Goal: Feedback & Contribution: Submit feedback/report problem

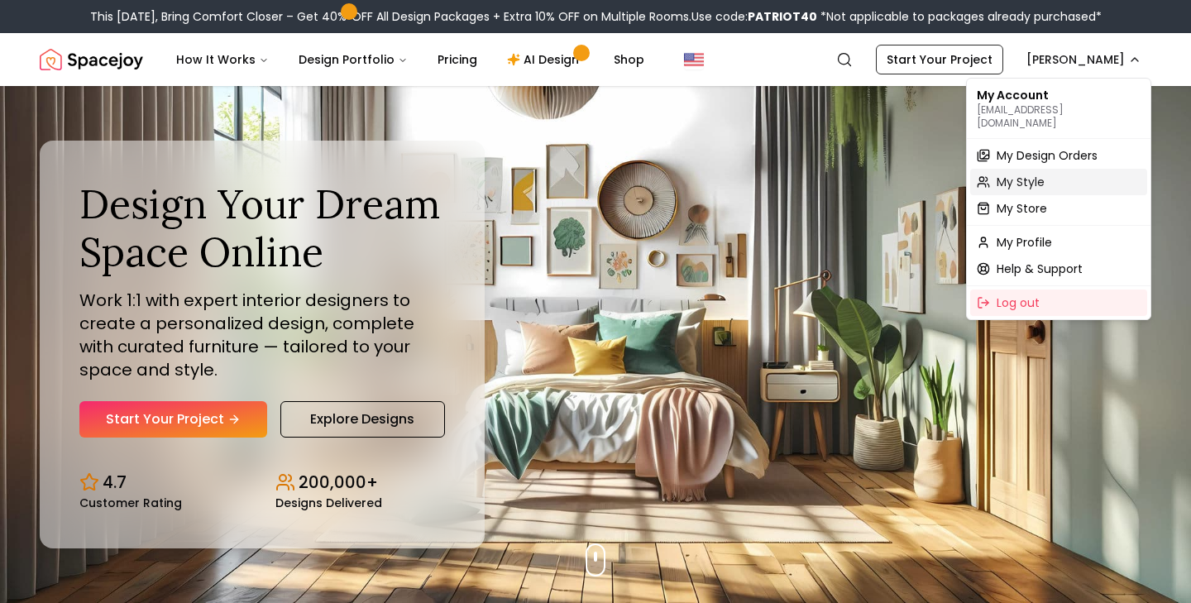
click at [1022, 174] on span "My Style" at bounding box center [1020, 182] width 48 height 17
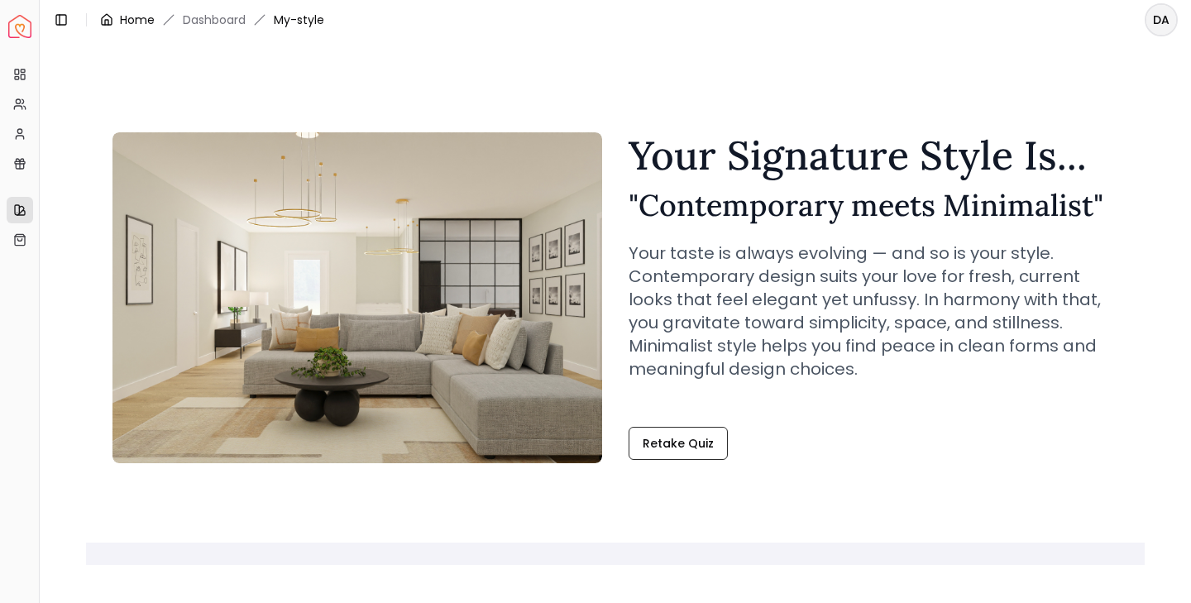
click at [141, 14] on link "Home" at bounding box center [137, 20] width 35 height 17
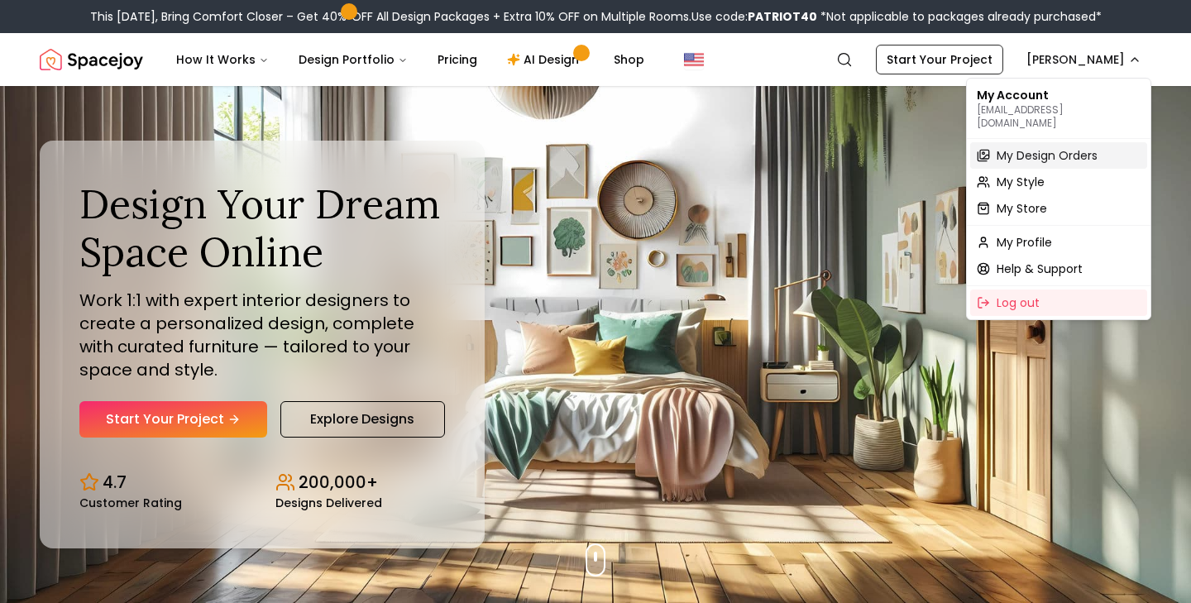
click at [1034, 147] on span "My Design Orders" at bounding box center [1046, 155] width 101 height 17
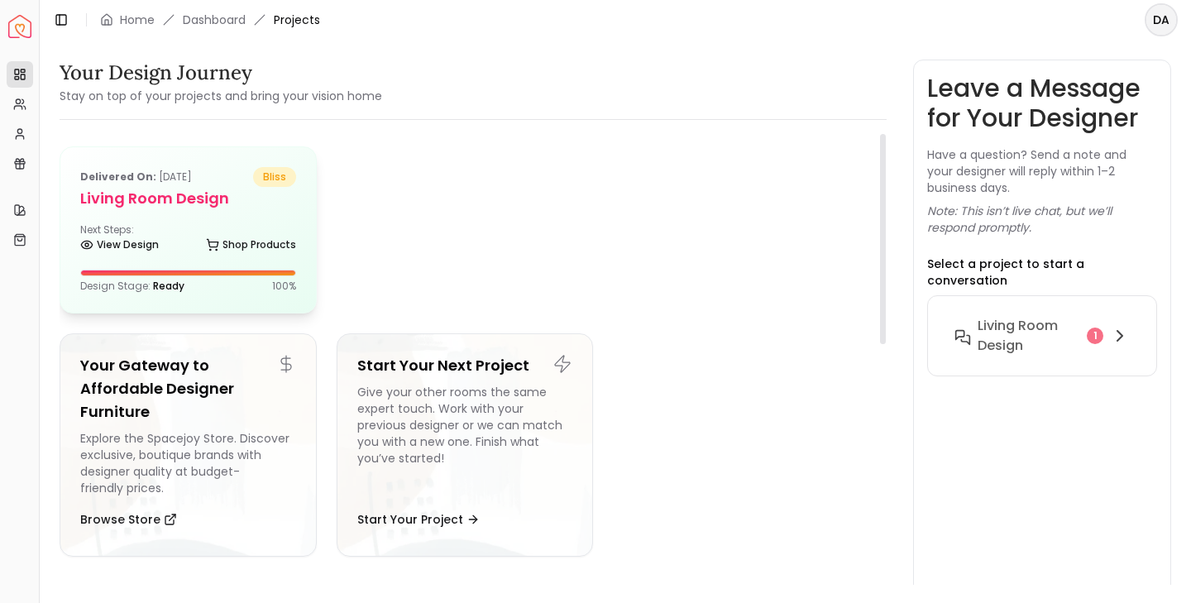
click at [190, 222] on div "Delivered on: Sep 12, 2025 bliss Living Room design Next Steps: View Design Sho…" at bounding box center [188, 229] width 256 height 165
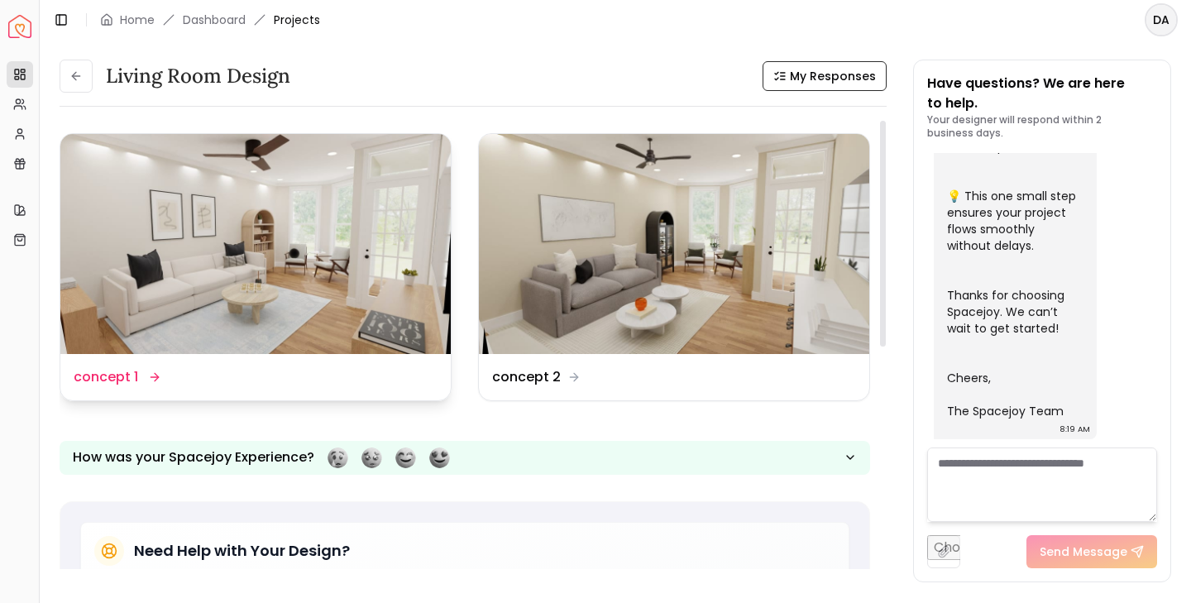
click at [230, 321] on img at bounding box center [255, 244] width 390 height 220
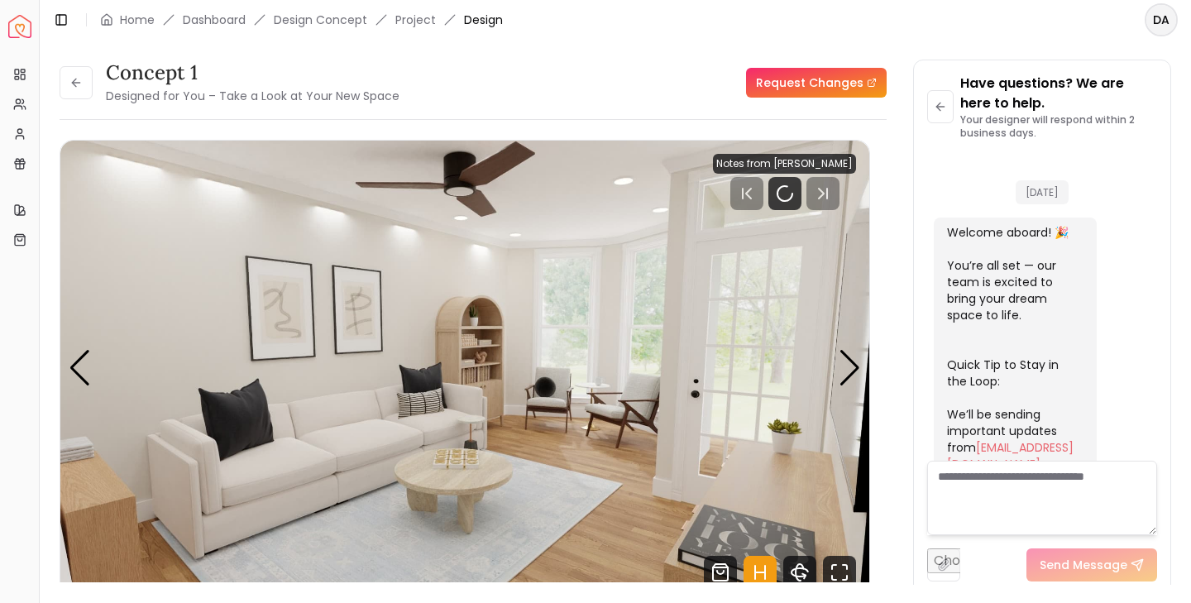
scroll to position [668, 0]
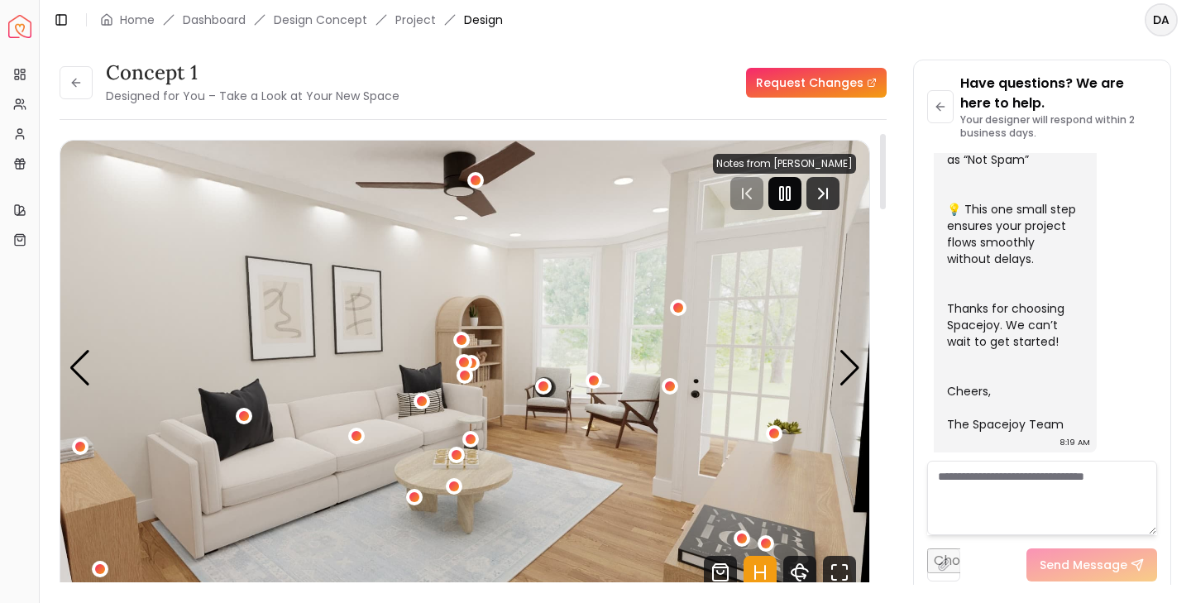
click at [783, 195] on icon "Pause" at bounding box center [785, 194] width 20 height 20
click at [79, 84] on icon at bounding box center [75, 82] width 13 height 13
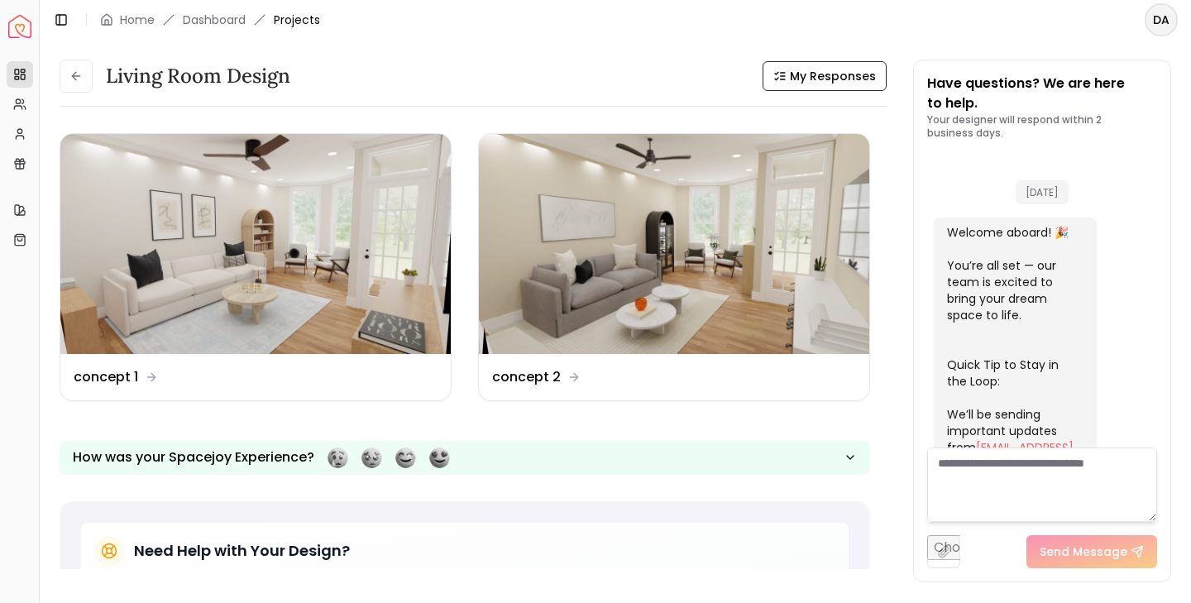
scroll to position [681, 0]
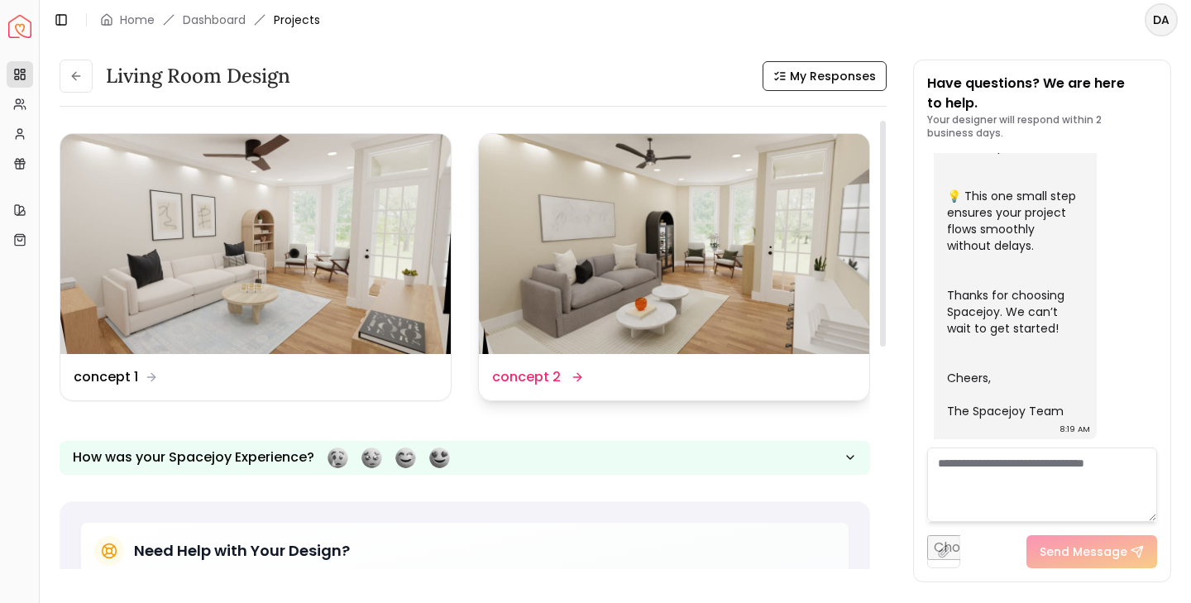
click at [731, 285] on img at bounding box center [674, 244] width 390 height 220
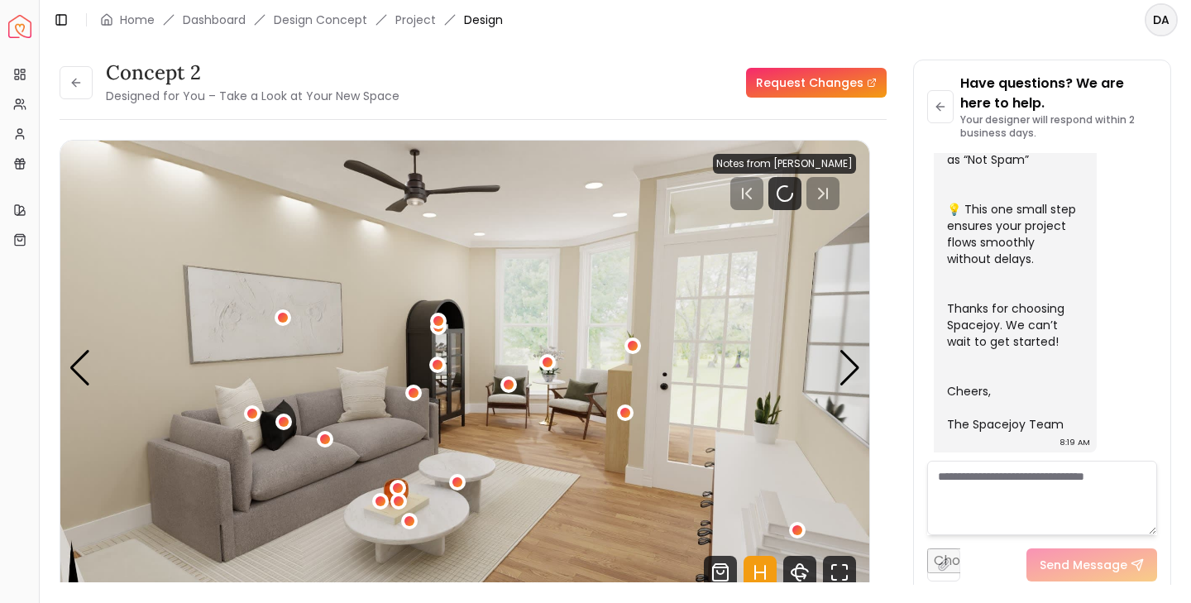
scroll to position [668, 0]
click at [781, 196] on rect "Pause" at bounding box center [781, 193] width 3 height 13
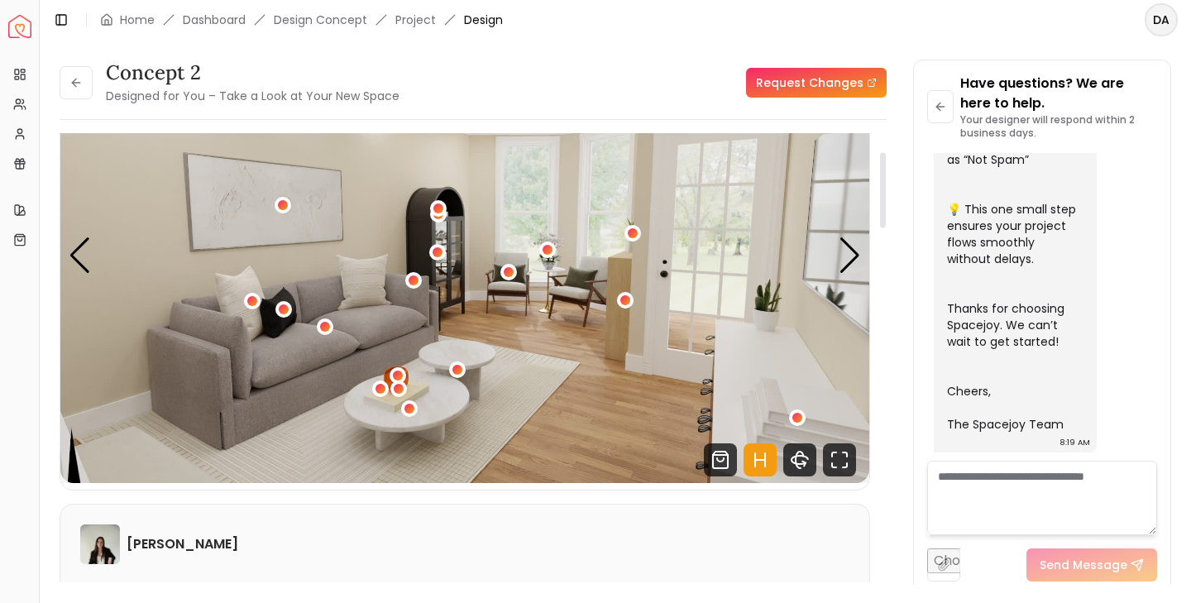
scroll to position [111, 0]
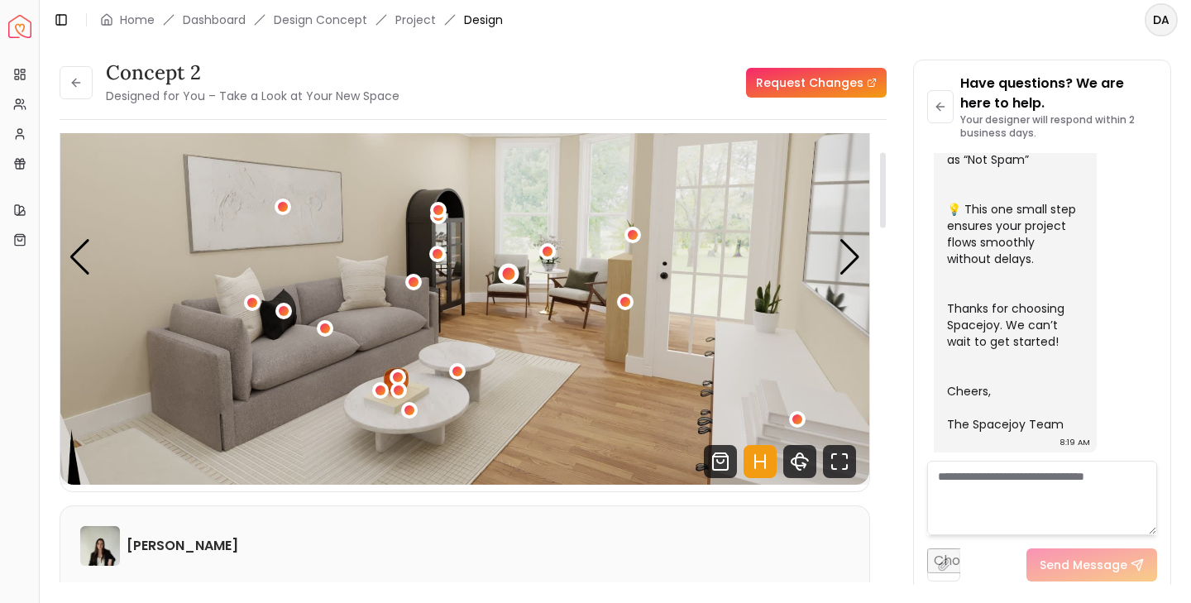
click at [510, 274] on div "1 / 7" at bounding box center [508, 273] width 12 height 12
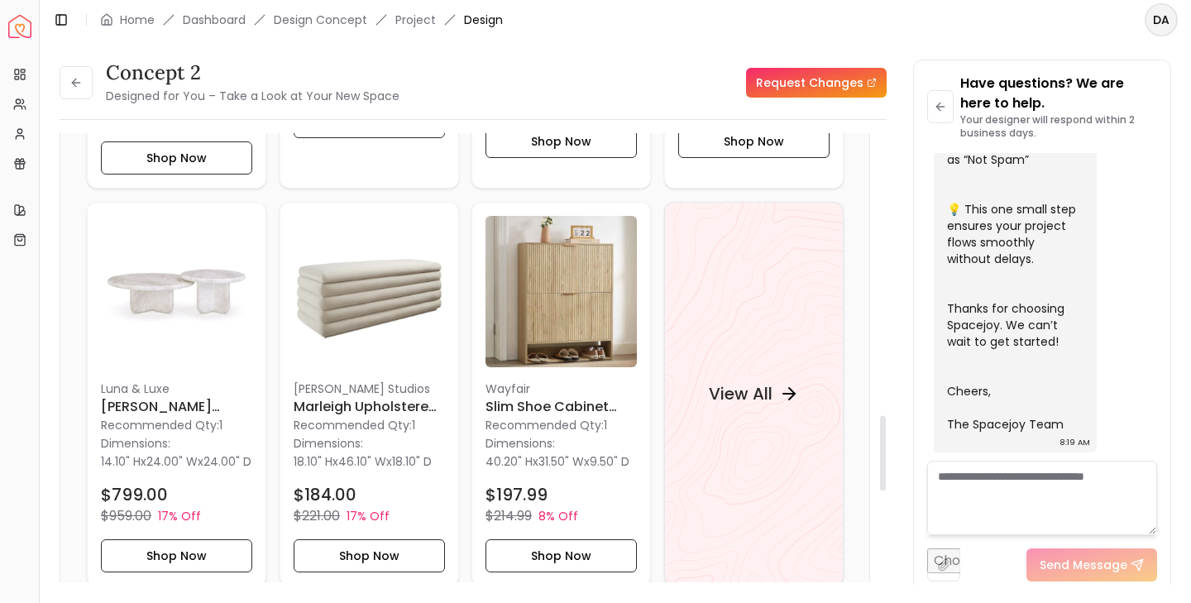
scroll to position [1698, 0]
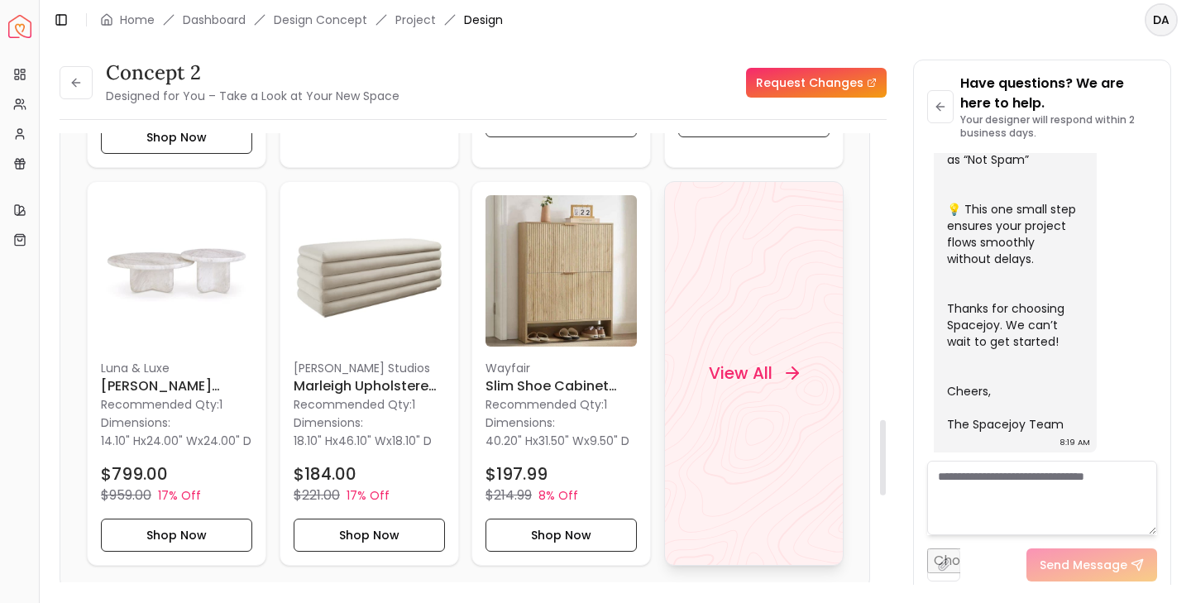
click at [750, 383] on h4 "View All" at bounding box center [740, 372] width 64 height 23
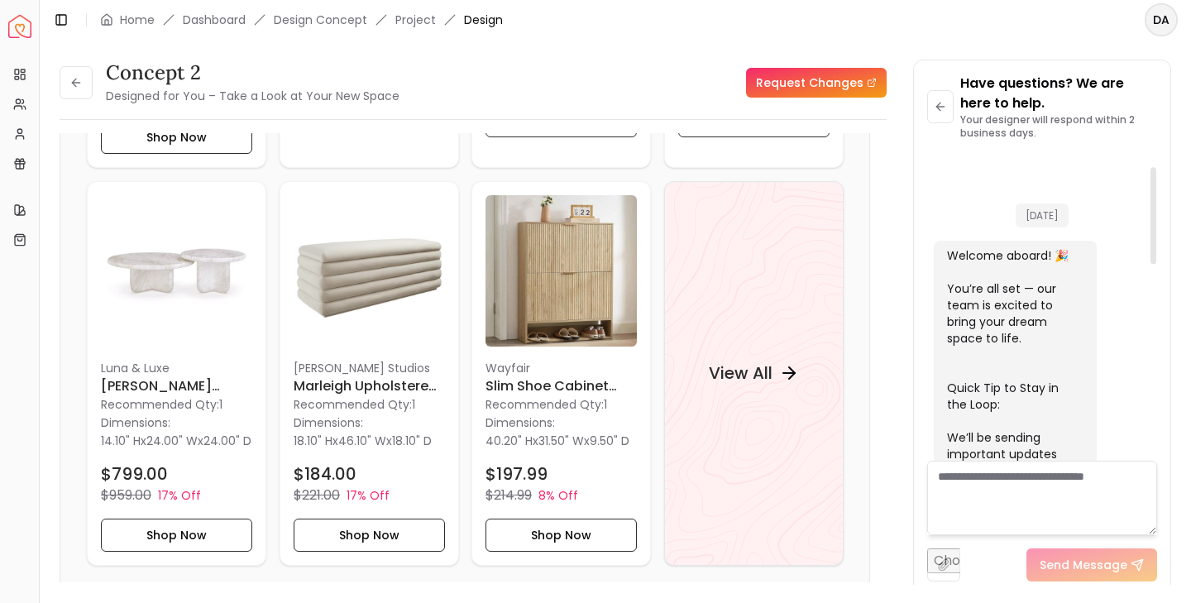
scroll to position [43, 0]
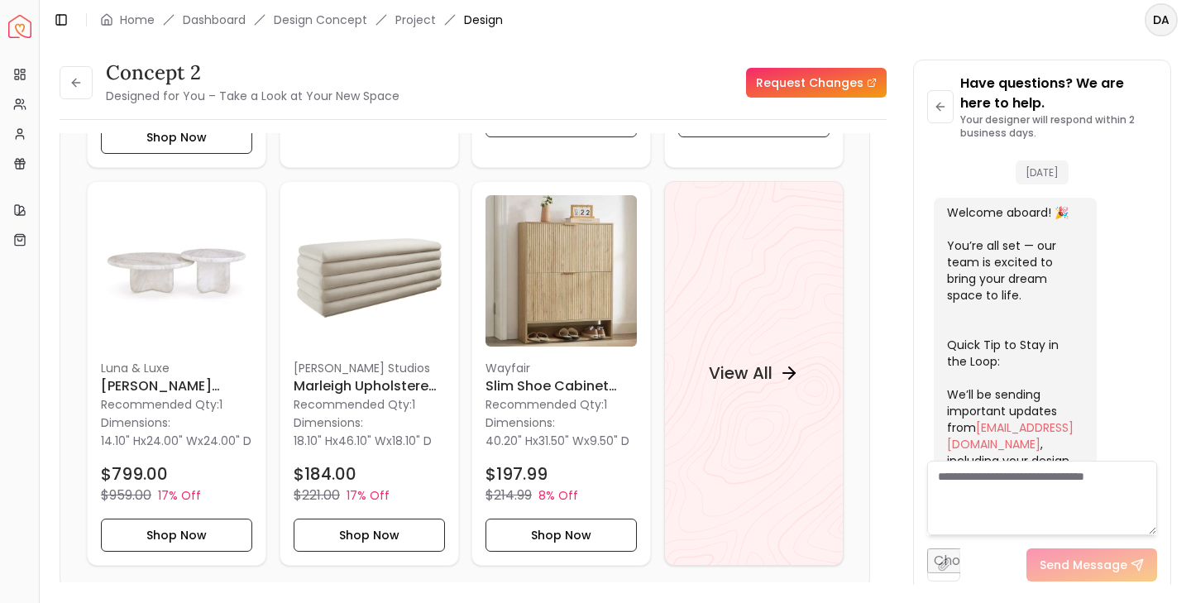
drag, startPoint x: 1182, startPoint y: 208, endPoint x: 1190, endPoint y: 134, distance: 74.9
click at [1190, 134] on div "concept 2 Designed for You – Take a Look at Your New Space Request Changes conc…" at bounding box center [615, 312] width 1151 height 545
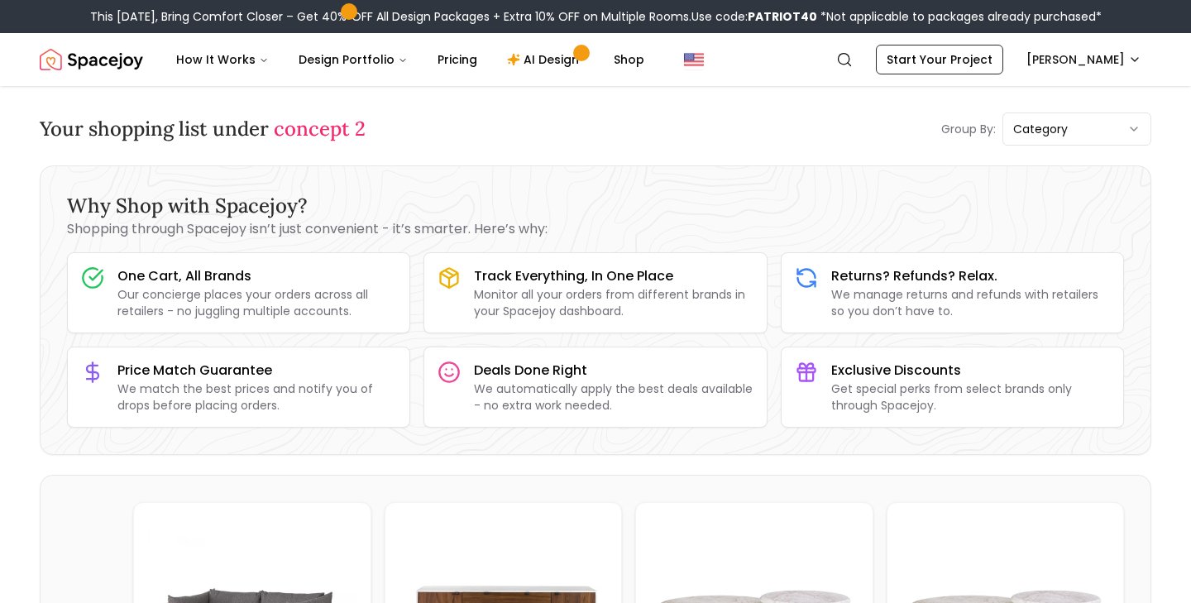
scroll to position [570, 0]
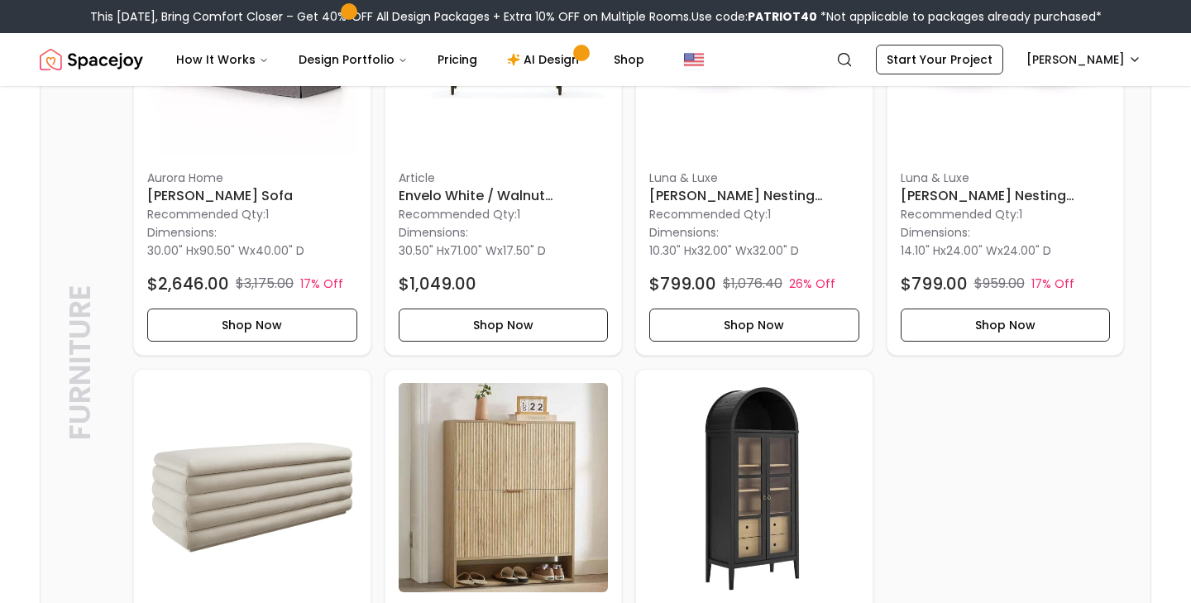
click at [1137, 165] on div "Furniture Furniture Aurora Home Hal Slipcover Sofa Recommended Qty: 1 Dimension…" at bounding box center [596, 362] width 1110 height 912
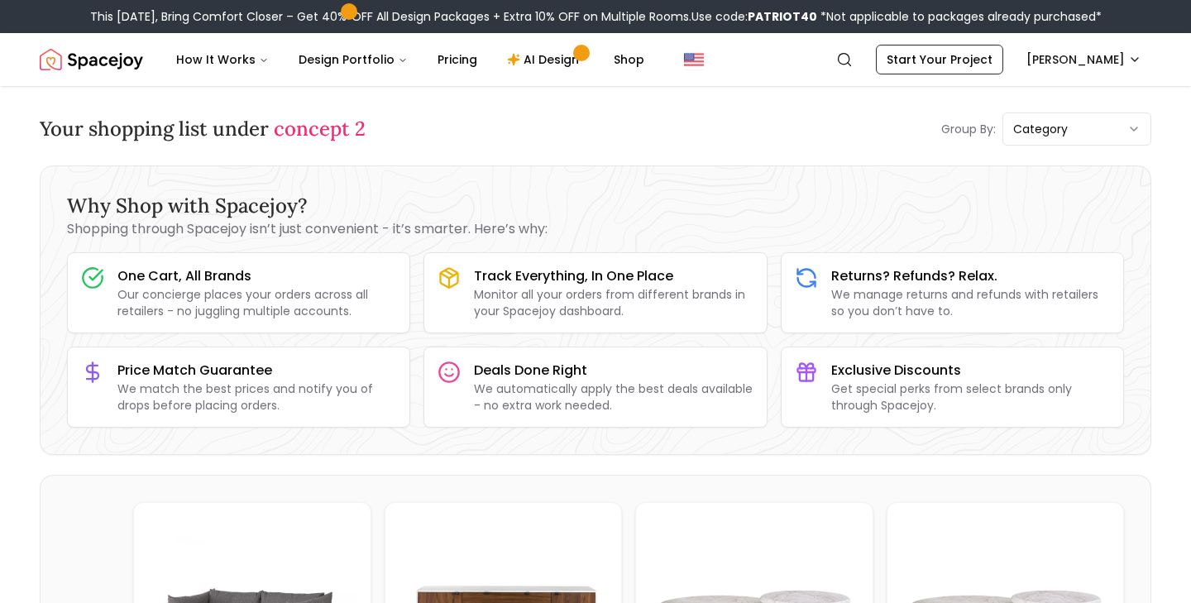
scroll to position [0, 0]
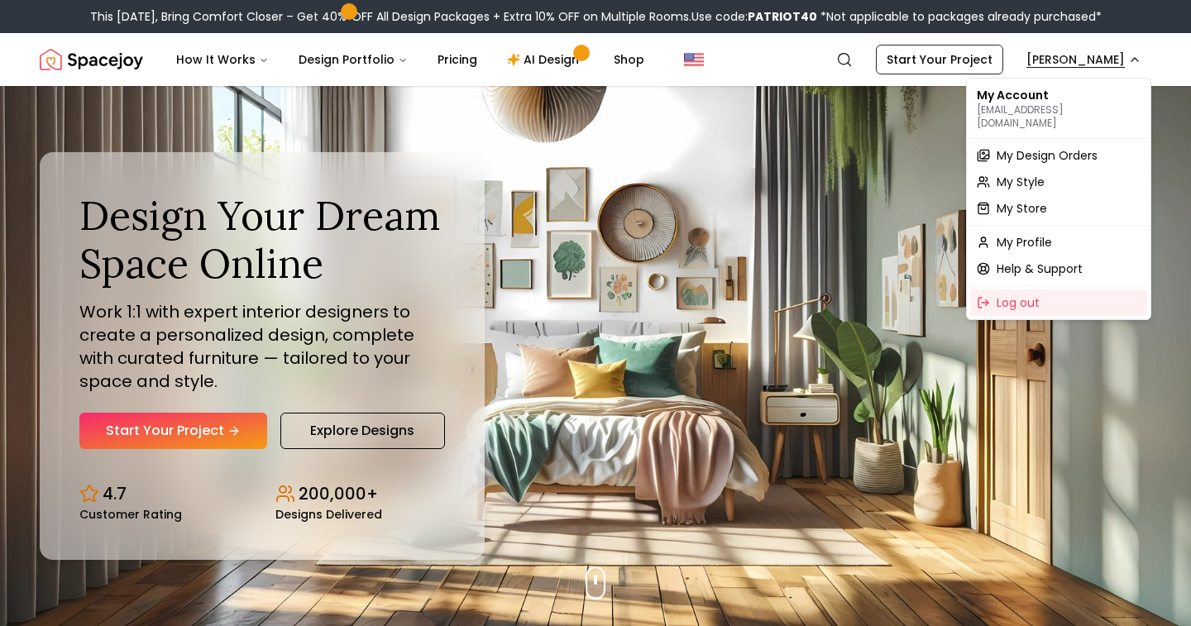
click at [1052, 147] on span "My Design Orders" at bounding box center [1046, 155] width 101 height 17
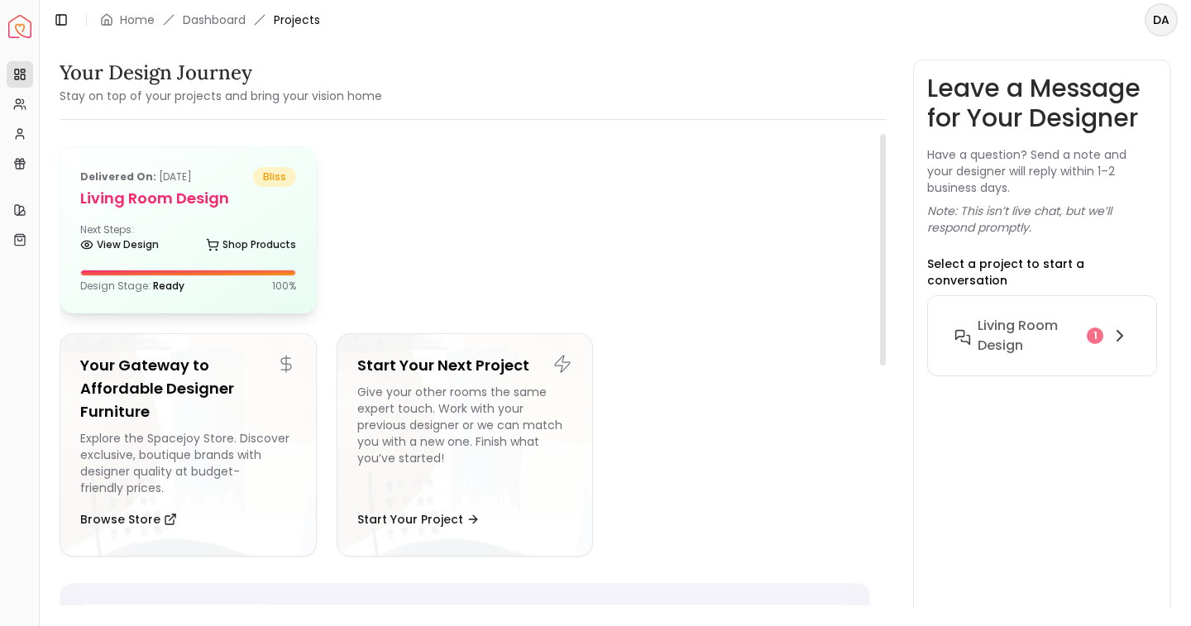
click at [238, 225] on div "Next Steps: View Design Shop Products" at bounding box center [188, 239] width 216 height 33
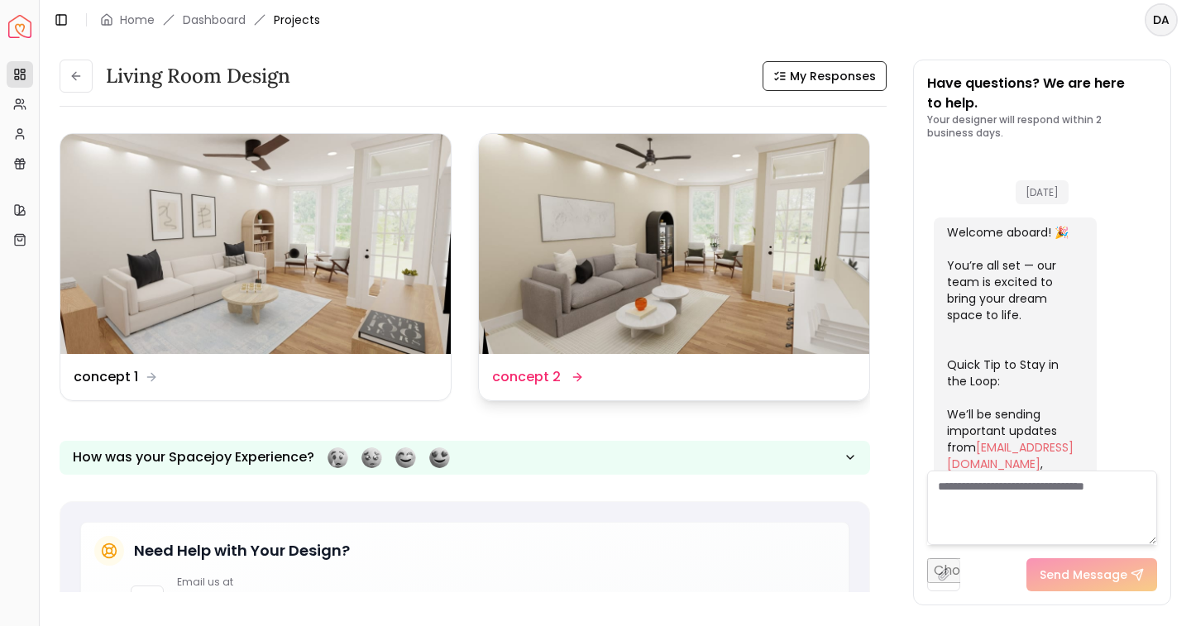
scroll to position [658, 0]
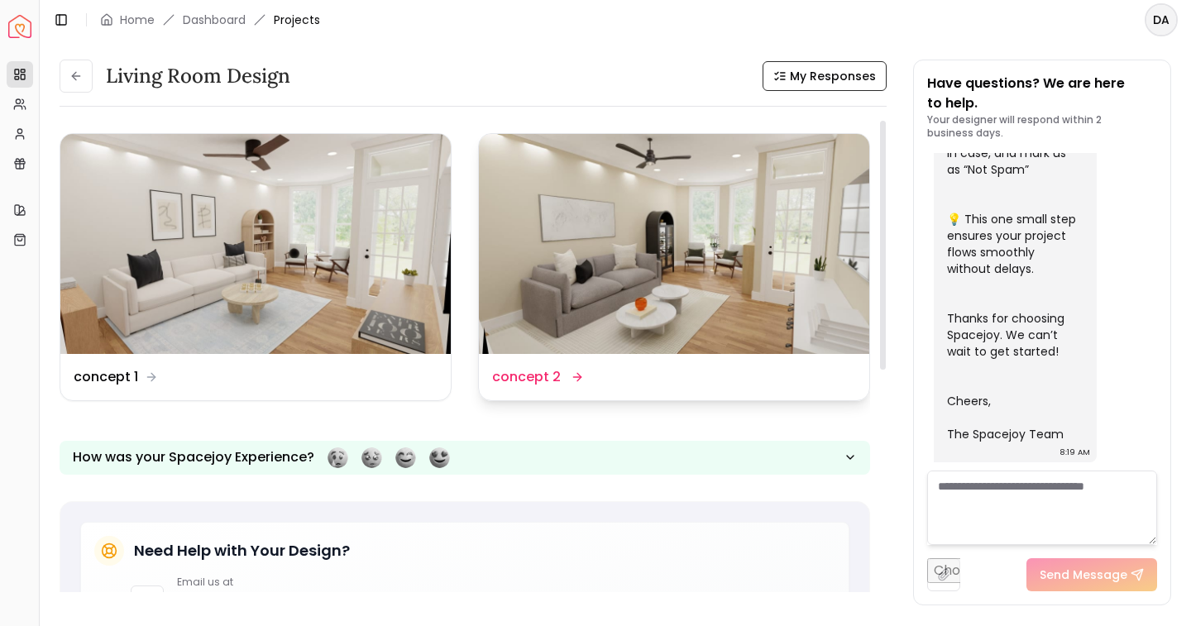
click at [717, 264] on img at bounding box center [674, 244] width 390 height 220
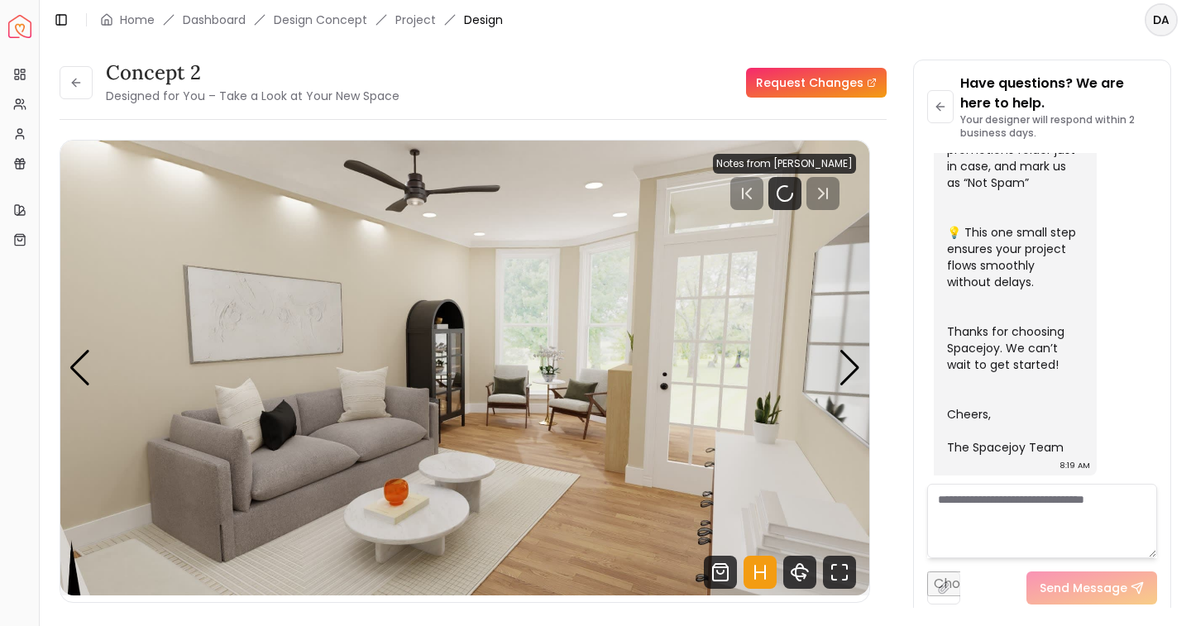
scroll to position [645, 0]
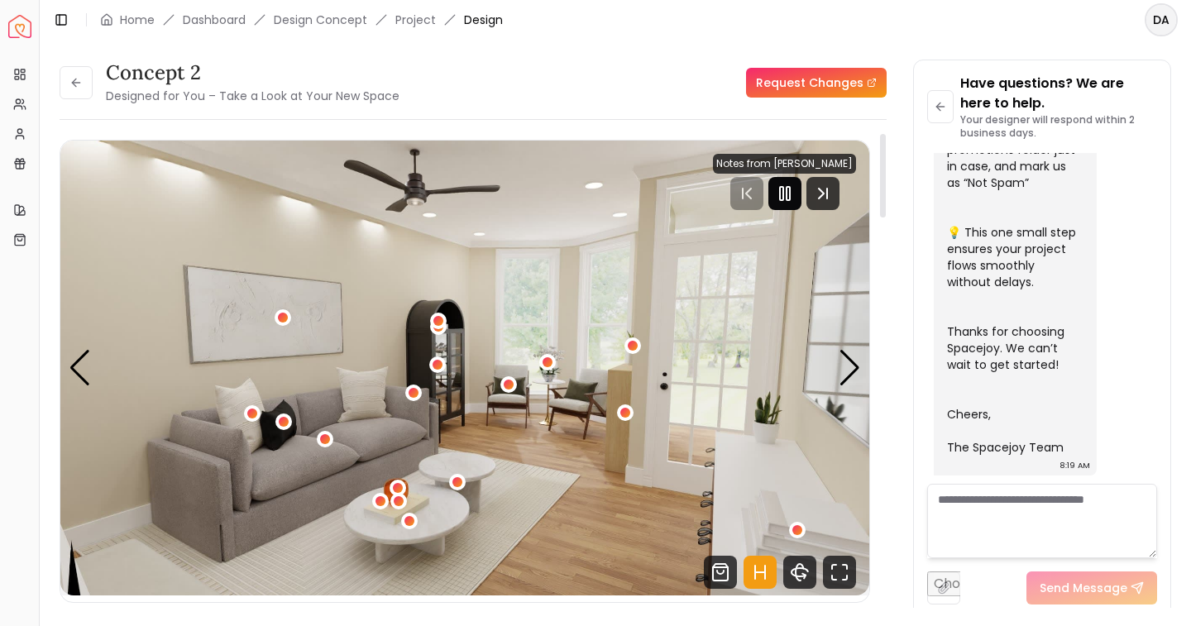
click at [781, 199] on rect "Pause" at bounding box center [781, 193] width 3 height 13
click at [804, 89] on link "Request Changes" at bounding box center [816, 83] width 141 height 30
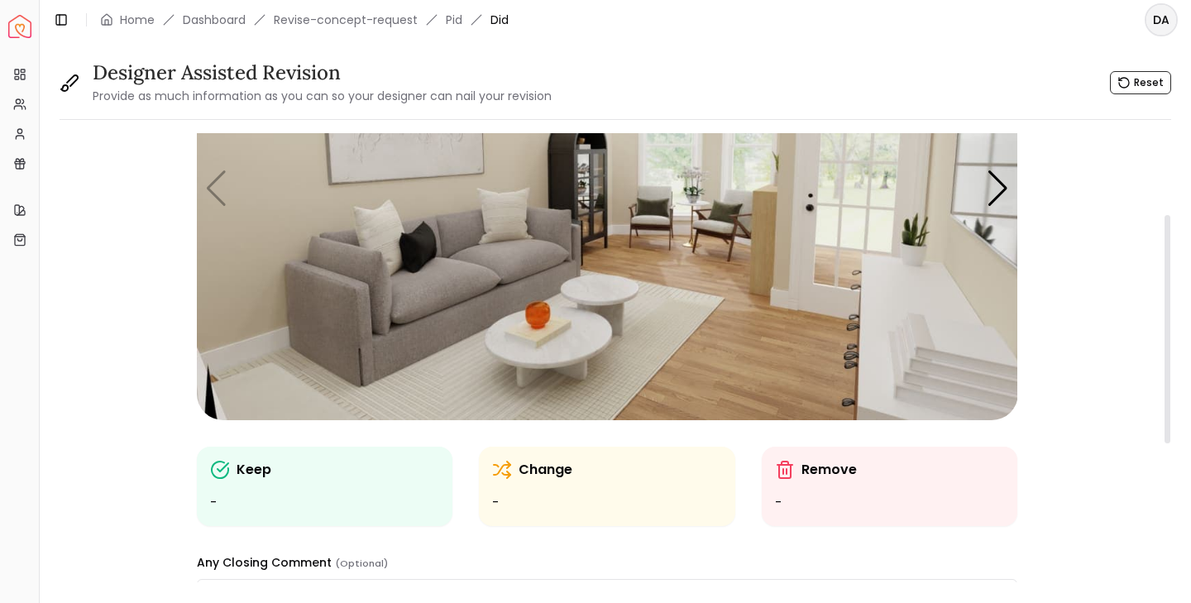
scroll to position [159, 0]
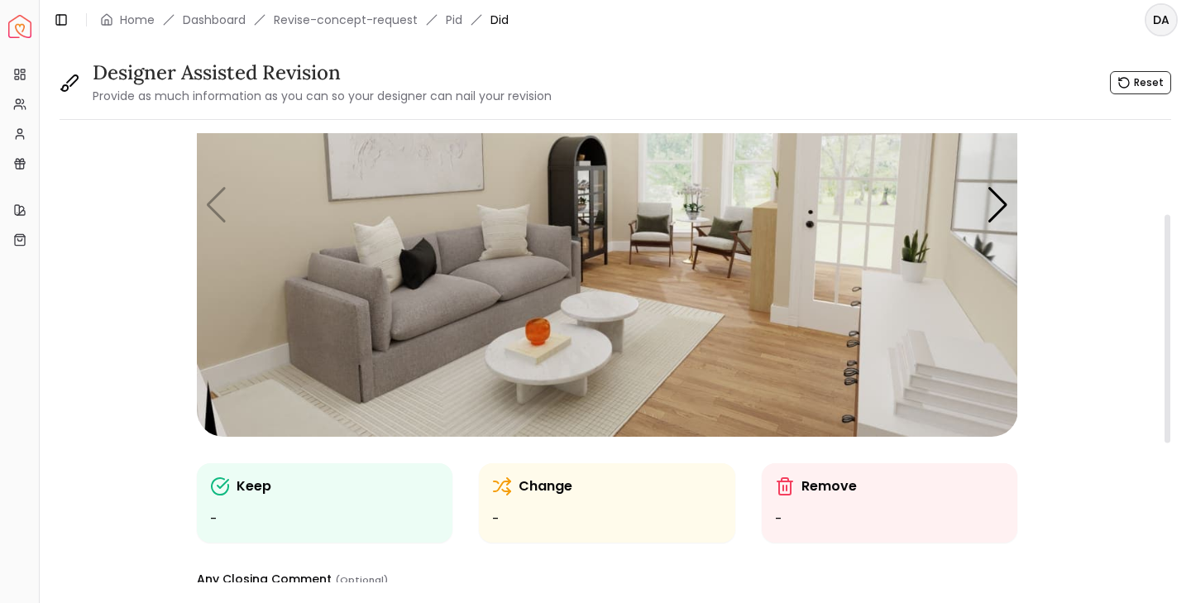
click at [611, 316] on img "1 / 7" at bounding box center [607, 205] width 821 height 462
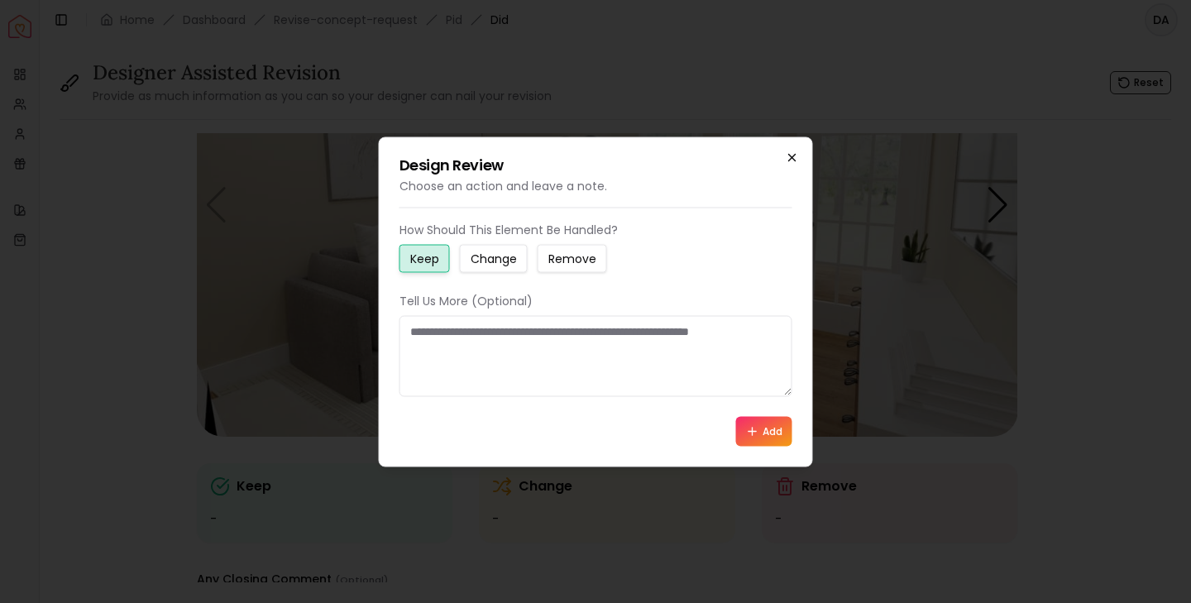
click at [792, 156] on icon "button" at bounding box center [792, 157] width 7 height 7
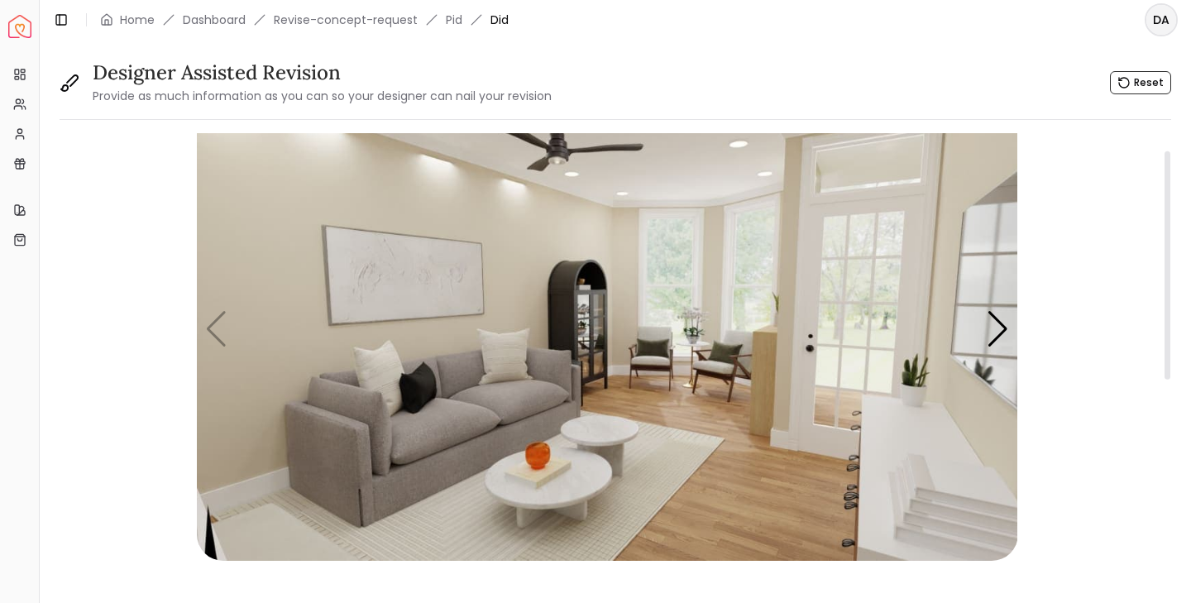
scroll to position [31, 0]
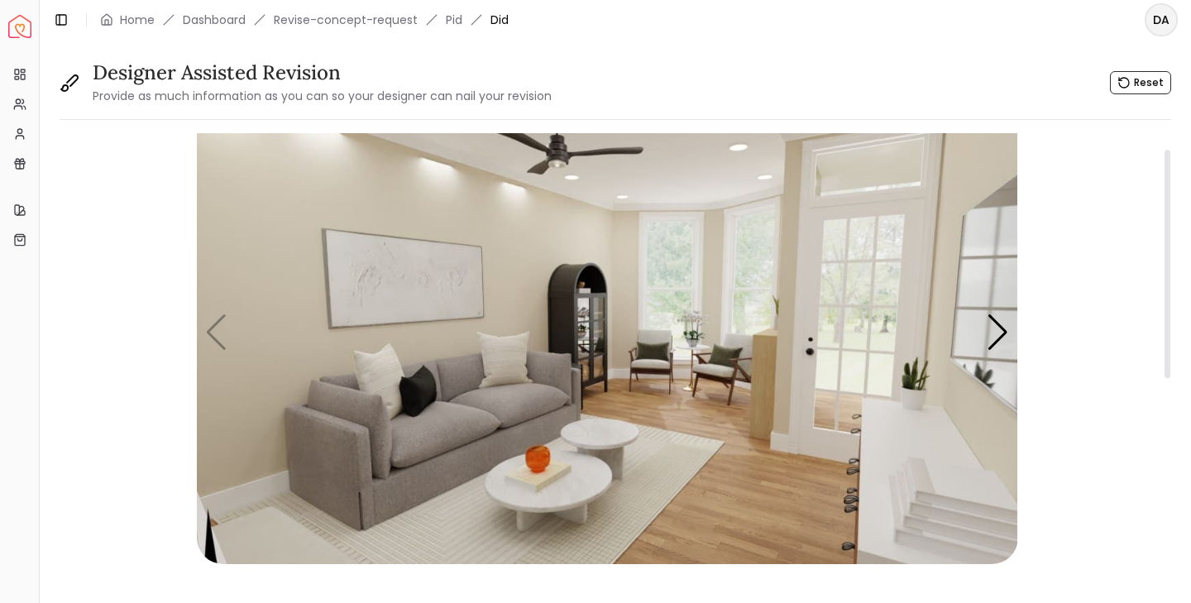
click at [653, 352] on img "1 / 7" at bounding box center [607, 333] width 821 height 462
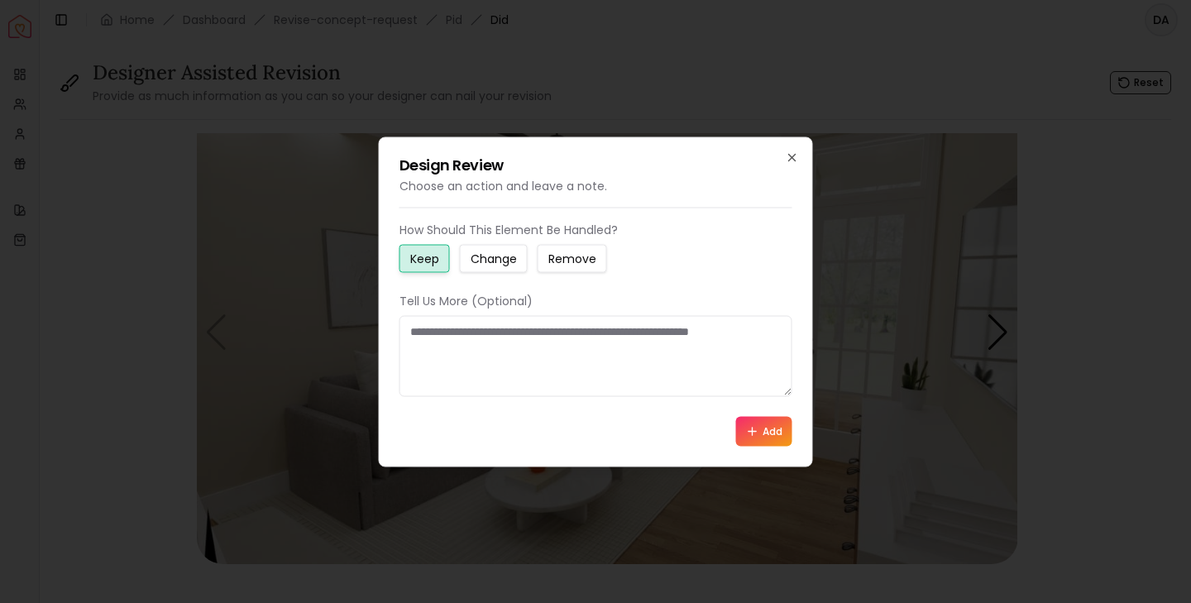
click at [499, 263] on small "Change" at bounding box center [493, 258] width 46 height 17
click at [469, 345] on textarea at bounding box center [595, 355] width 393 height 81
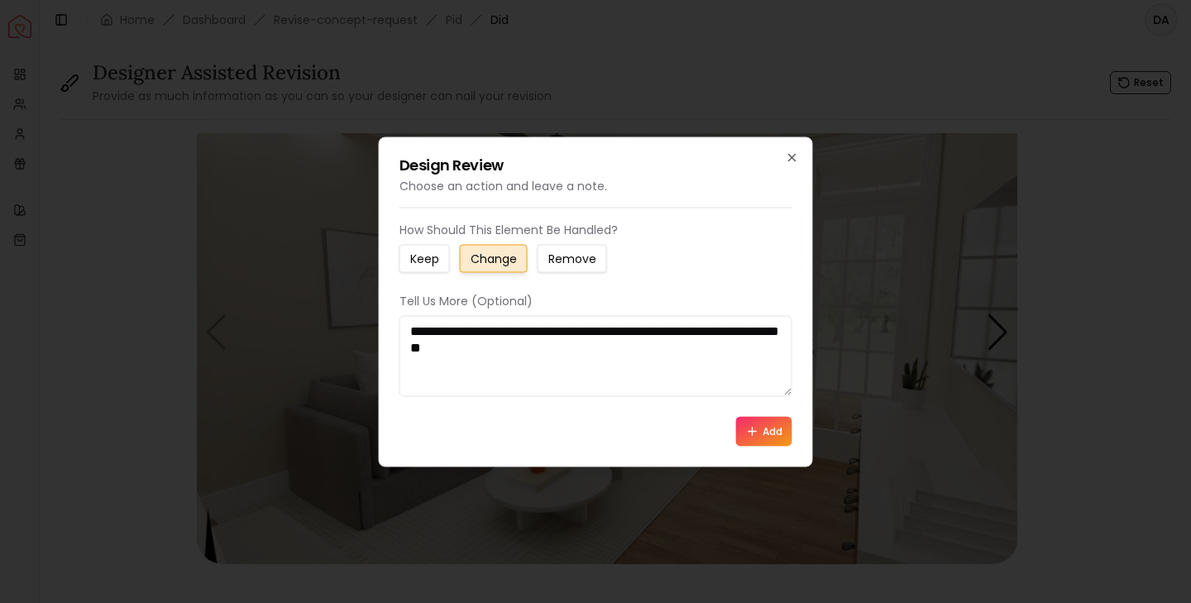
type textarea "**********"
click at [758, 432] on icon at bounding box center [752, 430] width 13 height 13
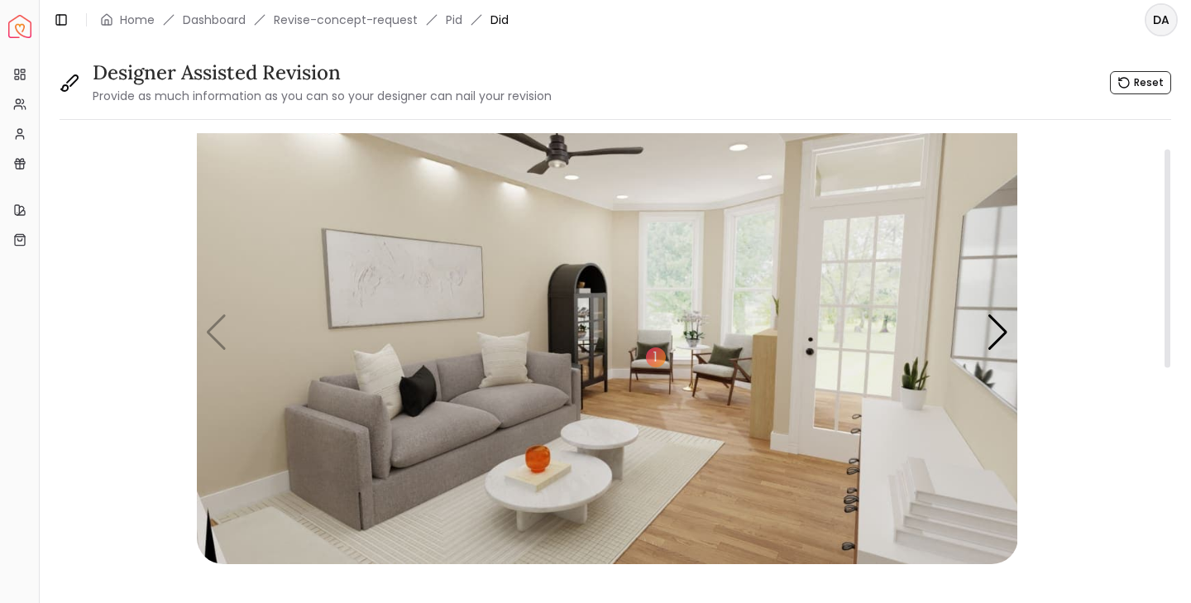
click at [579, 474] on img "1 / 7" at bounding box center [607, 333] width 821 height 462
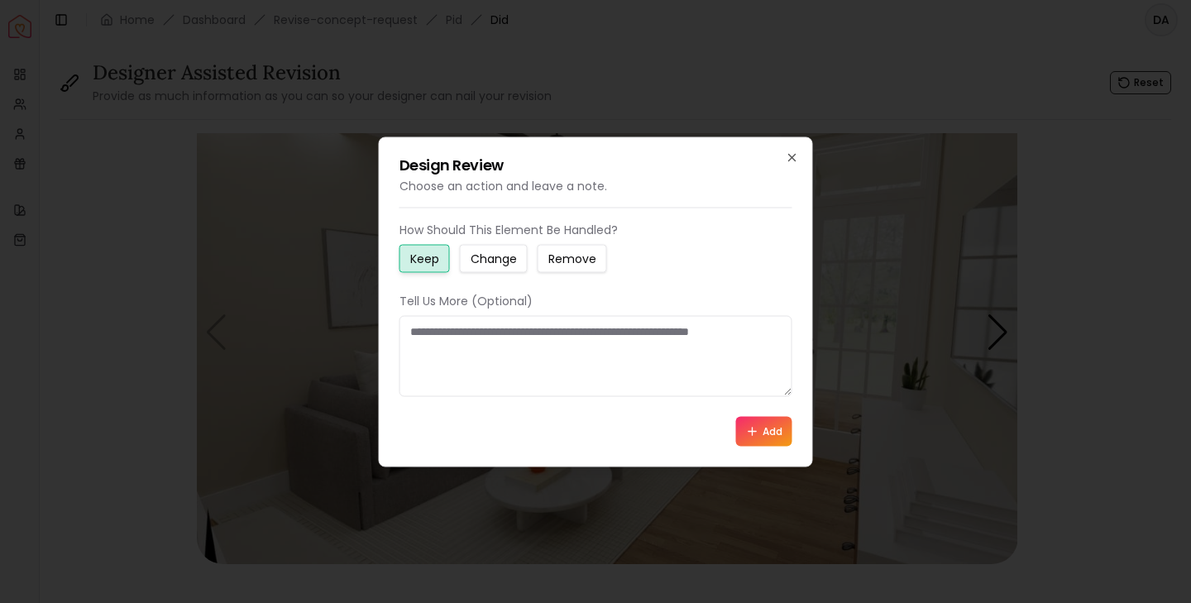
click at [499, 260] on small "Change" at bounding box center [493, 258] width 46 height 17
click at [485, 331] on textarea at bounding box center [595, 355] width 393 height 81
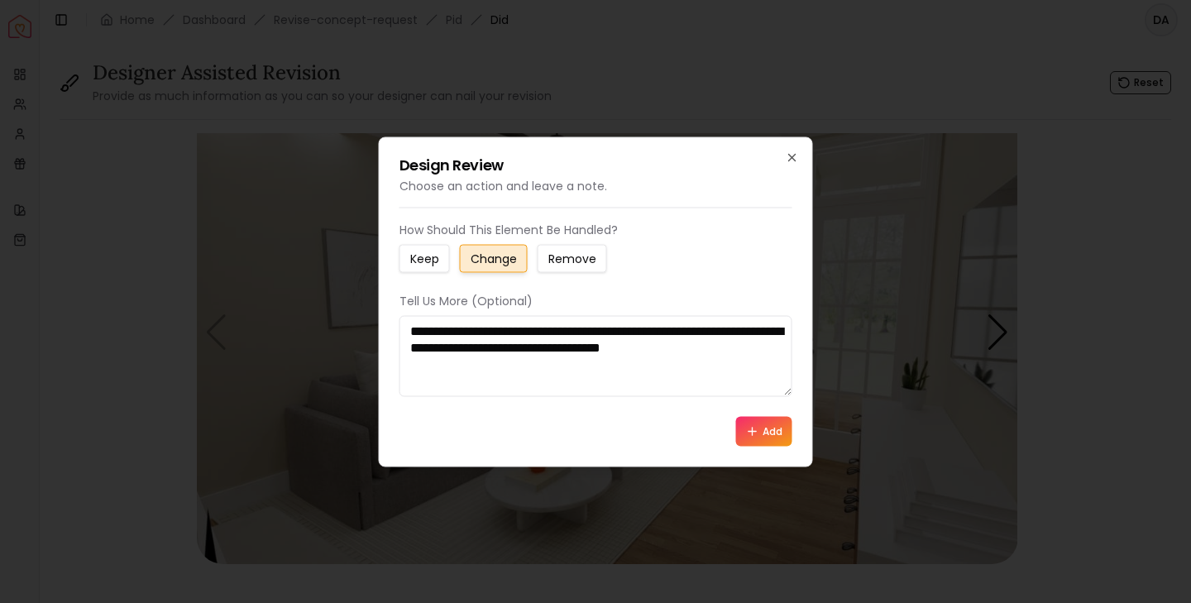
click at [494, 350] on textarea "**********" at bounding box center [595, 355] width 393 height 81
type textarea "**********"
click at [751, 431] on icon at bounding box center [751, 431] width 7 height 0
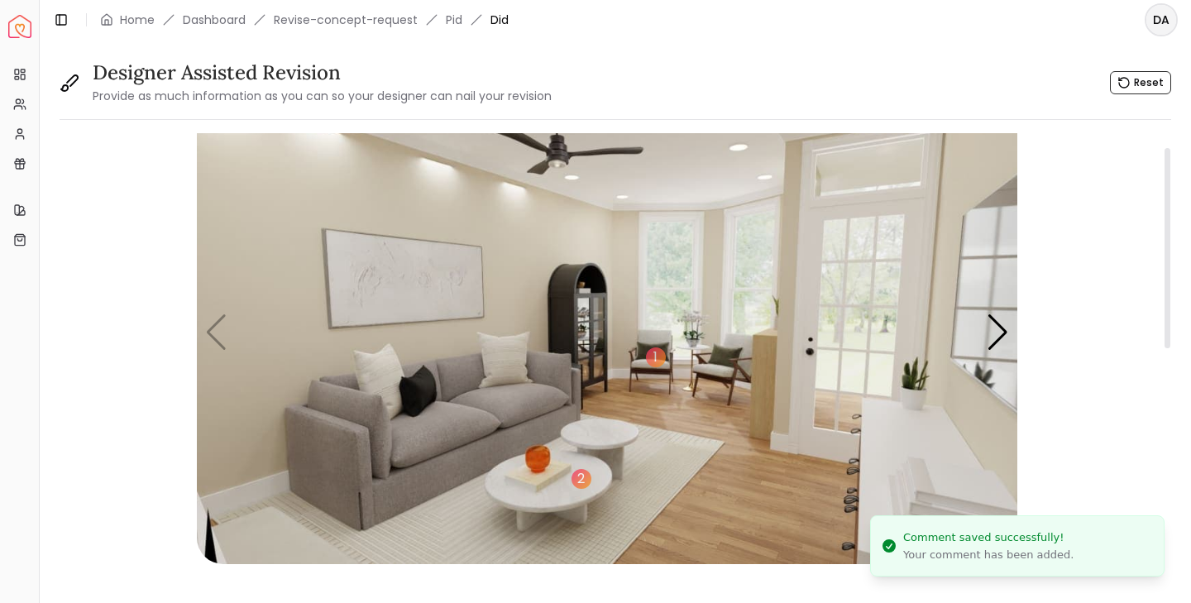
click at [475, 404] on img "1 / 7" at bounding box center [607, 333] width 821 height 462
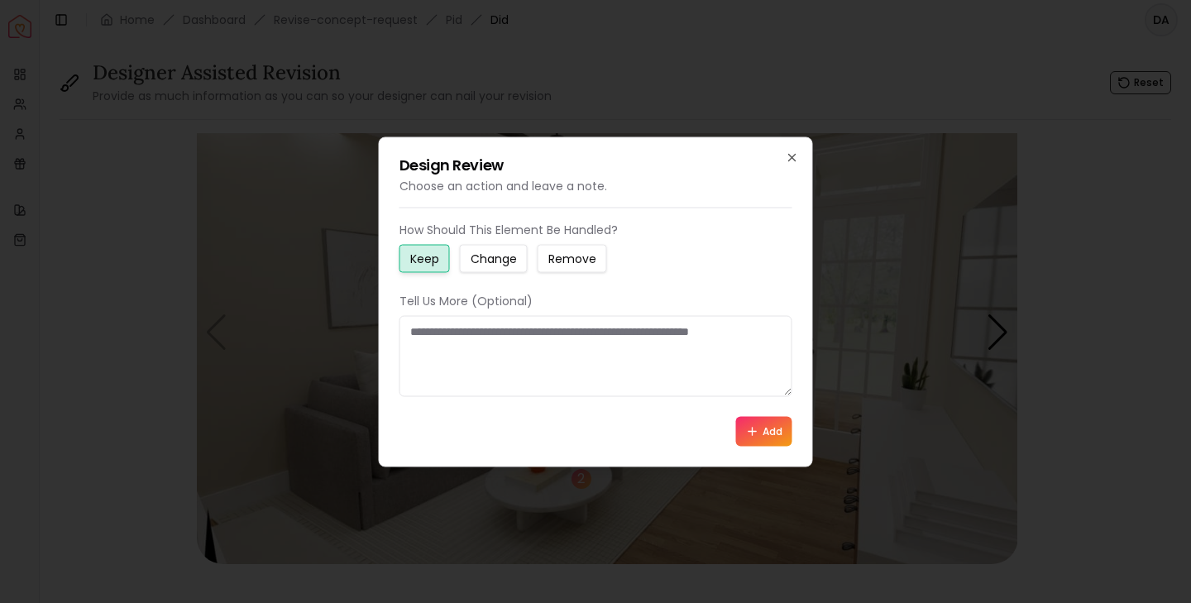
click at [489, 252] on small "Change" at bounding box center [493, 258] width 46 height 17
click at [467, 335] on textarea at bounding box center [595, 355] width 393 height 81
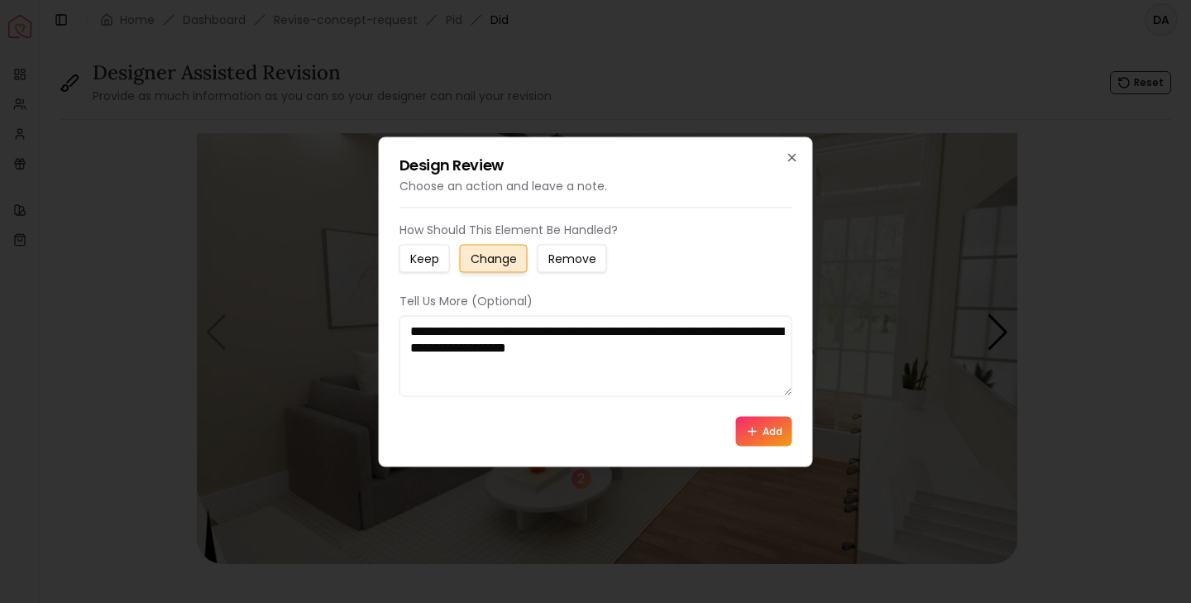
click at [676, 332] on textarea "**********" at bounding box center [595, 355] width 393 height 81
click at [674, 347] on textarea "**********" at bounding box center [595, 355] width 393 height 81
type textarea "**********"
click at [754, 430] on icon at bounding box center [752, 430] width 13 height 13
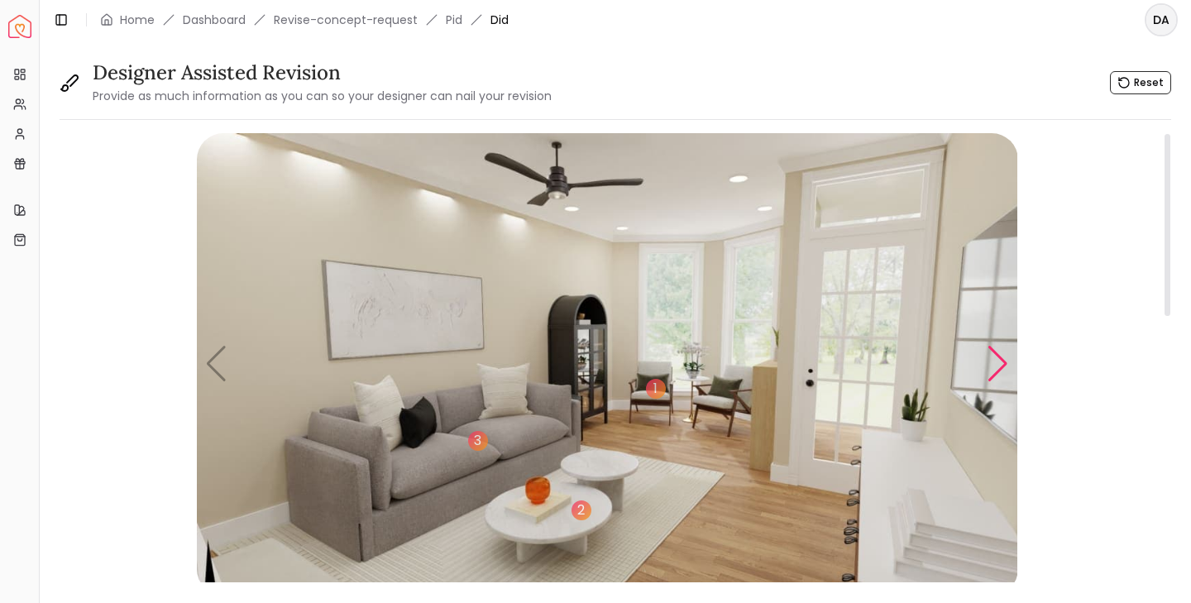
scroll to position [0, 0]
click at [1001, 367] on div "Next slide" at bounding box center [997, 364] width 22 height 36
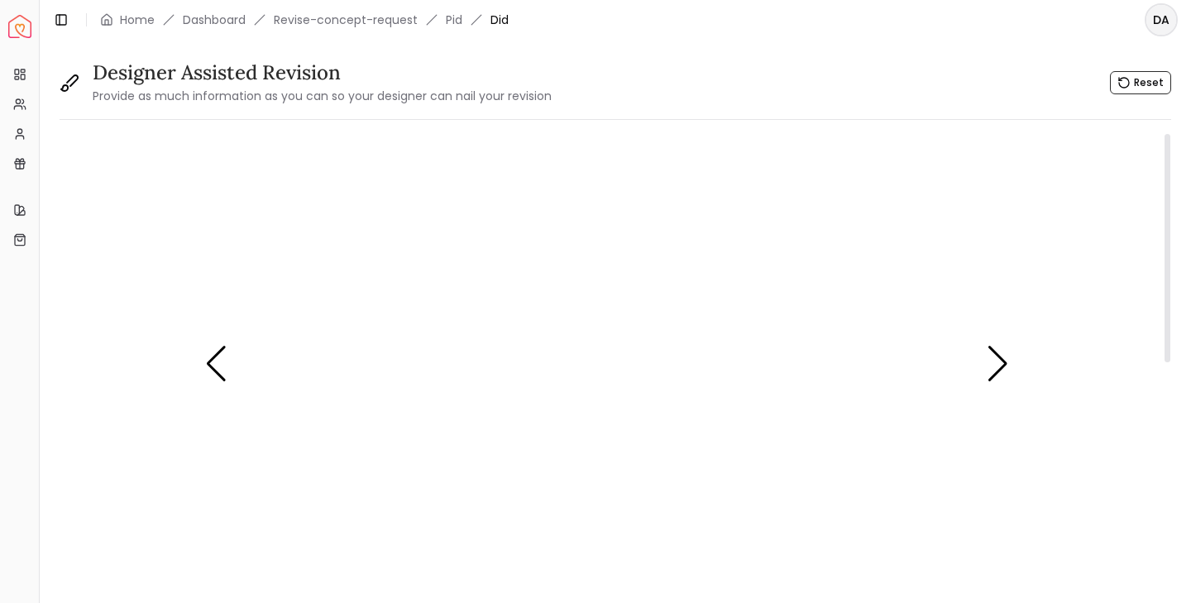
click at [309, 513] on img "2 / 7" at bounding box center [607, 364] width 821 height 462
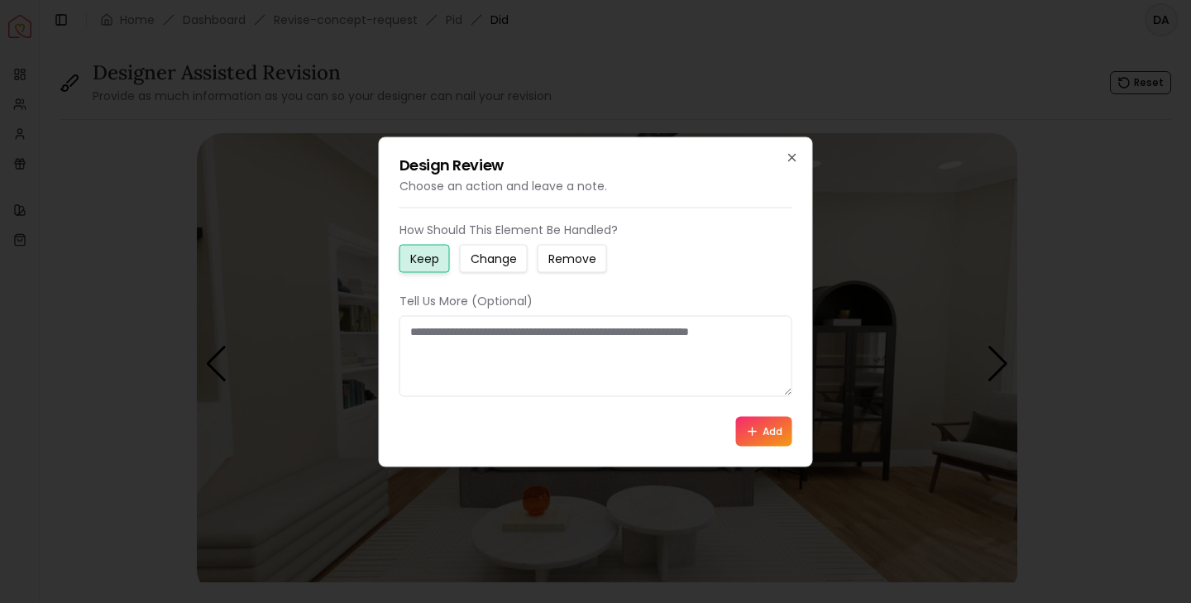
click at [504, 266] on button "Change" at bounding box center [494, 258] width 68 height 28
click at [481, 338] on textarea at bounding box center [595, 355] width 393 height 81
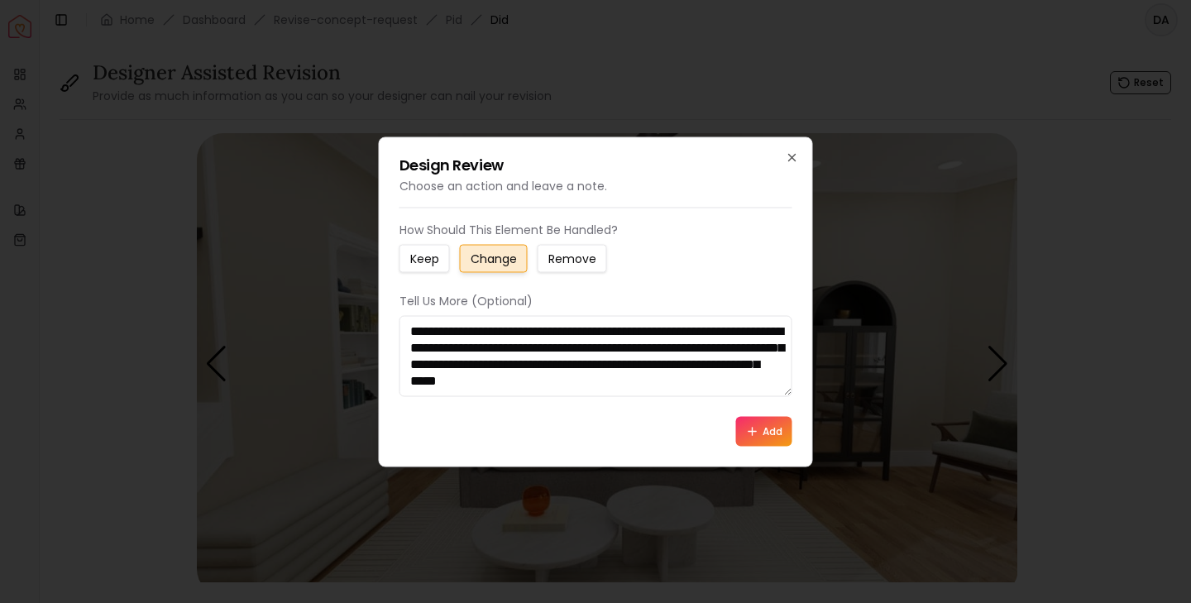
scroll to position [11, 0]
click at [550, 389] on textarea "**********" at bounding box center [595, 355] width 393 height 81
click at [630, 389] on textarea "**********" at bounding box center [595, 355] width 393 height 81
type textarea "**********"
click at [759, 435] on button "Add" at bounding box center [764, 431] width 56 height 30
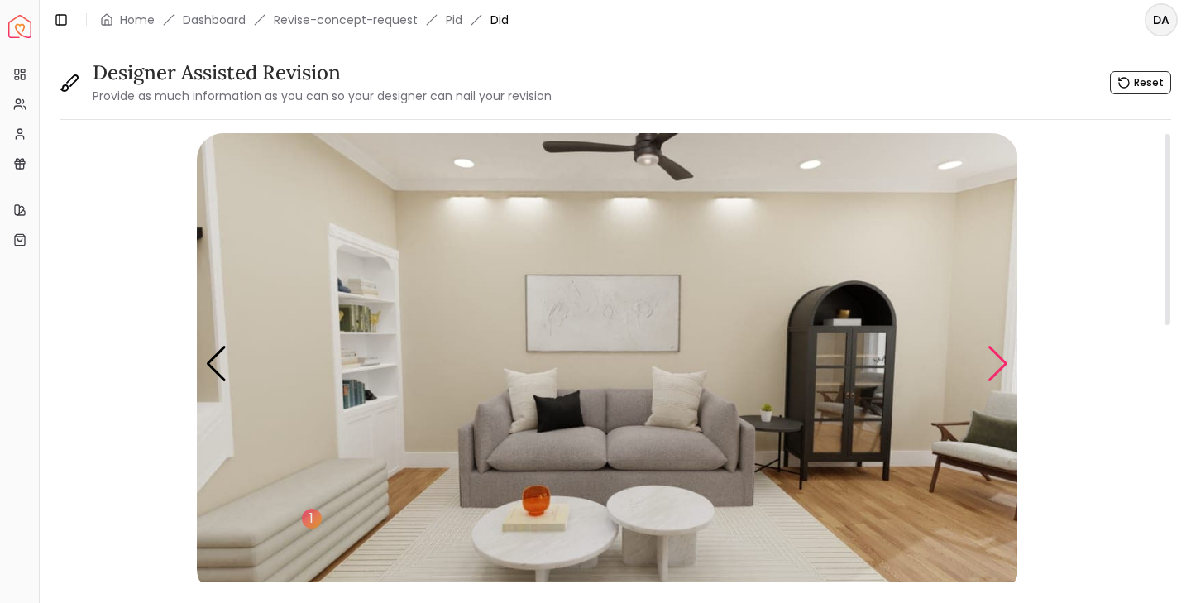
click at [1000, 366] on div "Next slide" at bounding box center [997, 364] width 22 height 36
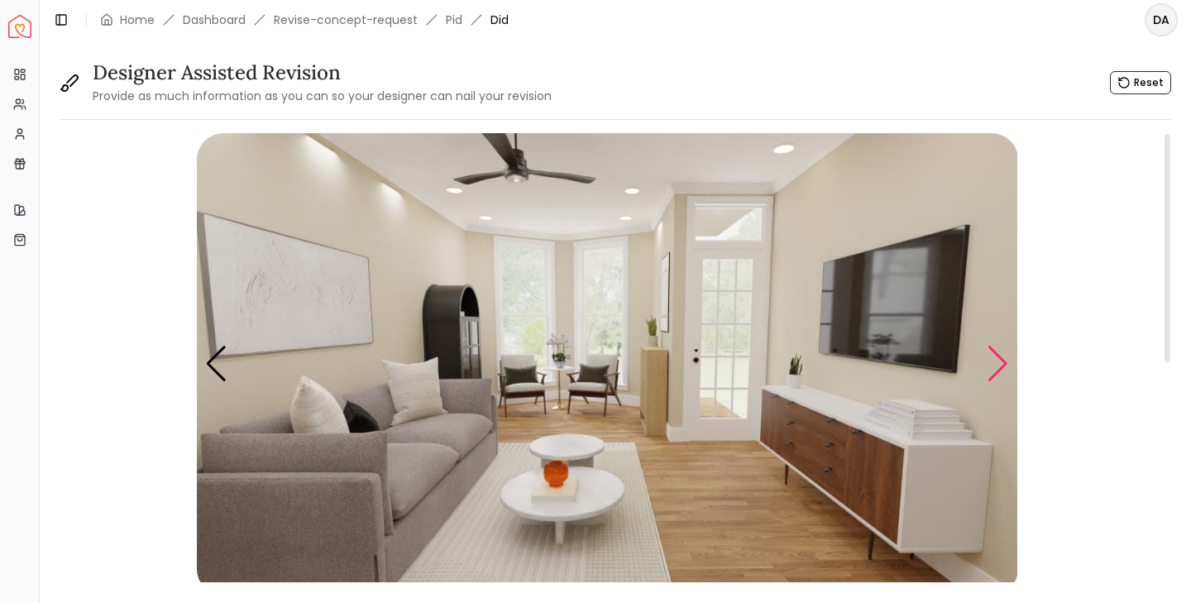
click at [1001, 366] on div "Next slide" at bounding box center [997, 364] width 22 height 36
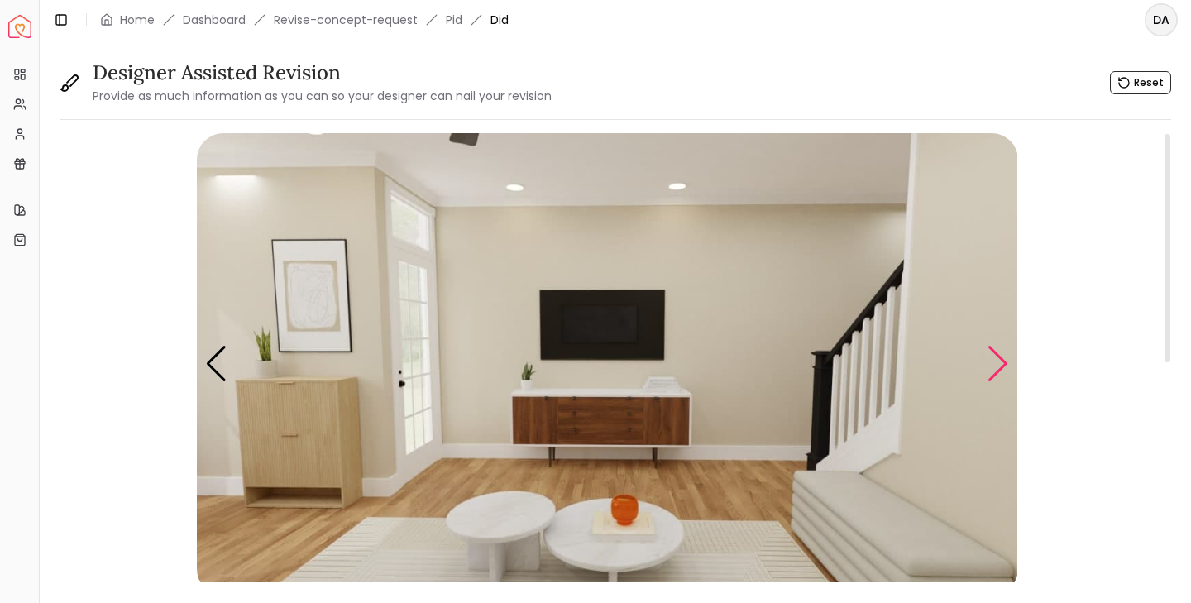
click at [1001, 366] on div "Next slide" at bounding box center [997, 364] width 22 height 36
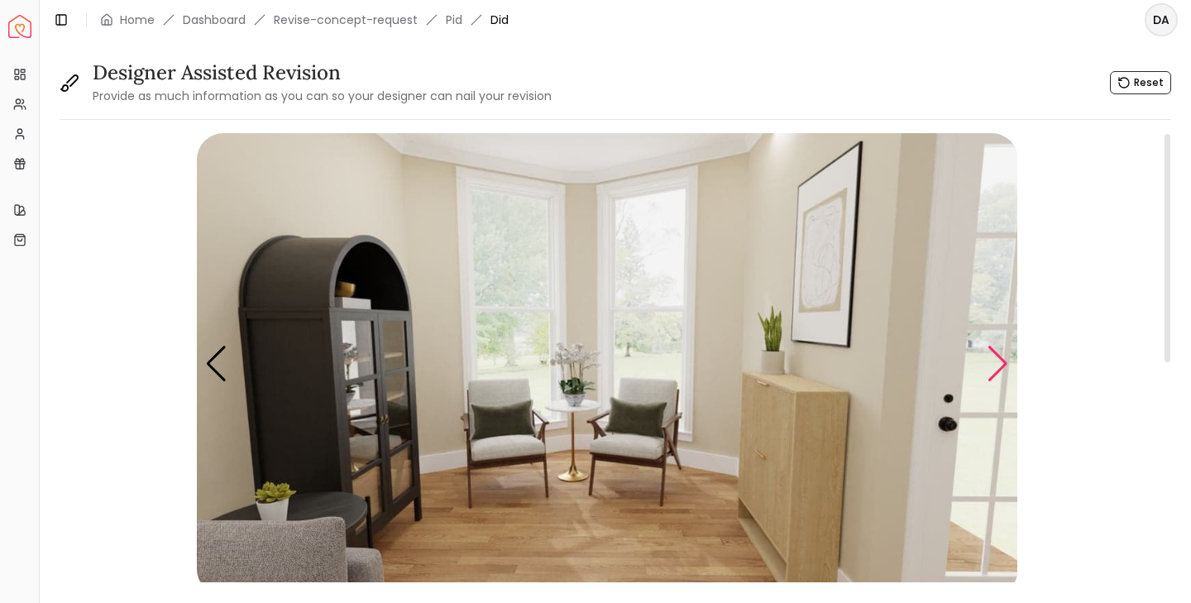
click at [1001, 366] on div "Next slide" at bounding box center [997, 364] width 22 height 36
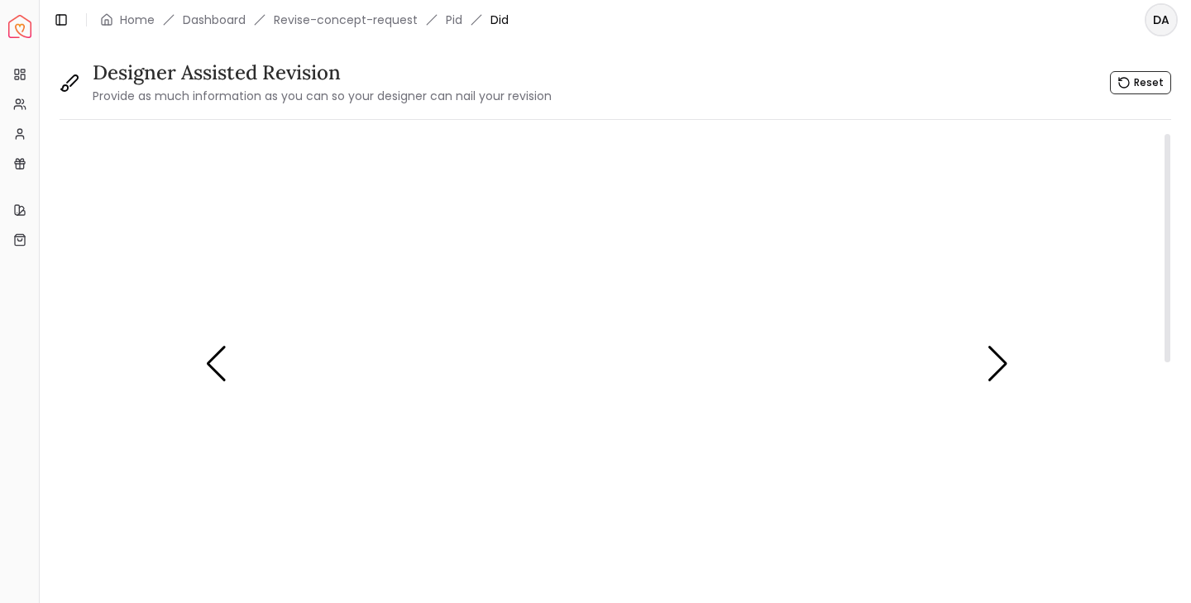
click at [340, 428] on img "6 / 7" at bounding box center [607, 364] width 821 height 462
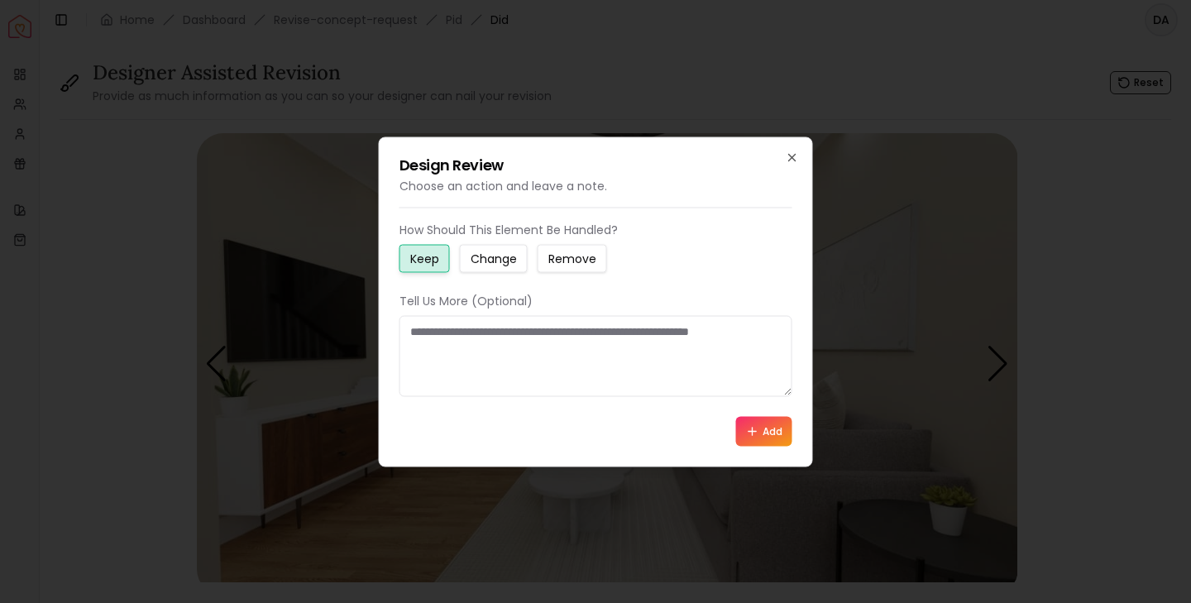
click at [445, 334] on textarea at bounding box center [595, 355] width 393 height 81
type textarea "**********"
click at [750, 434] on icon at bounding box center [752, 430] width 13 height 13
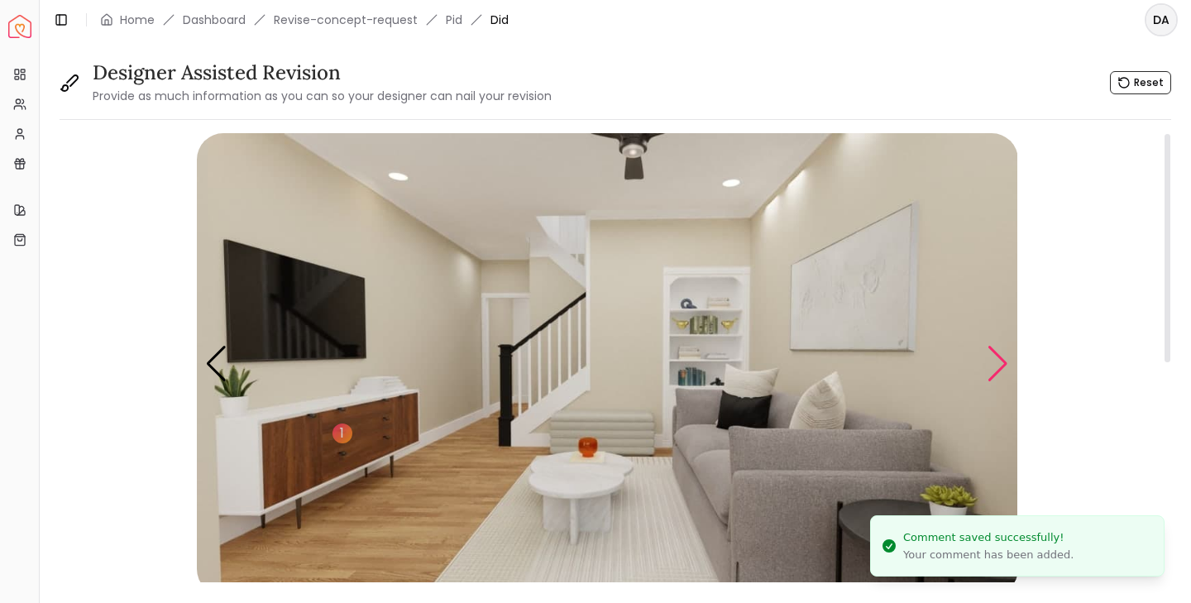
click at [994, 366] on div "Next slide" at bounding box center [997, 364] width 22 height 36
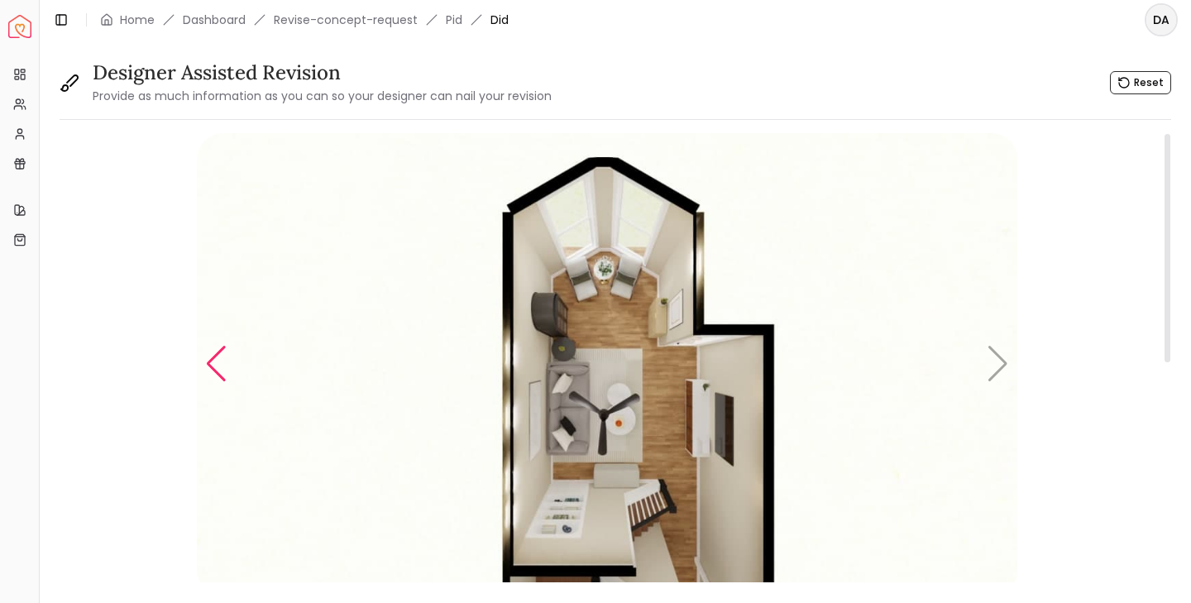
click at [210, 371] on div "Previous slide" at bounding box center [216, 364] width 22 height 36
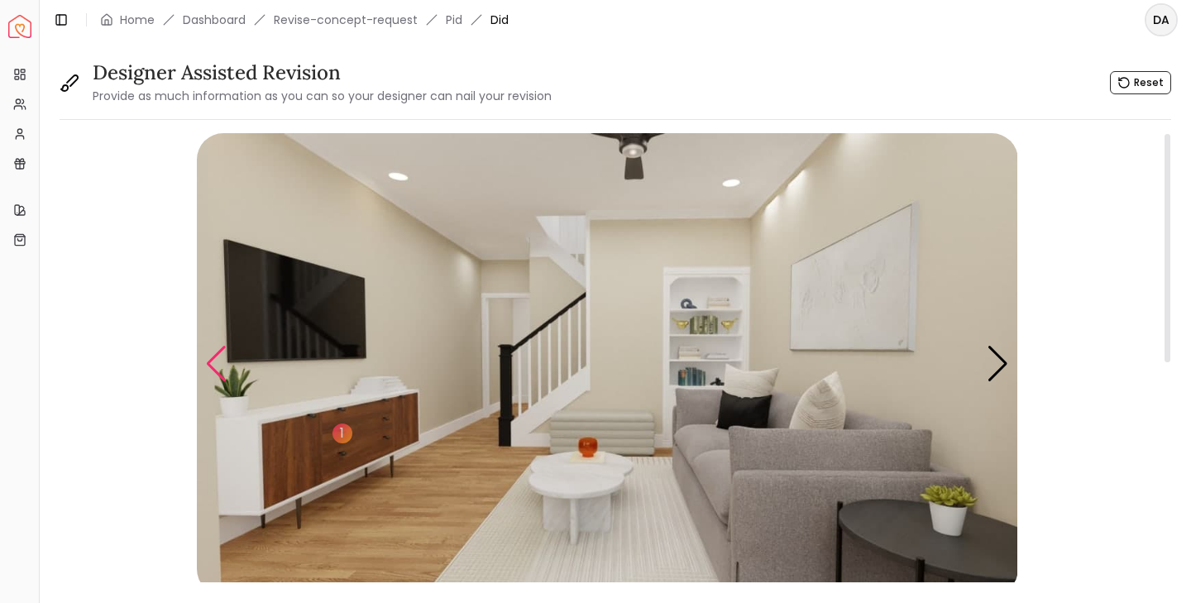
click at [210, 371] on div "Previous slide" at bounding box center [216, 364] width 22 height 36
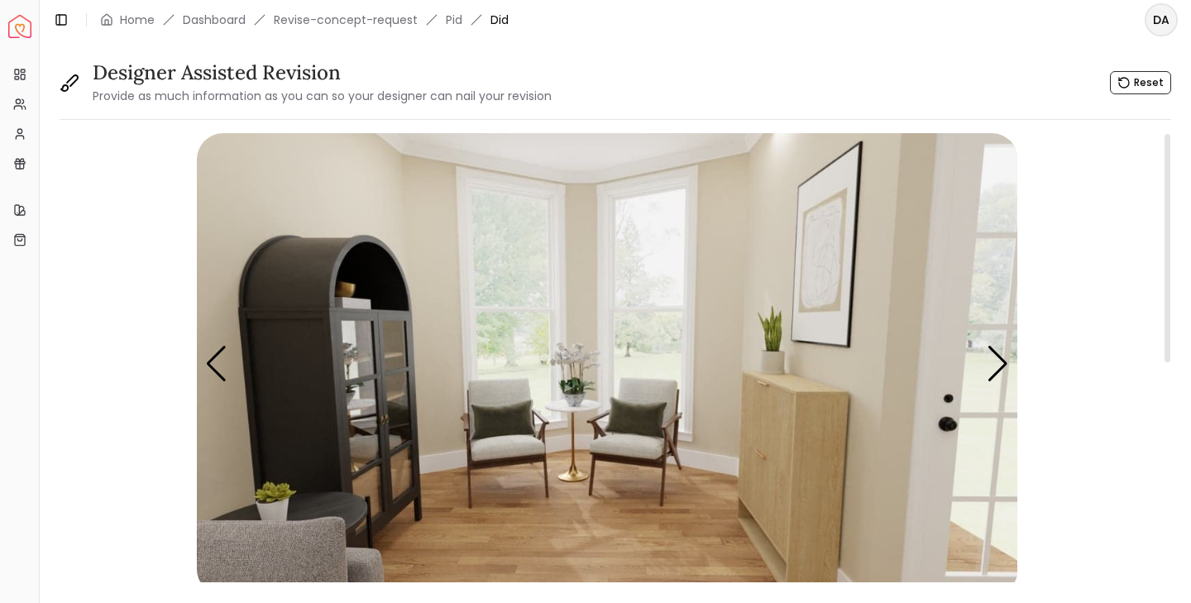
click at [800, 475] on img "5 / 7" at bounding box center [607, 364] width 821 height 462
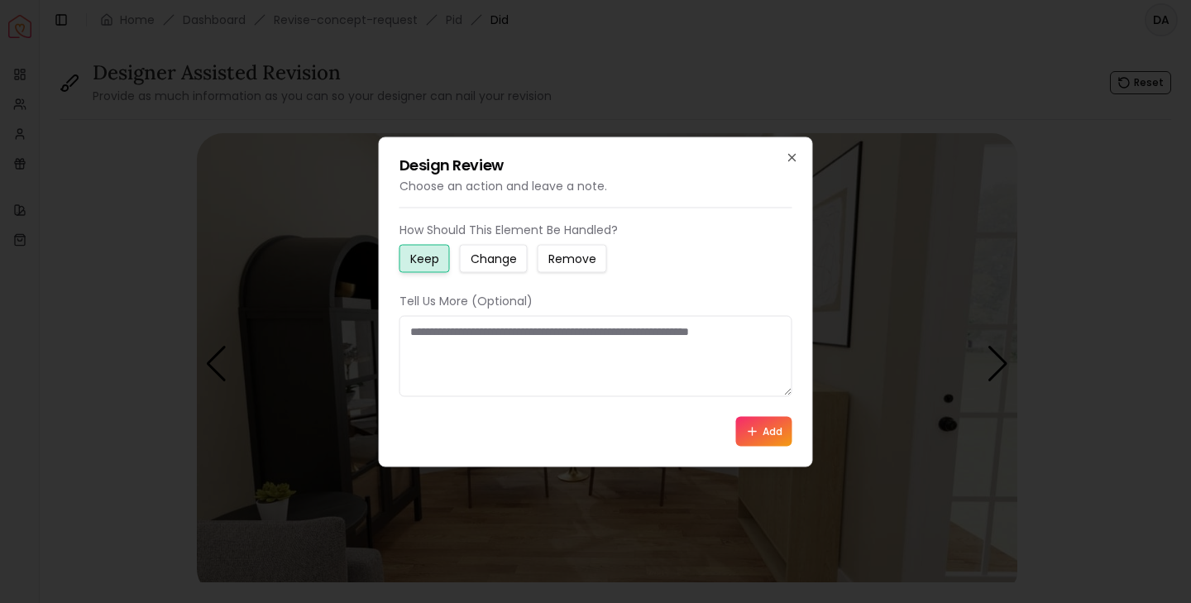
click at [479, 336] on textarea at bounding box center [595, 355] width 393 height 81
type textarea "**********"
click at [753, 437] on button "Add" at bounding box center [764, 431] width 56 height 30
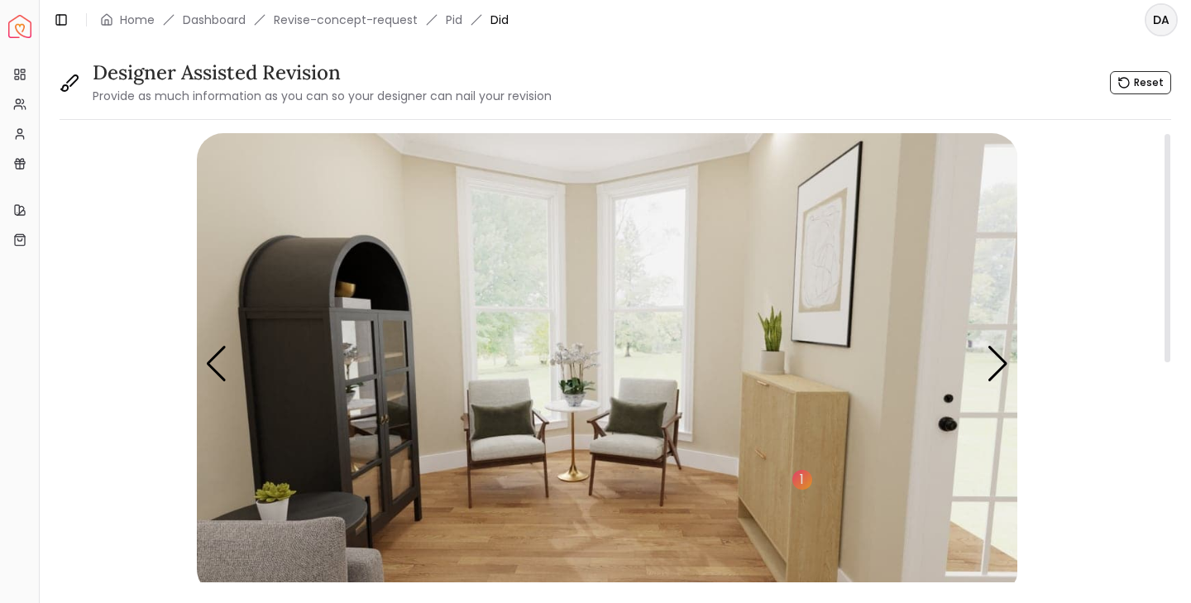
click at [376, 414] on img "5 / 7" at bounding box center [607, 364] width 821 height 462
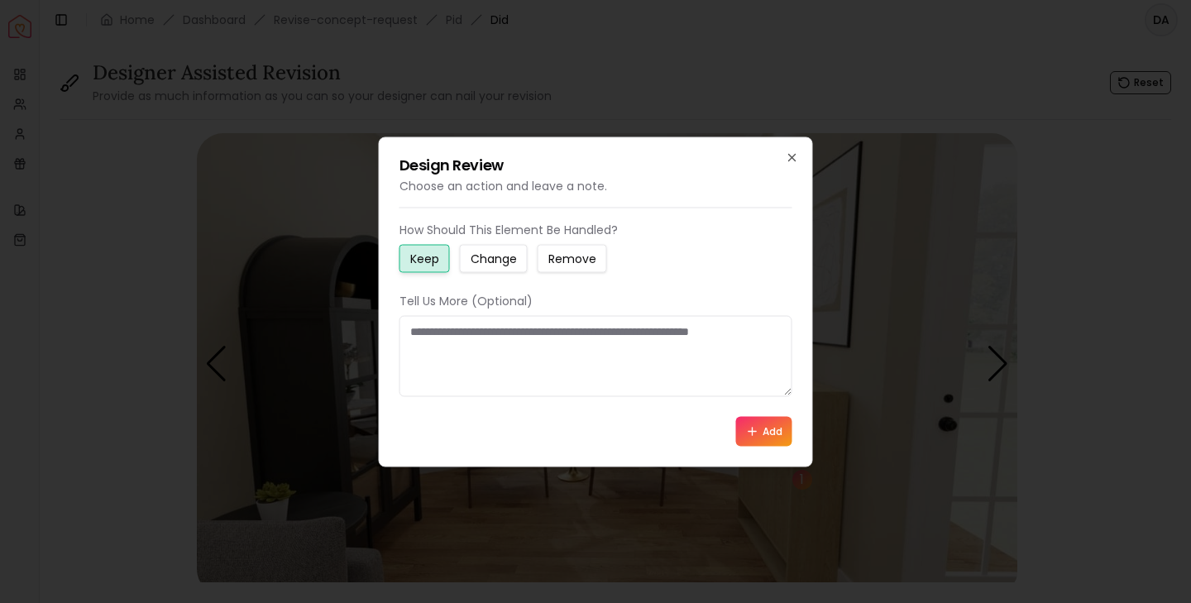
click at [580, 263] on small "Remove" at bounding box center [572, 258] width 48 height 17
click at [485, 333] on textarea at bounding box center [595, 355] width 393 height 81
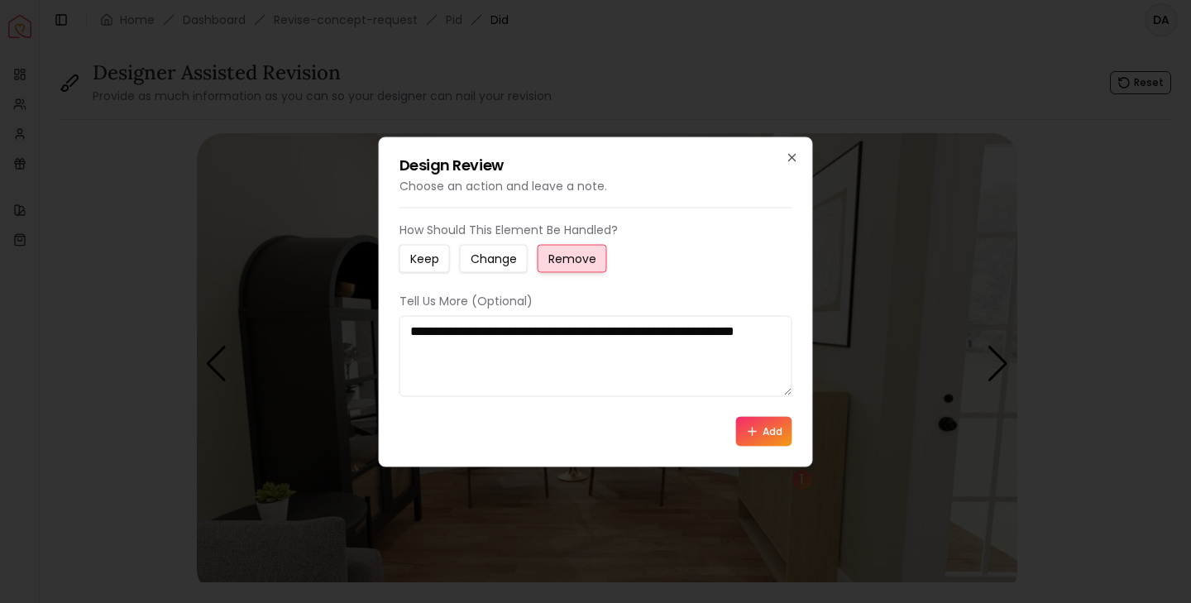
type textarea "**********"
click at [757, 430] on icon at bounding box center [752, 430] width 13 height 13
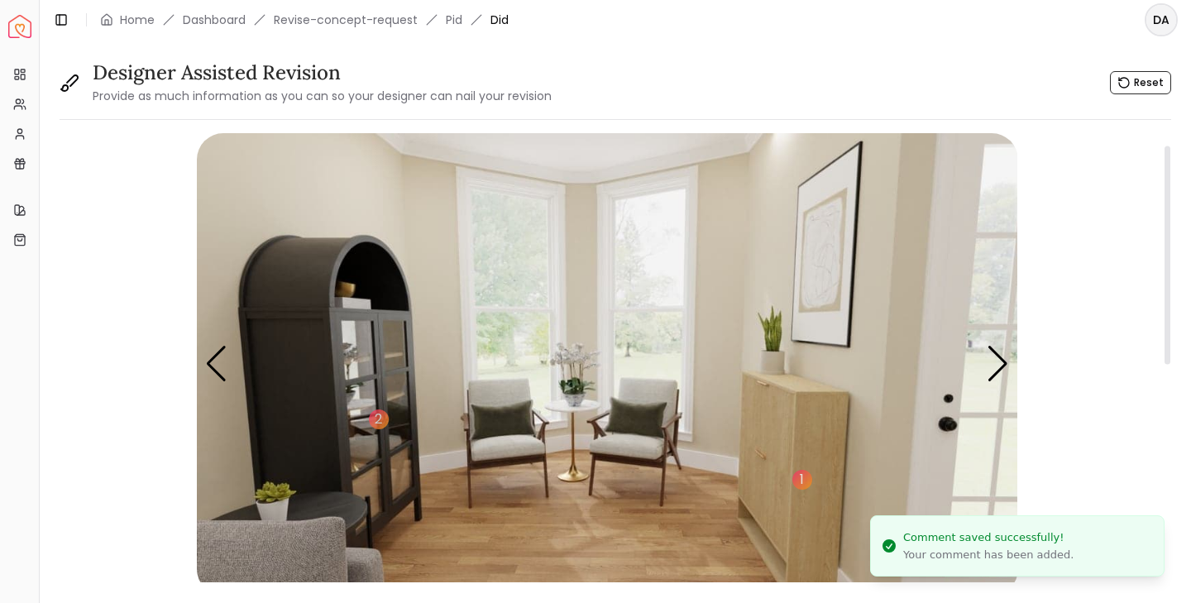
scroll to position [96, 0]
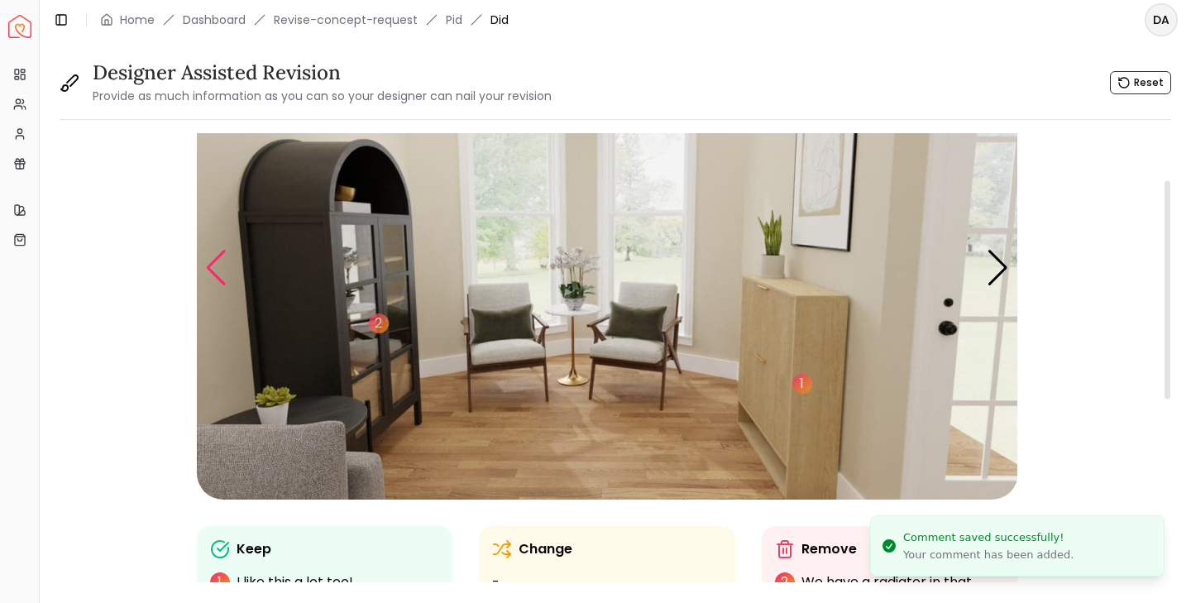
click at [215, 279] on div "Previous slide" at bounding box center [216, 268] width 22 height 36
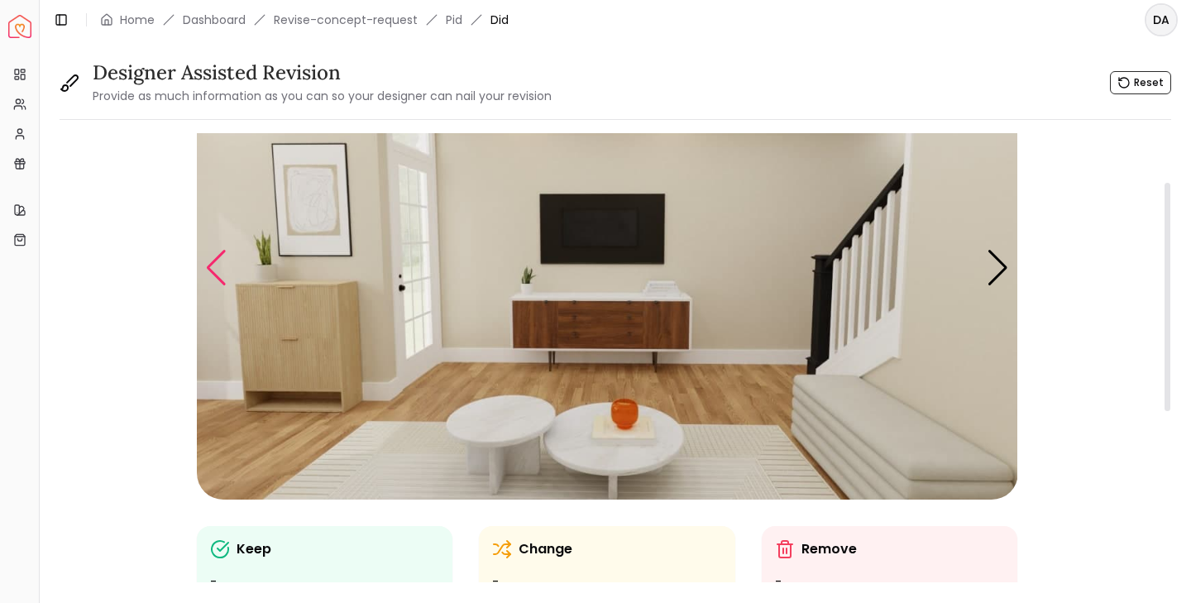
click at [209, 266] on div "Previous slide" at bounding box center [216, 268] width 22 height 36
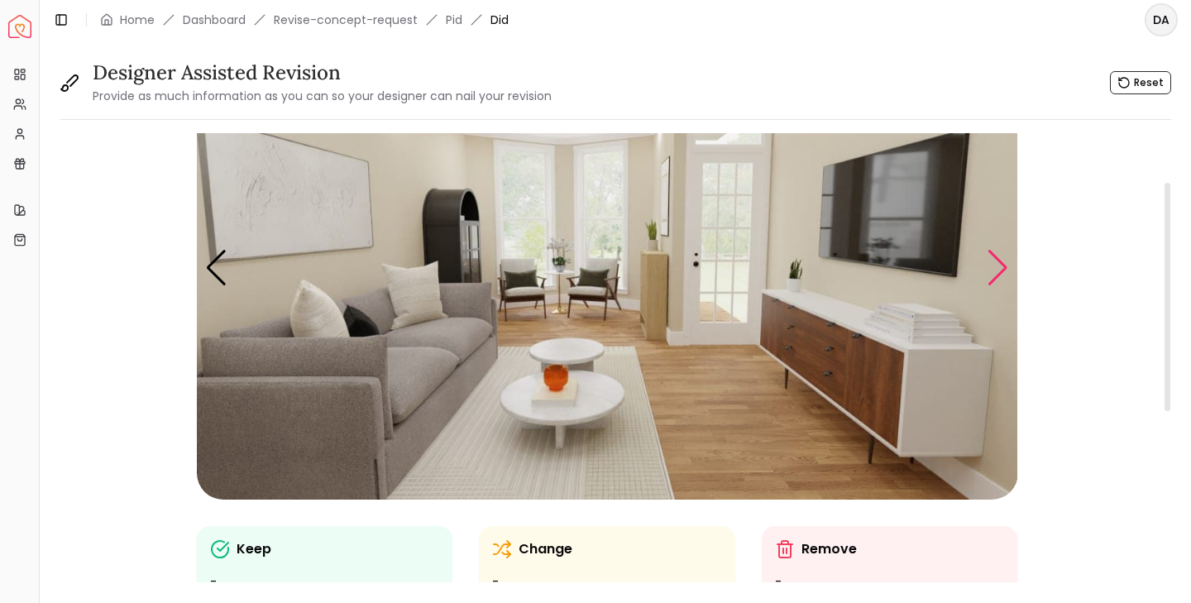
click at [998, 273] on div "Next slide" at bounding box center [997, 268] width 22 height 36
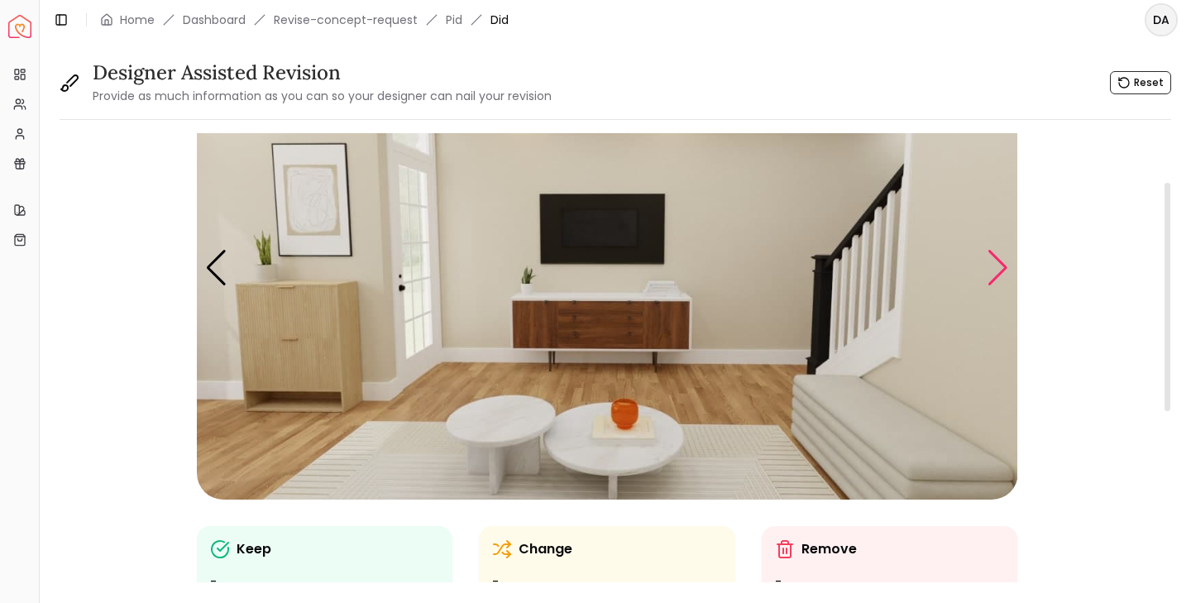
click at [998, 273] on div "Next slide" at bounding box center [997, 268] width 22 height 36
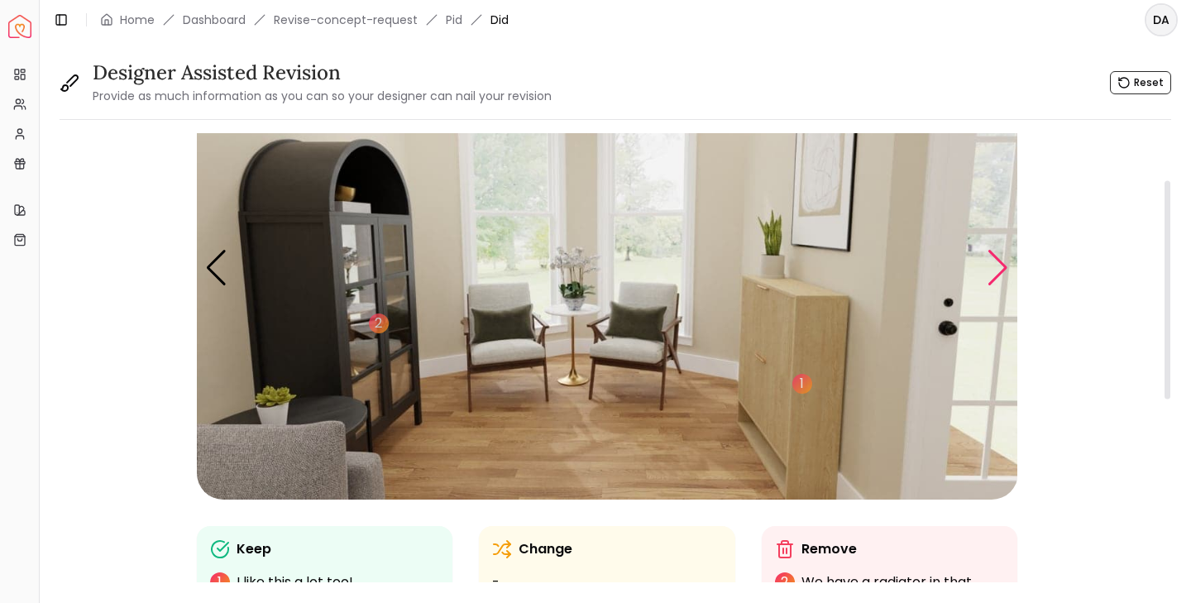
click at [998, 273] on div "Next slide" at bounding box center [997, 268] width 22 height 36
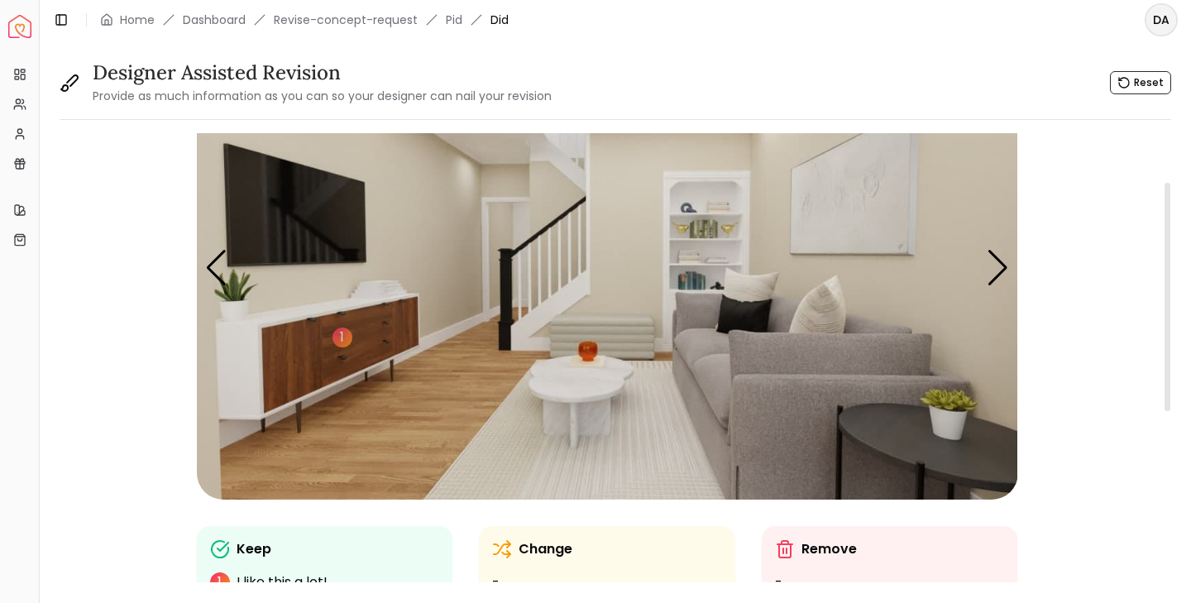
click at [891, 433] on img "6 / 7" at bounding box center [607, 268] width 821 height 462
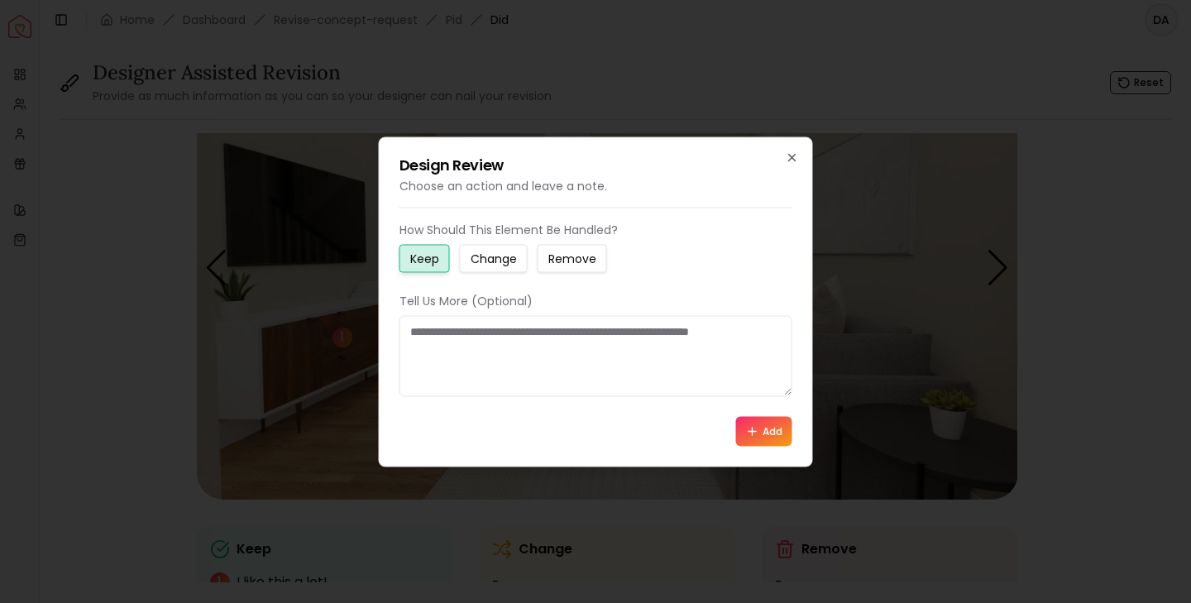
click at [498, 260] on small "Change" at bounding box center [493, 258] width 46 height 17
click at [472, 335] on textarea at bounding box center [595, 355] width 393 height 81
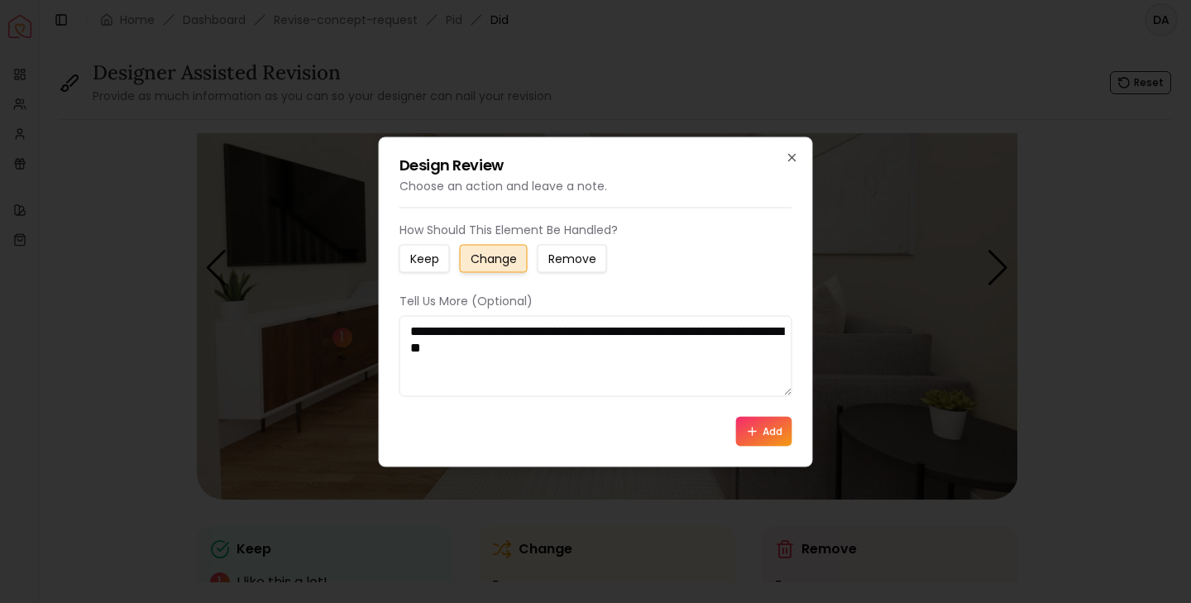
type textarea "**********"
click at [769, 435] on button "Add" at bounding box center [764, 431] width 56 height 30
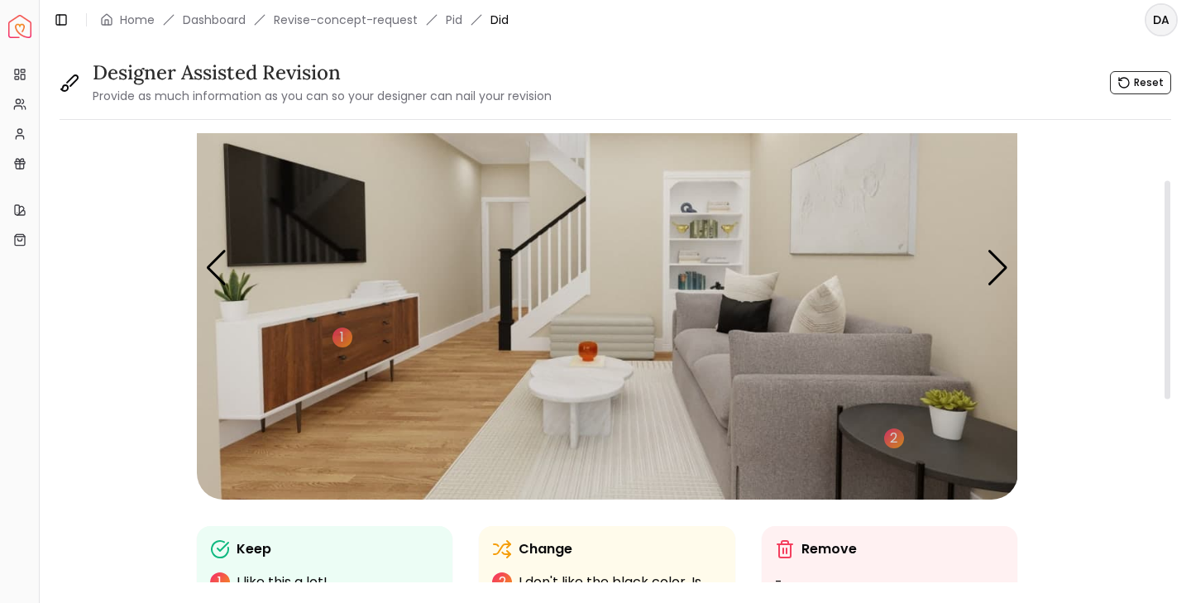
click at [635, 456] on img "6 / 7" at bounding box center [607, 268] width 821 height 462
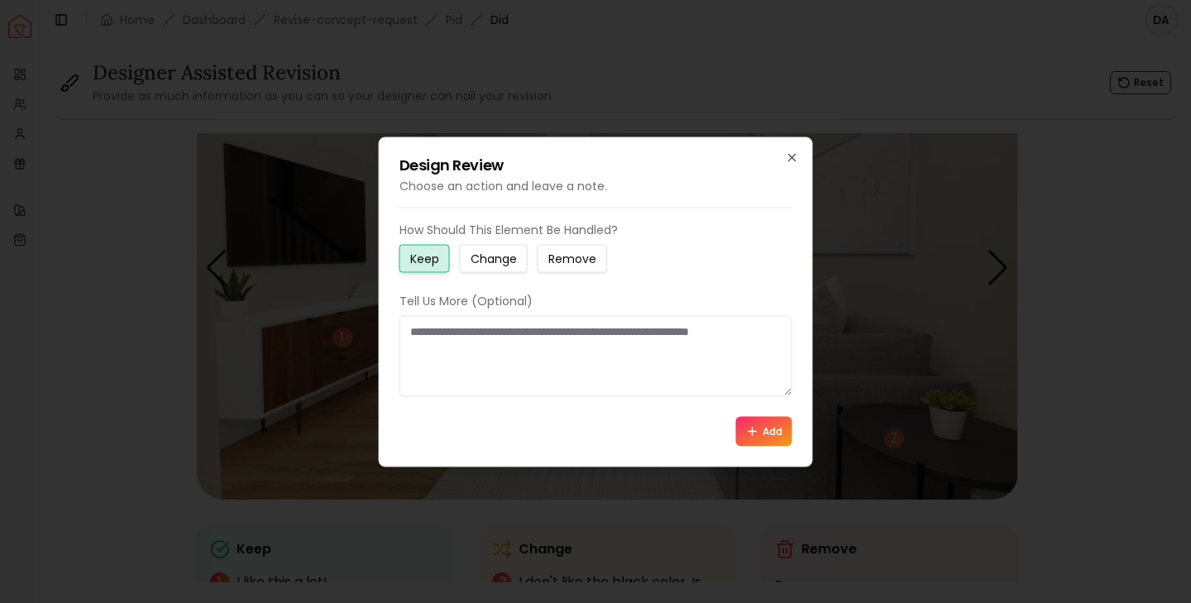
click at [499, 262] on small "Change" at bounding box center [493, 258] width 46 height 17
click at [478, 332] on textarea at bounding box center [595, 355] width 393 height 81
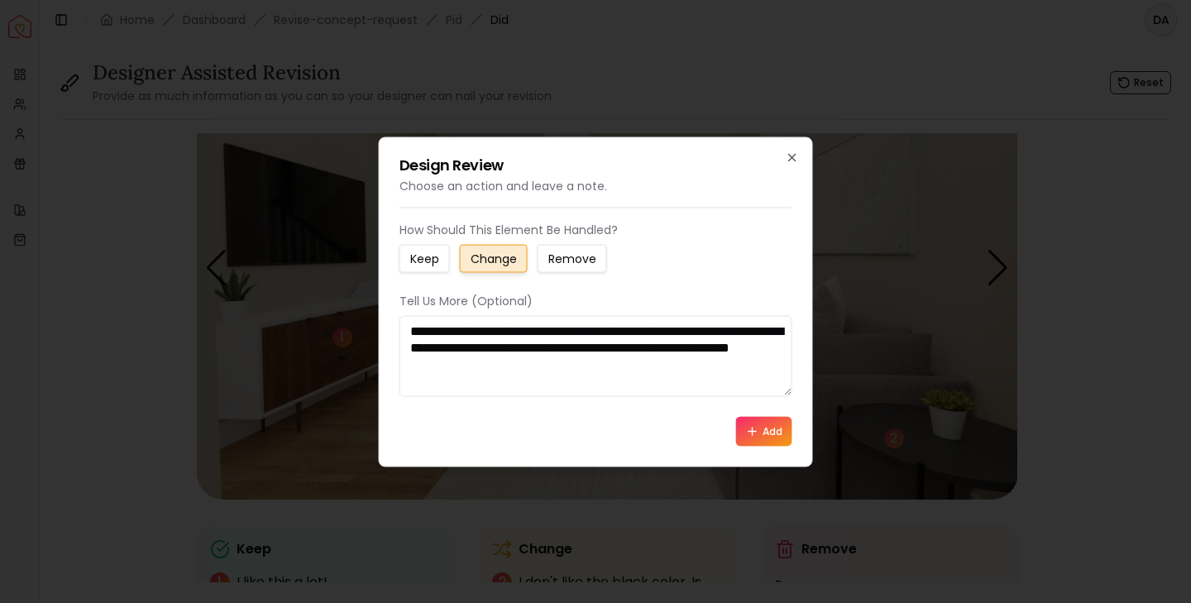
type textarea "**********"
click at [769, 432] on button "Add" at bounding box center [764, 431] width 56 height 30
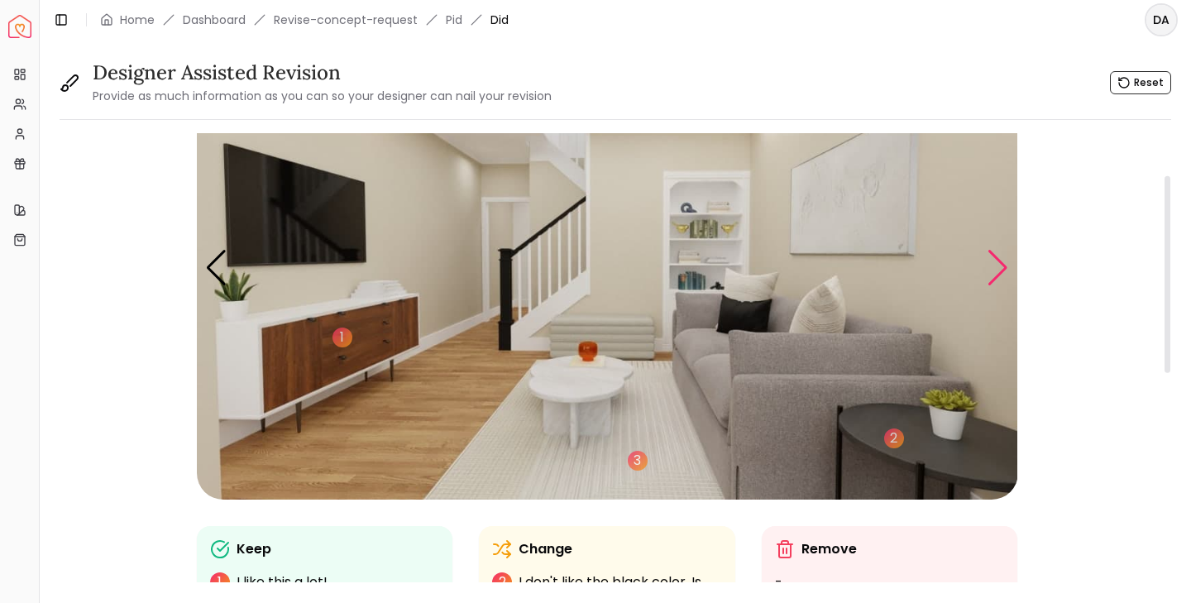
click at [1000, 272] on div "Next slide" at bounding box center [997, 268] width 22 height 36
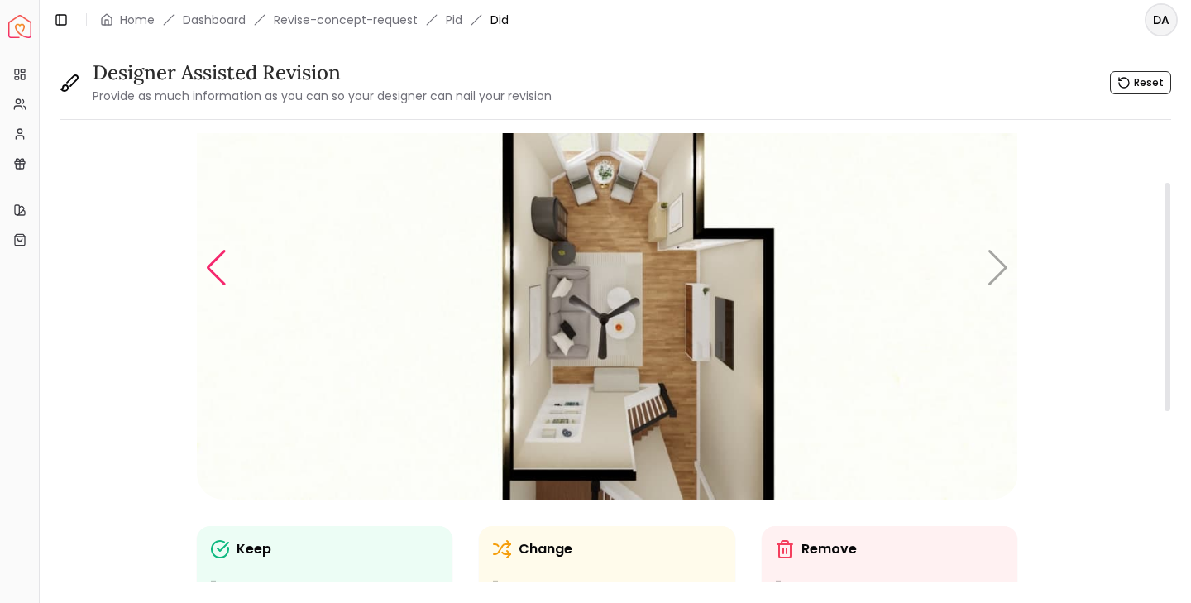
click at [219, 274] on div "Previous slide" at bounding box center [216, 268] width 22 height 36
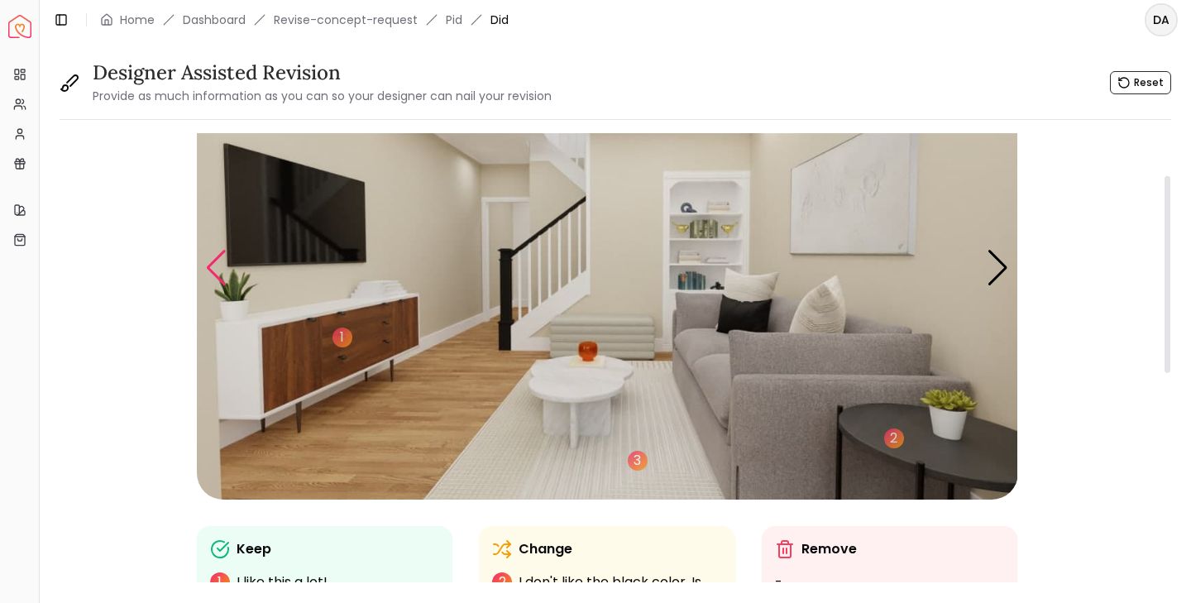
click at [219, 274] on div "Previous slide" at bounding box center [216, 268] width 22 height 36
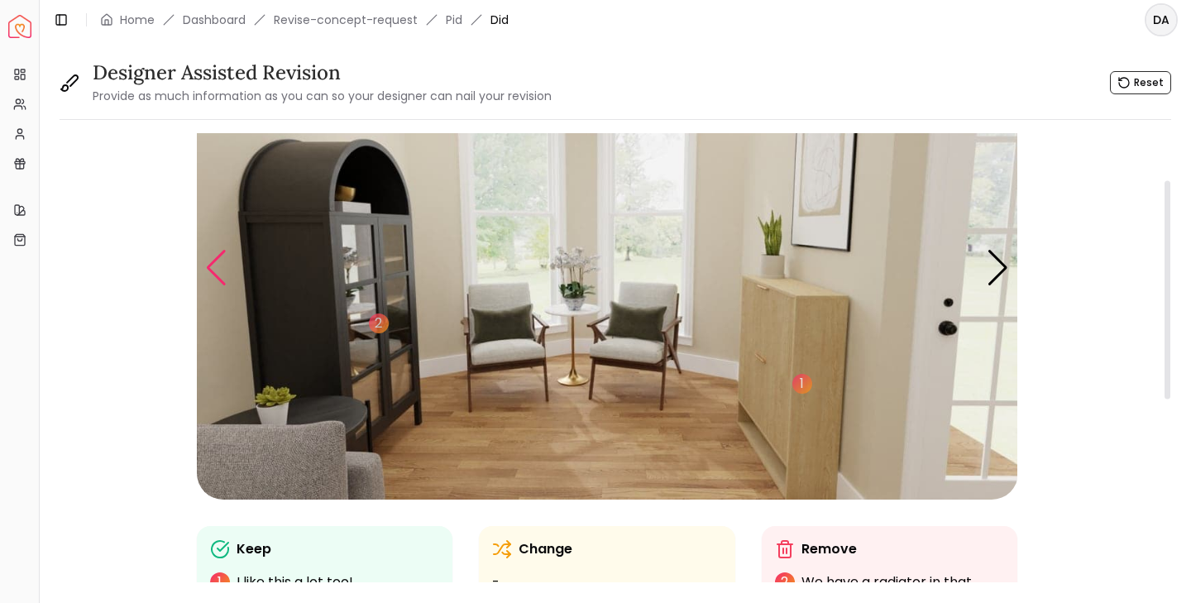
click at [219, 274] on div "Previous slide" at bounding box center [216, 268] width 22 height 36
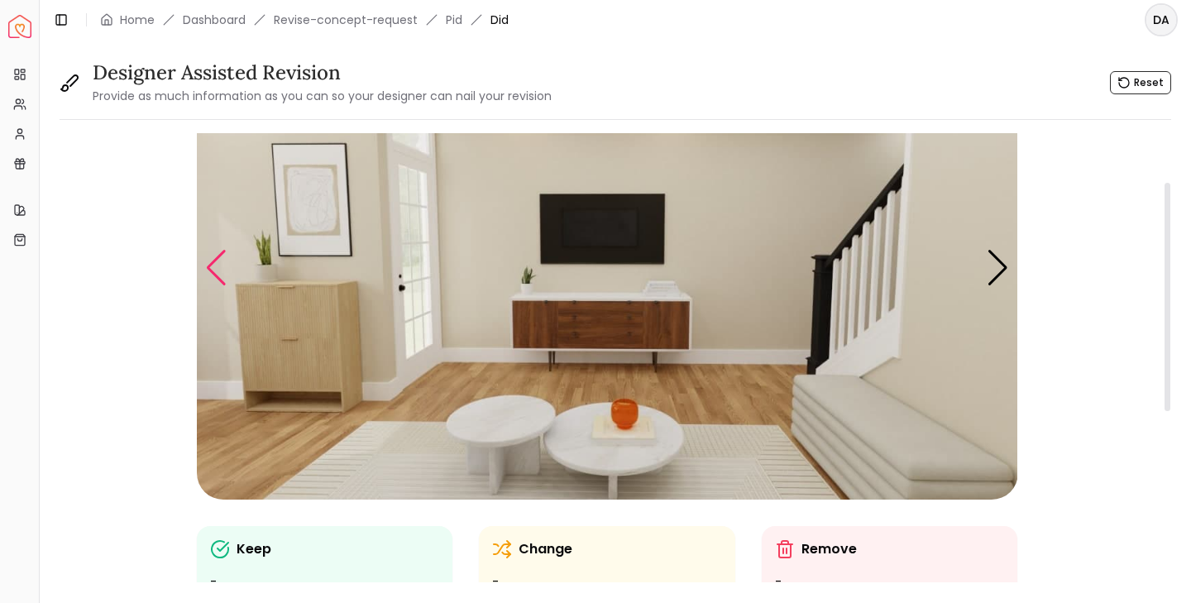
click at [219, 274] on div "Previous slide" at bounding box center [216, 268] width 22 height 36
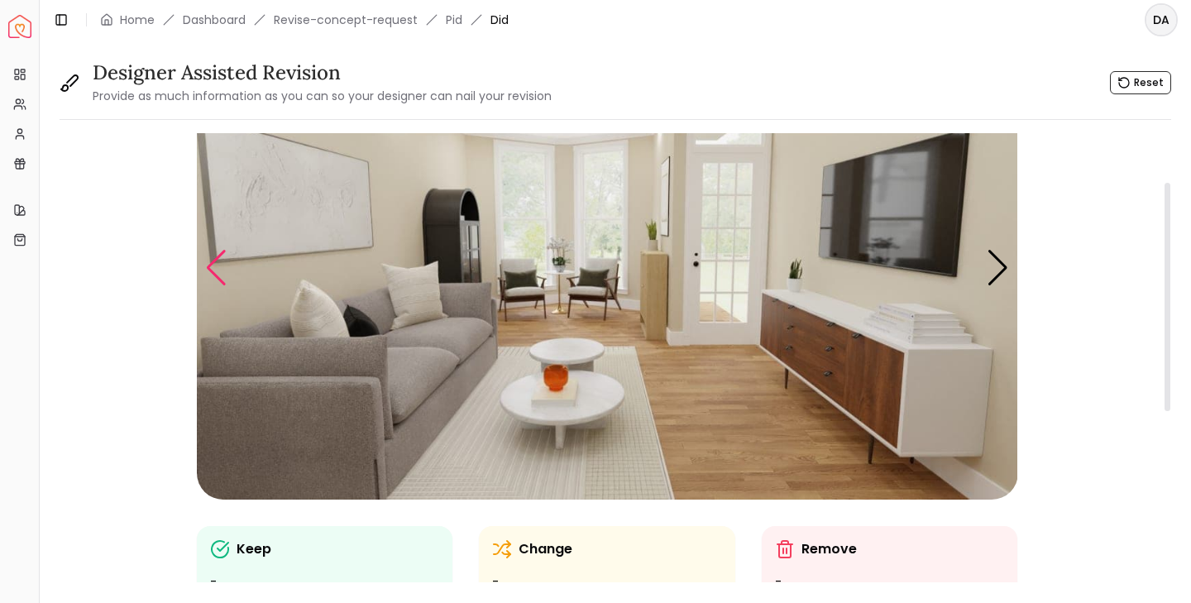
click at [218, 274] on div "Previous slide" at bounding box center [216, 268] width 22 height 36
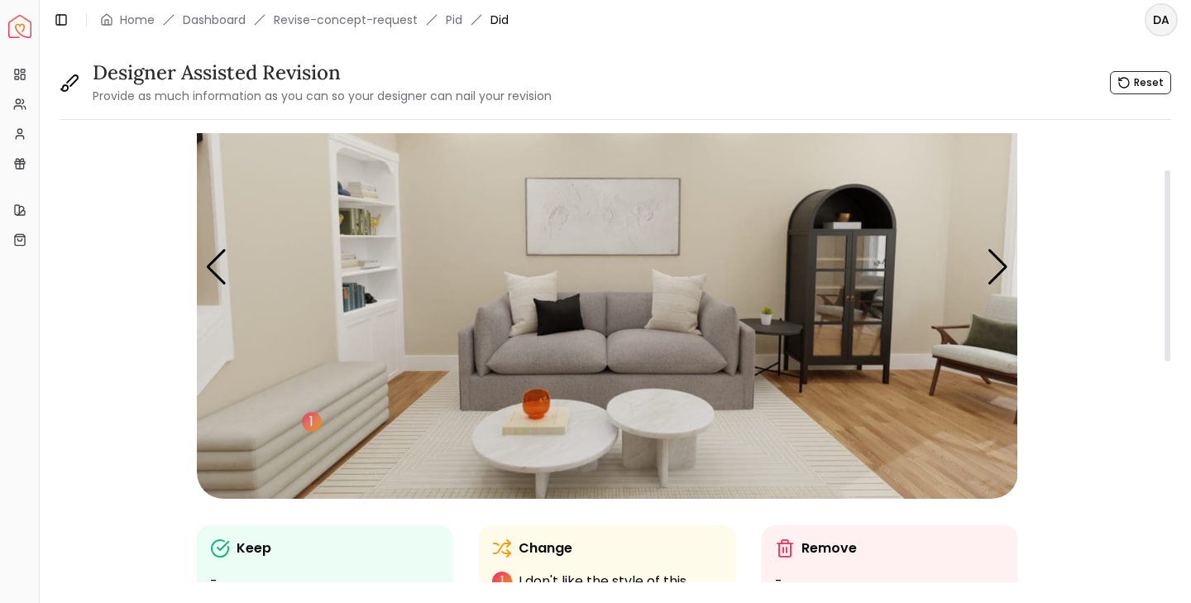
scroll to position [76, 0]
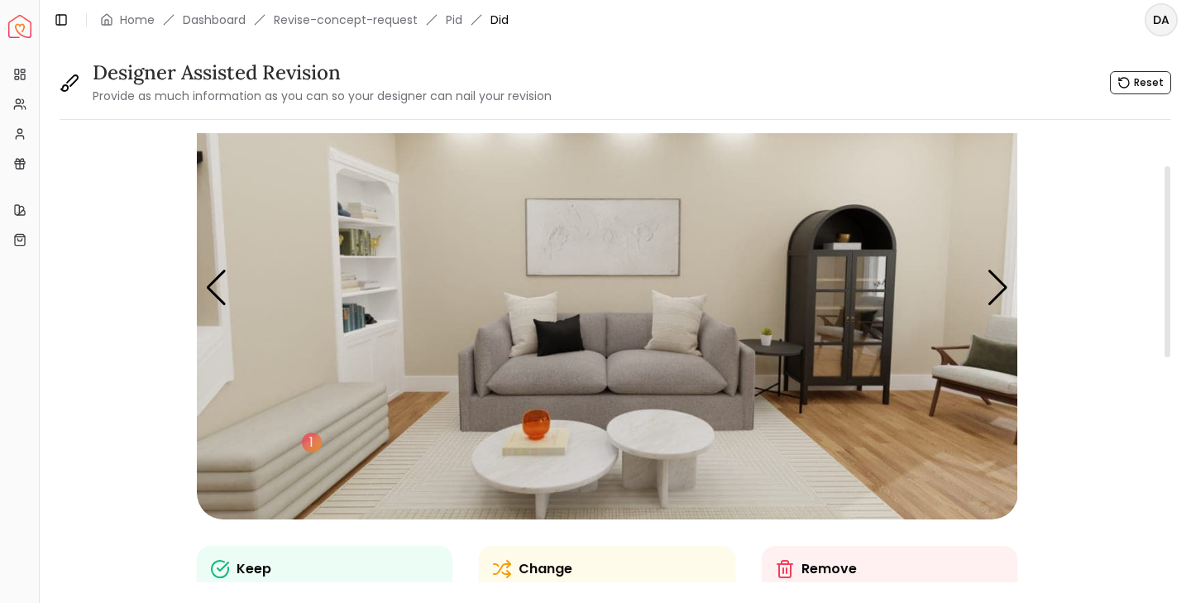
click at [564, 336] on img "2 / 7" at bounding box center [607, 288] width 821 height 462
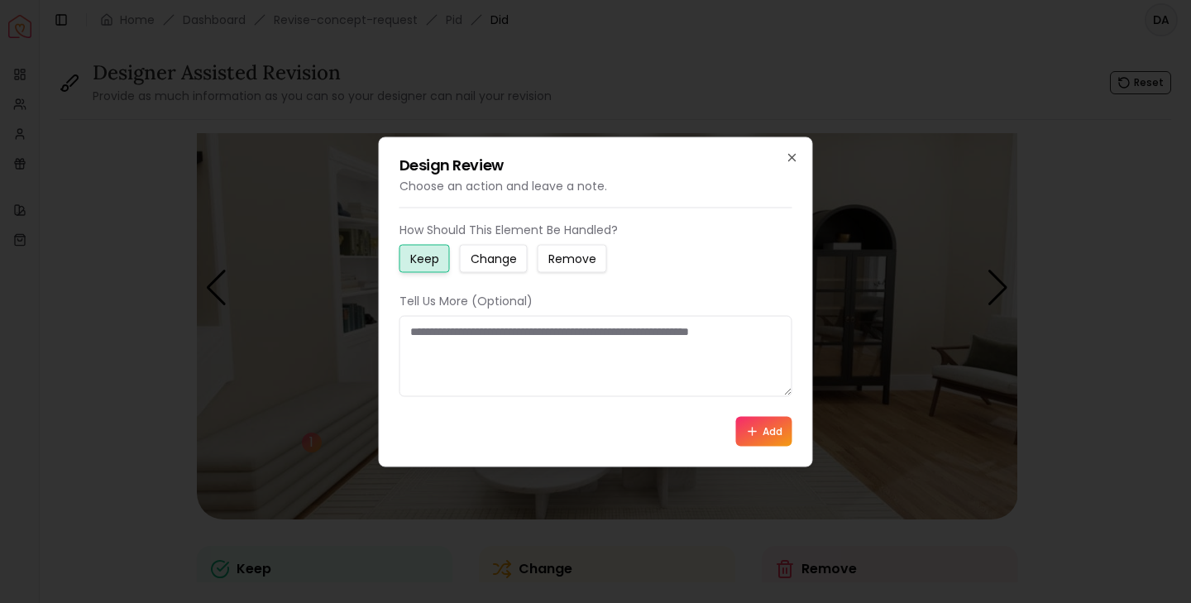
click at [509, 260] on small "Change" at bounding box center [493, 258] width 46 height 17
click at [490, 337] on textarea at bounding box center [595, 355] width 393 height 81
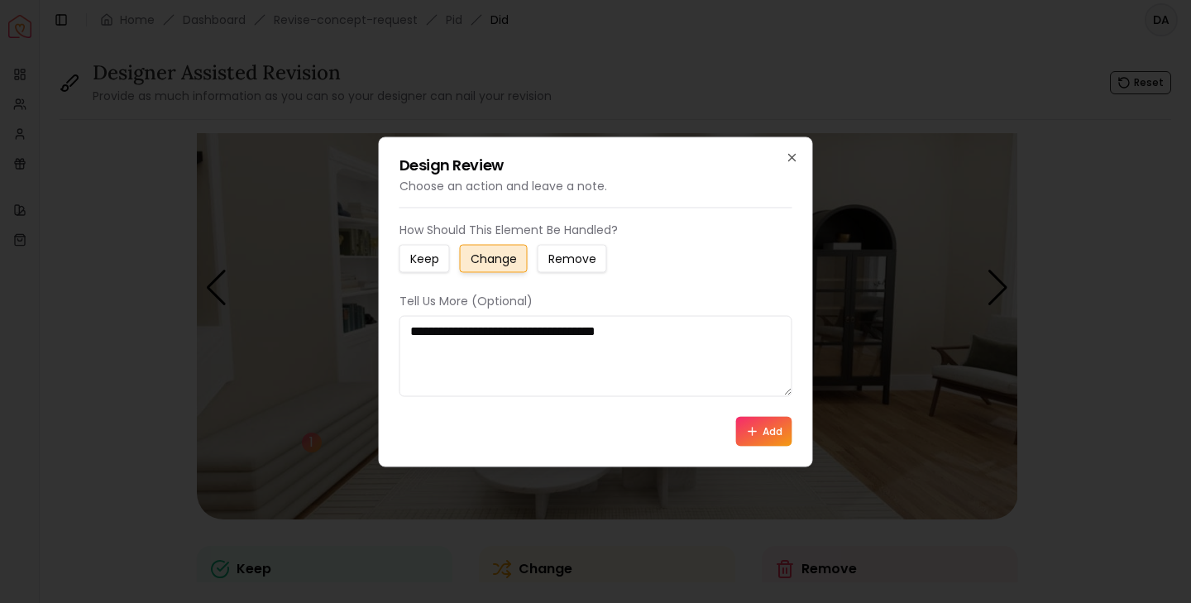
type textarea "**********"
click at [749, 433] on icon at bounding box center [752, 430] width 13 height 13
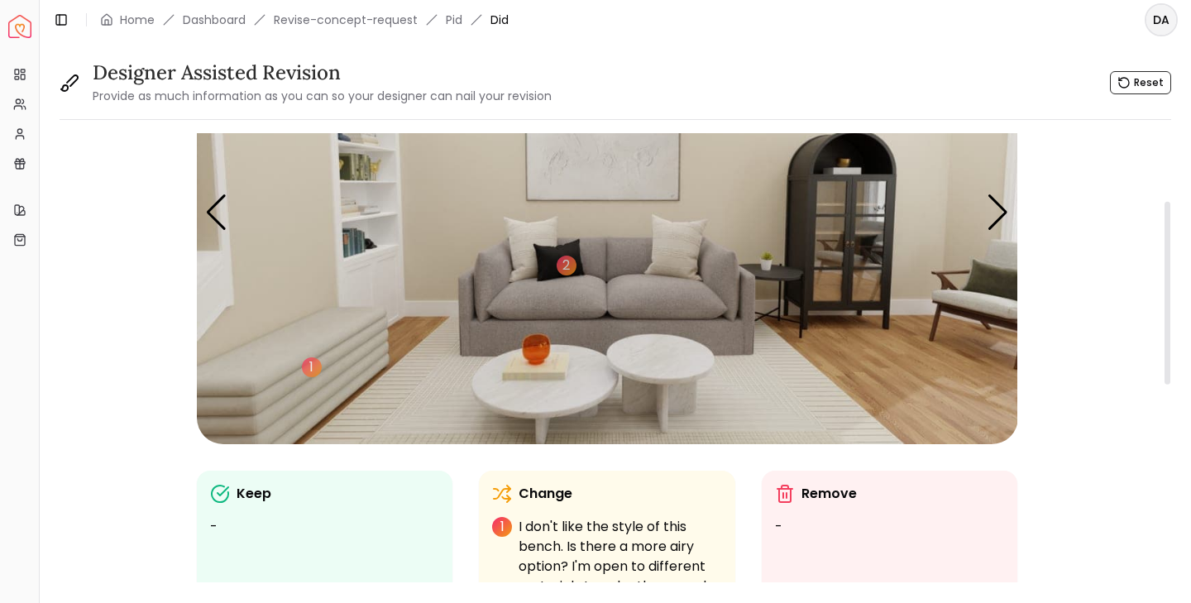
scroll to position [144, 0]
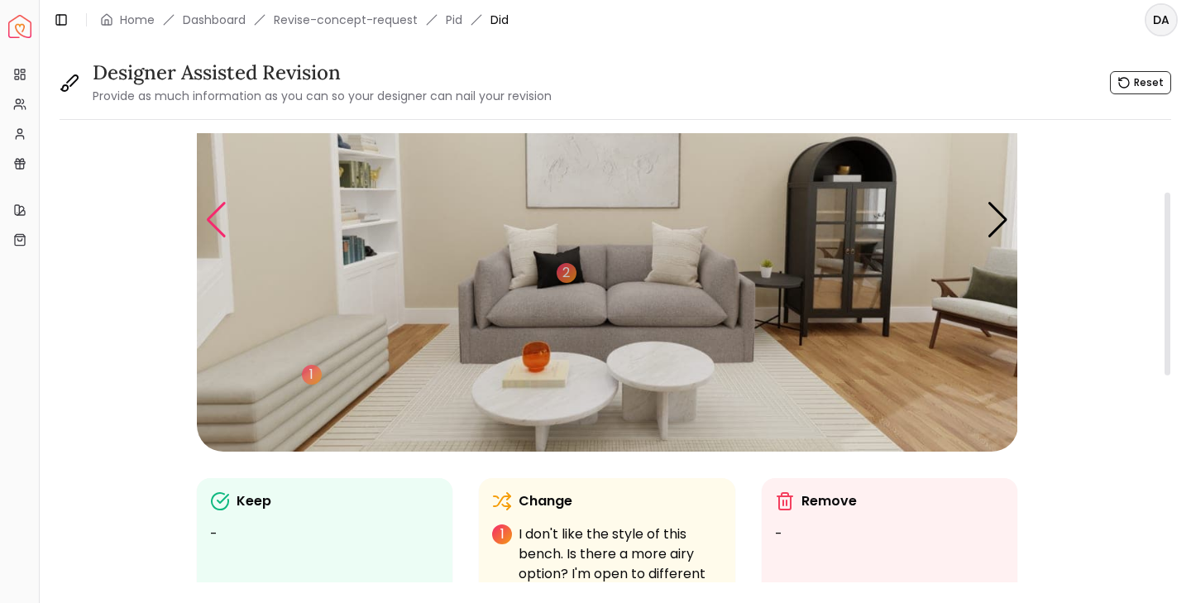
click at [216, 225] on div "Previous slide" at bounding box center [216, 220] width 22 height 36
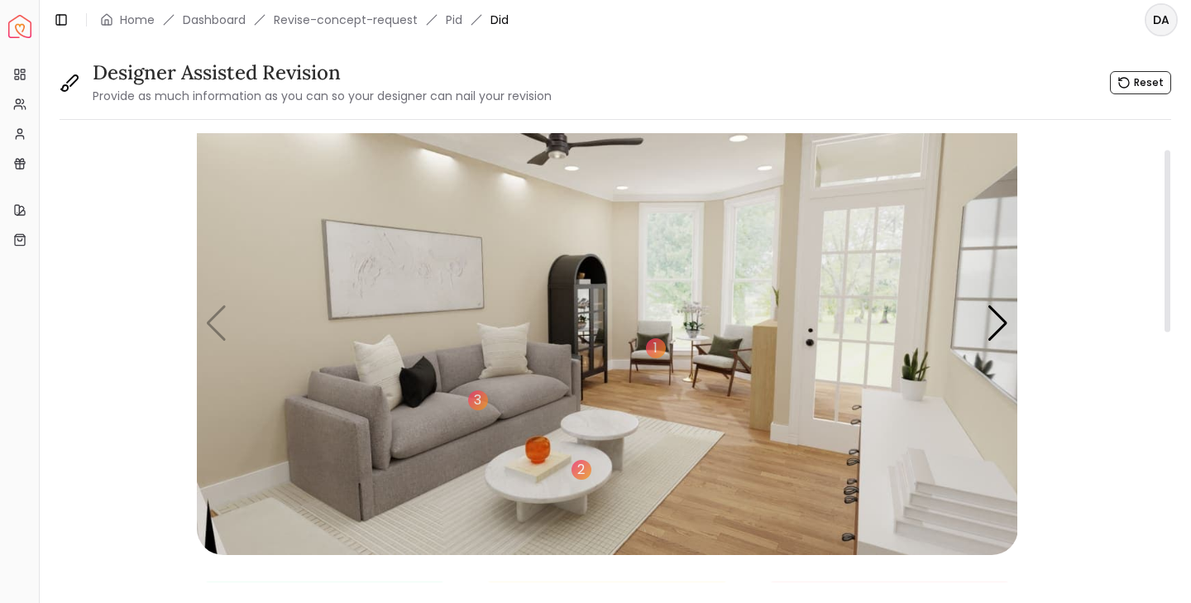
scroll to position [40, 0]
click at [999, 327] on div "Next slide" at bounding box center [997, 324] width 22 height 36
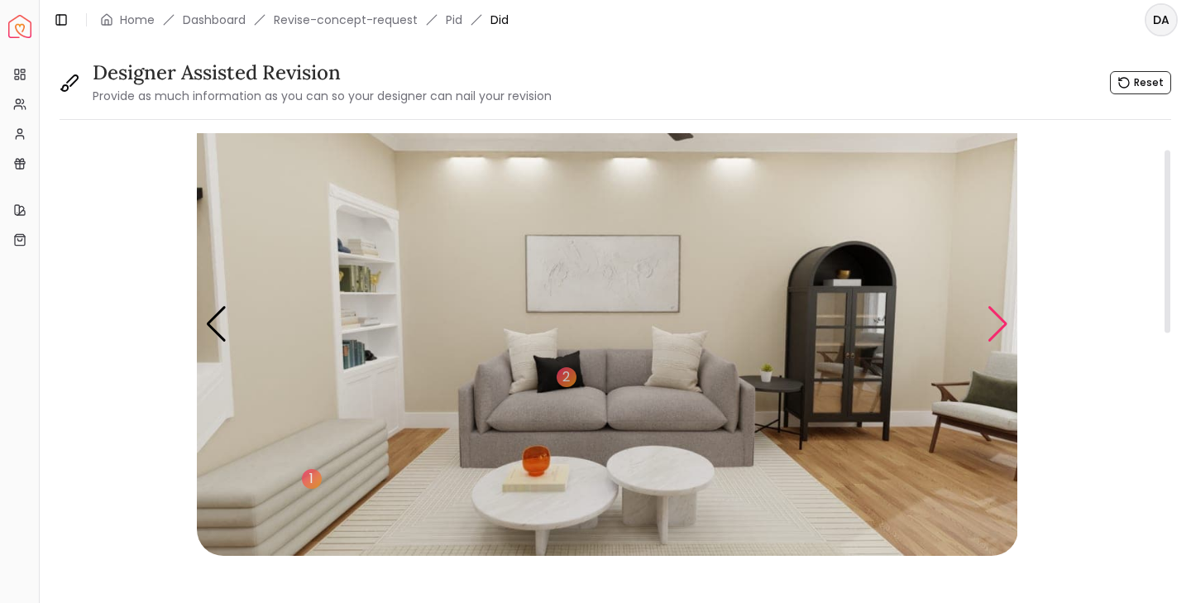
click at [999, 327] on div "Next slide" at bounding box center [997, 324] width 22 height 36
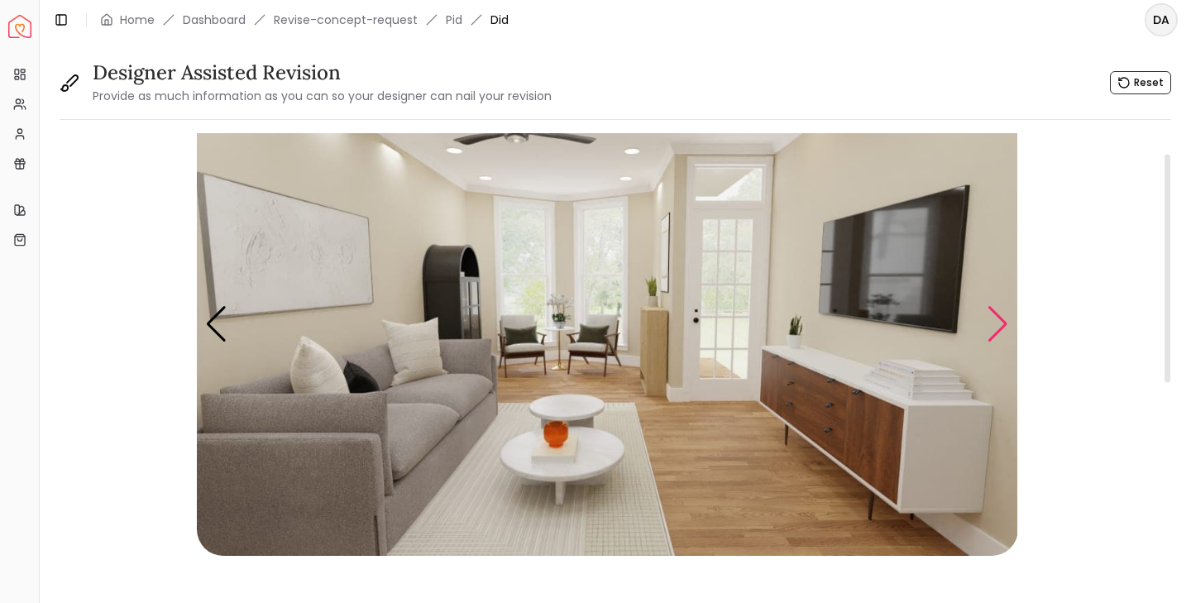
click at [999, 327] on div "Next slide" at bounding box center [997, 324] width 22 height 36
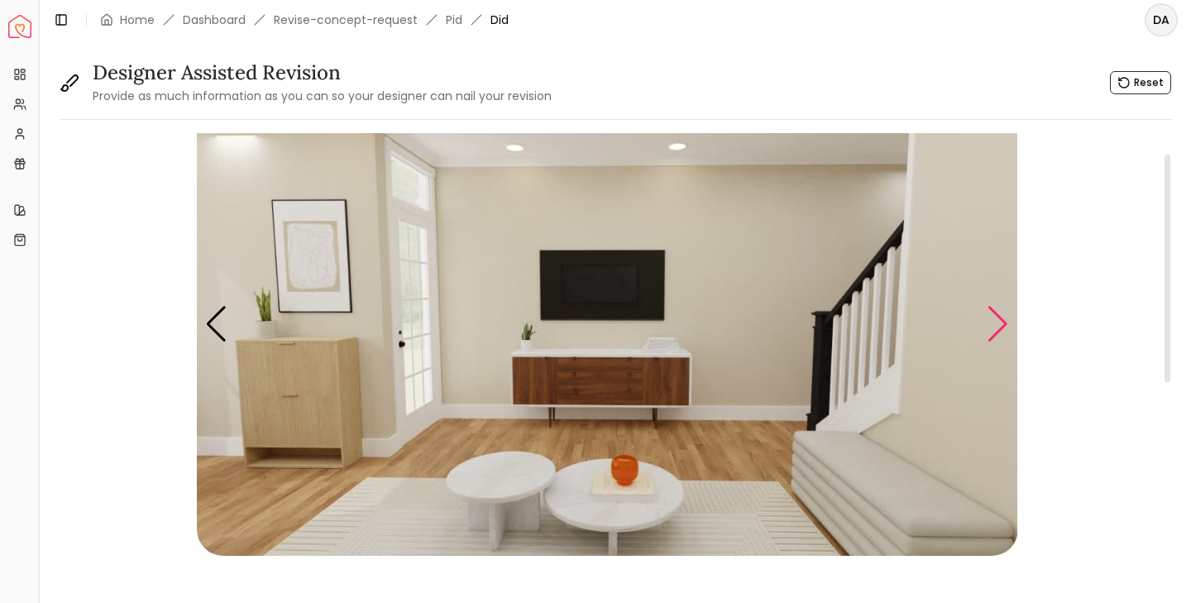
click at [999, 327] on div "Next slide" at bounding box center [997, 324] width 22 height 36
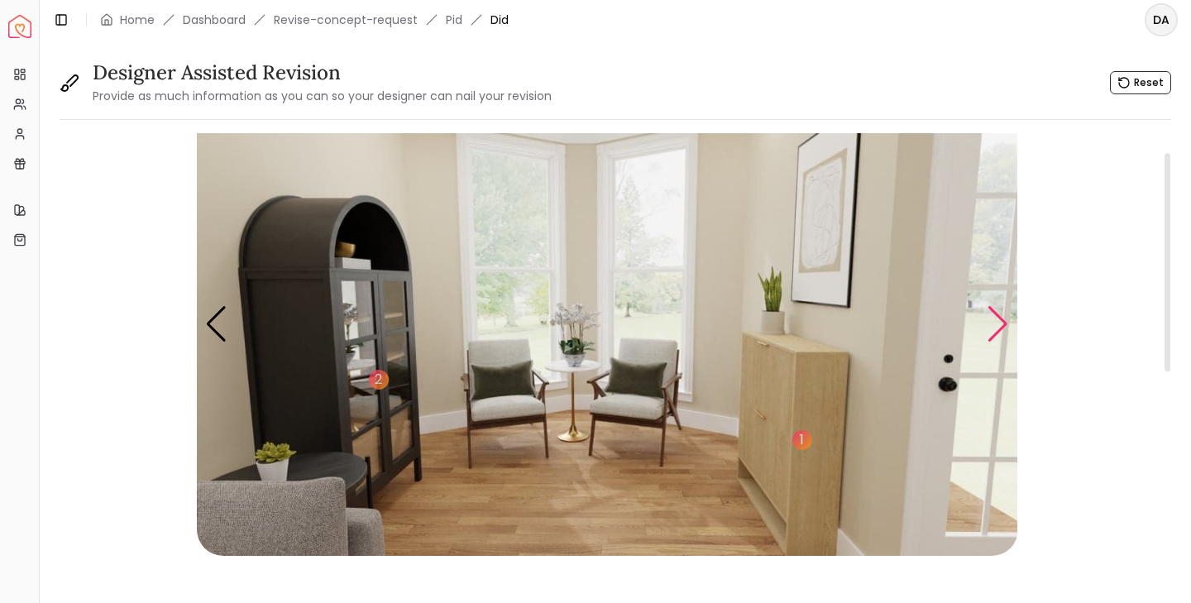
click at [999, 327] on div "Next slide" at bounding box center [997, 324] width 22 height 36
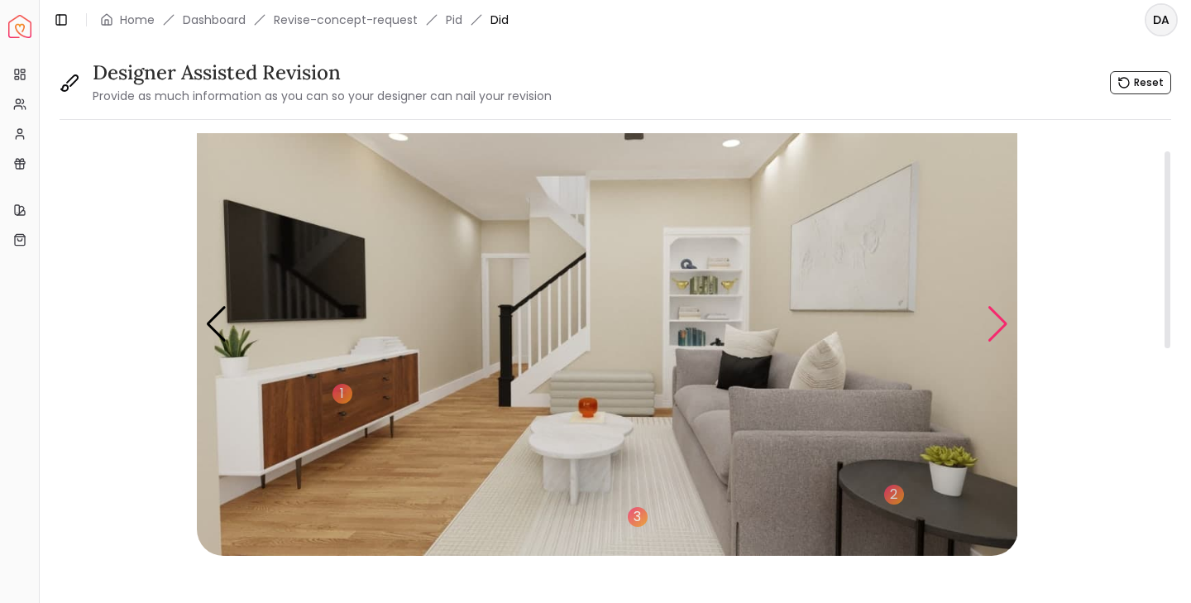
click at [996, 329] on div "Next slide" at bounding box center [997, 324] width 22 height 36
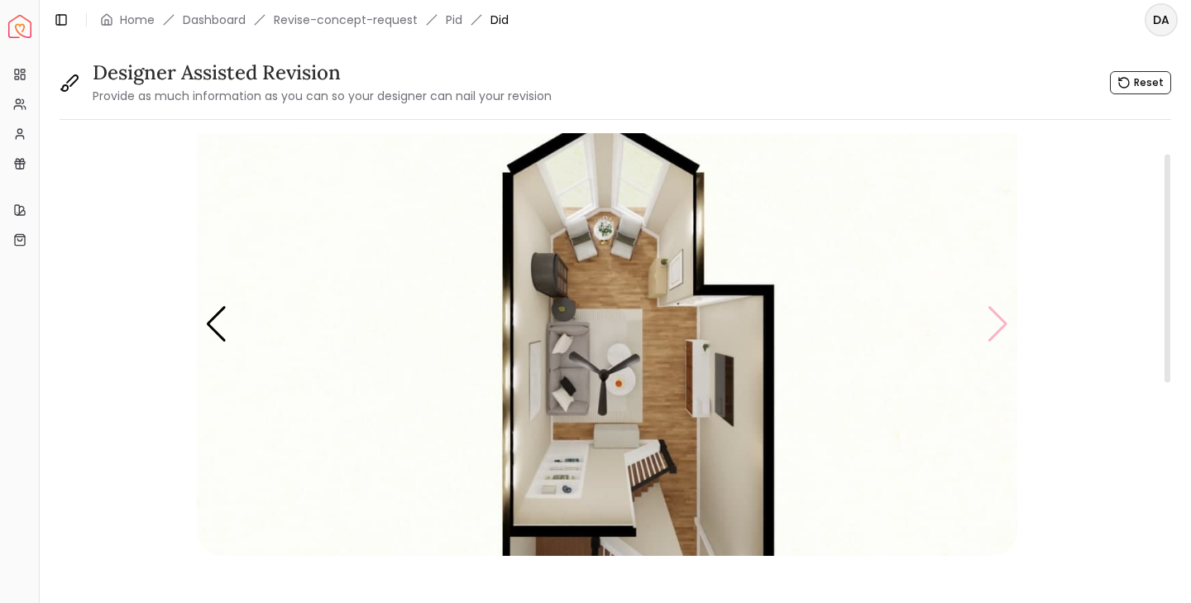
click at [996, 329] on img "7 / 7" at bounding box center [607, 324] width 821 height 462
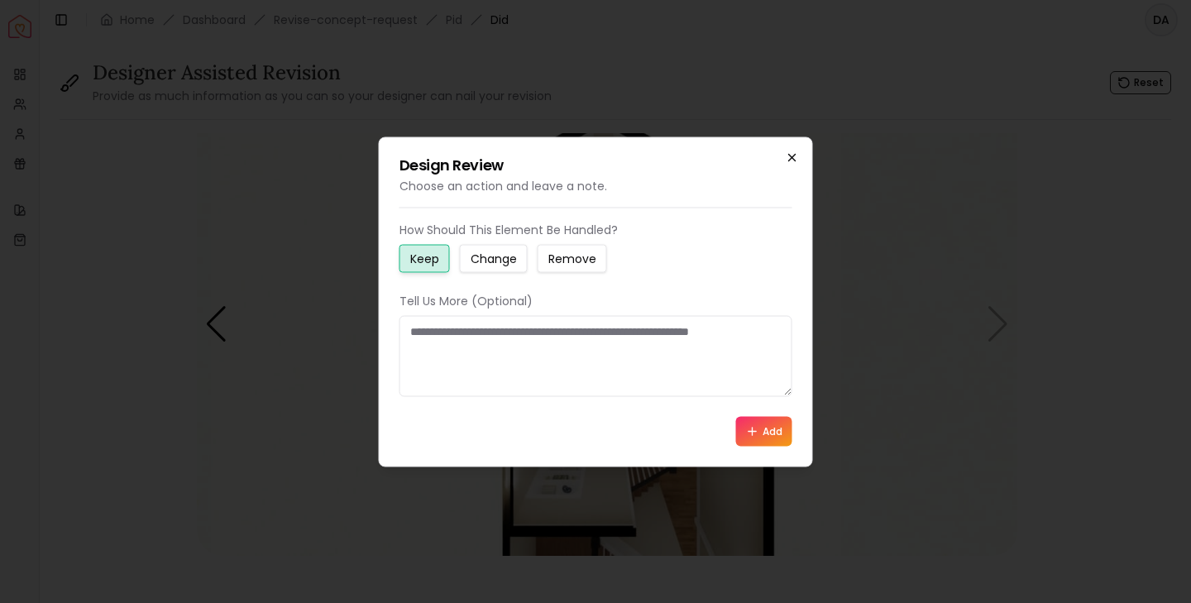
click at [789, 156] on icon "button" at bounding box center [792, 156] width 13 height 13
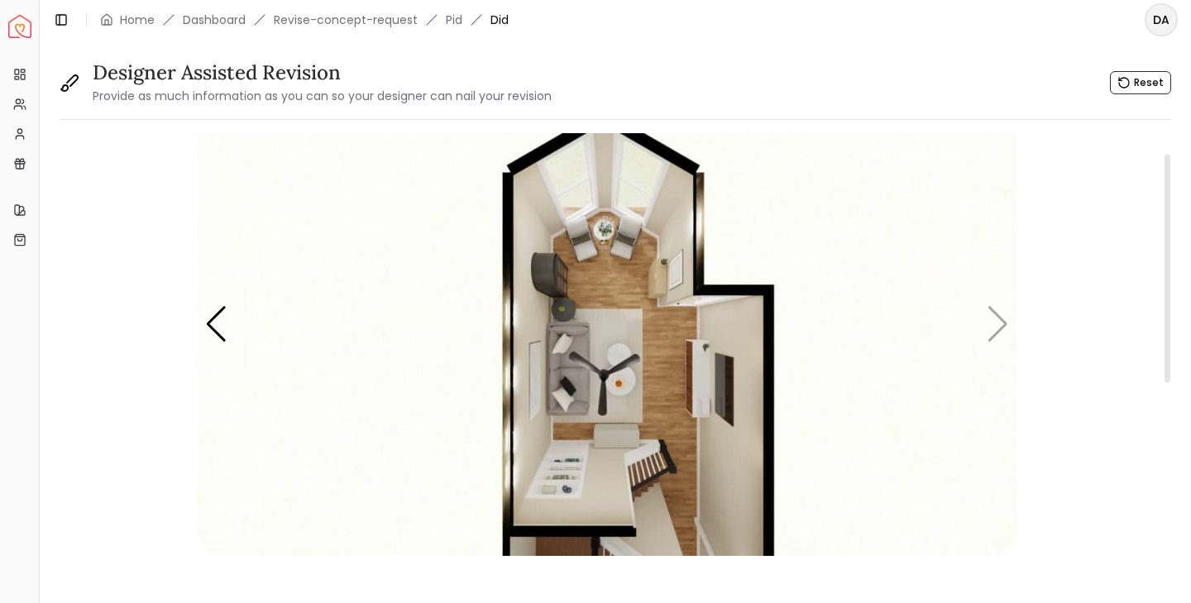
click at [1002, 330] on img "7 / 7" at bounding box center [607, 324] width 821 height 462
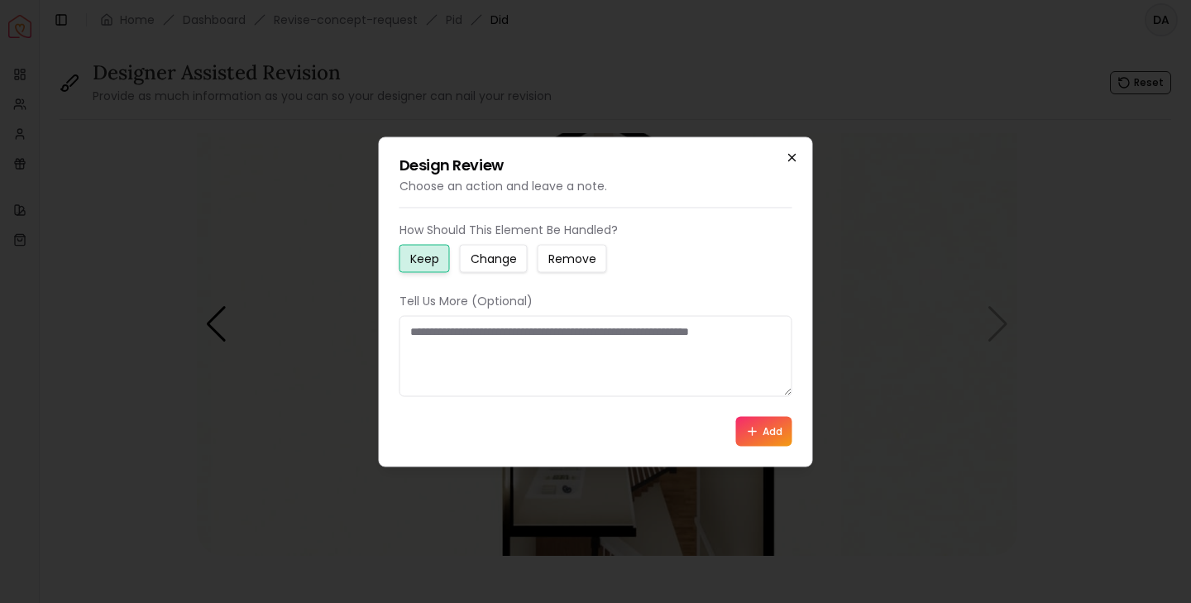
click at [796, 156] on icon "button" at bounding box center [792, 156] width 13 height 13
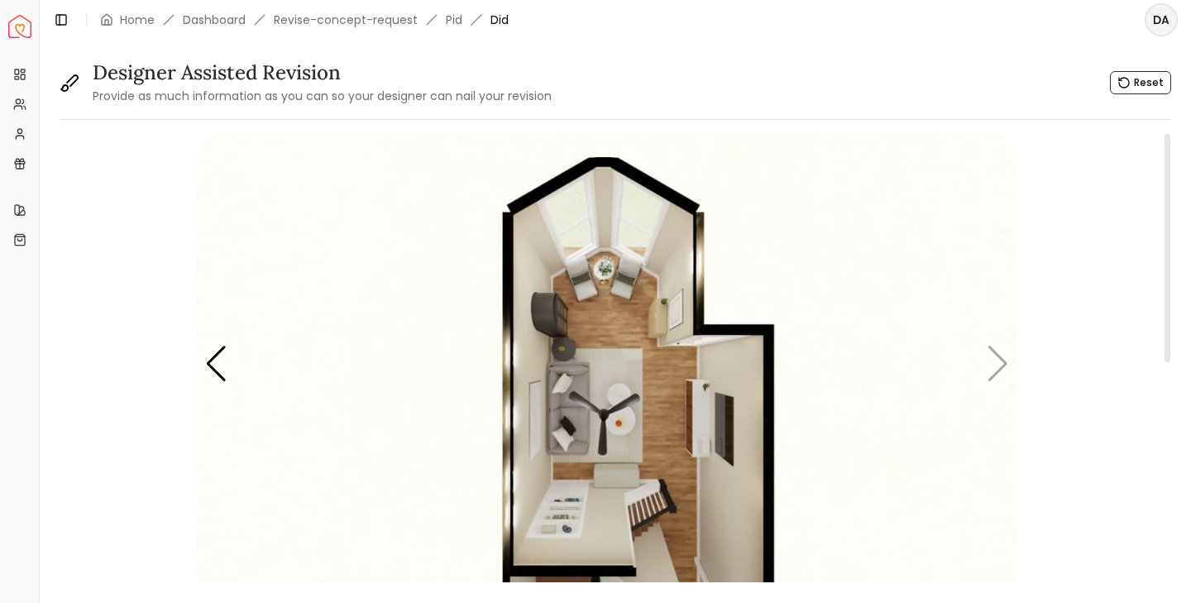
scroll to position [0, 0]
click at [221, 375] on div "Previous slide" at bounding box center [216, 364] width 22 height 36
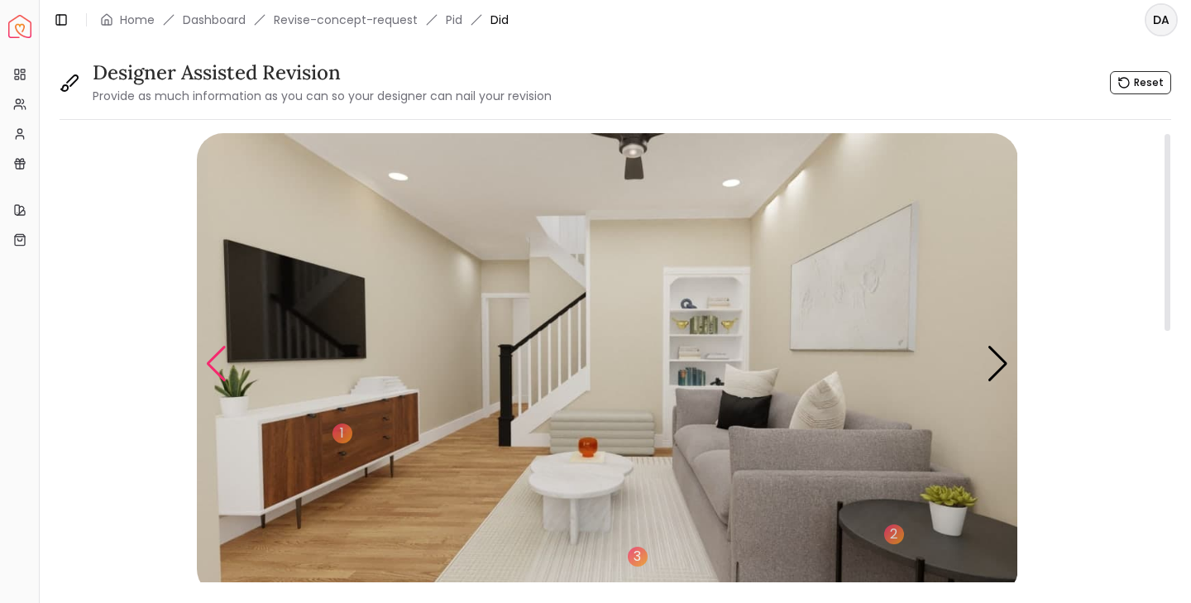
click at [221, 375] on div "Previous slide" at bounding box center [216, 364] width 22 height 36
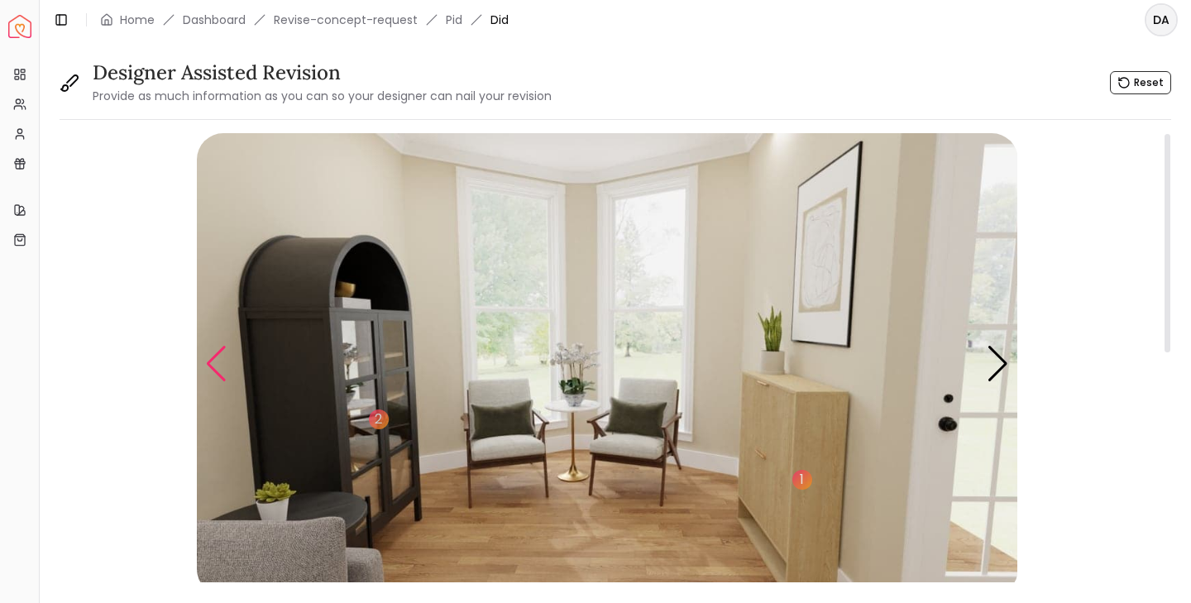
click at [221, 375] on div "Previous slide" at bounding box center [216, 364] width 22 height 36
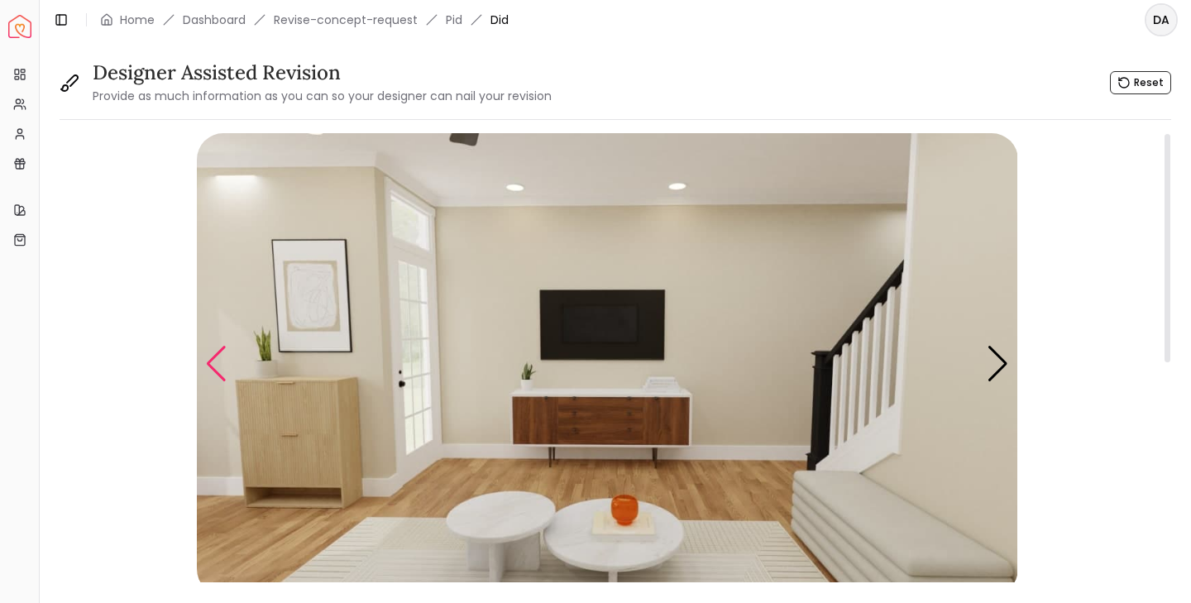
click at [221, 375] on div "Previous slide" at bounding box center [216, 364] width 22 height 36
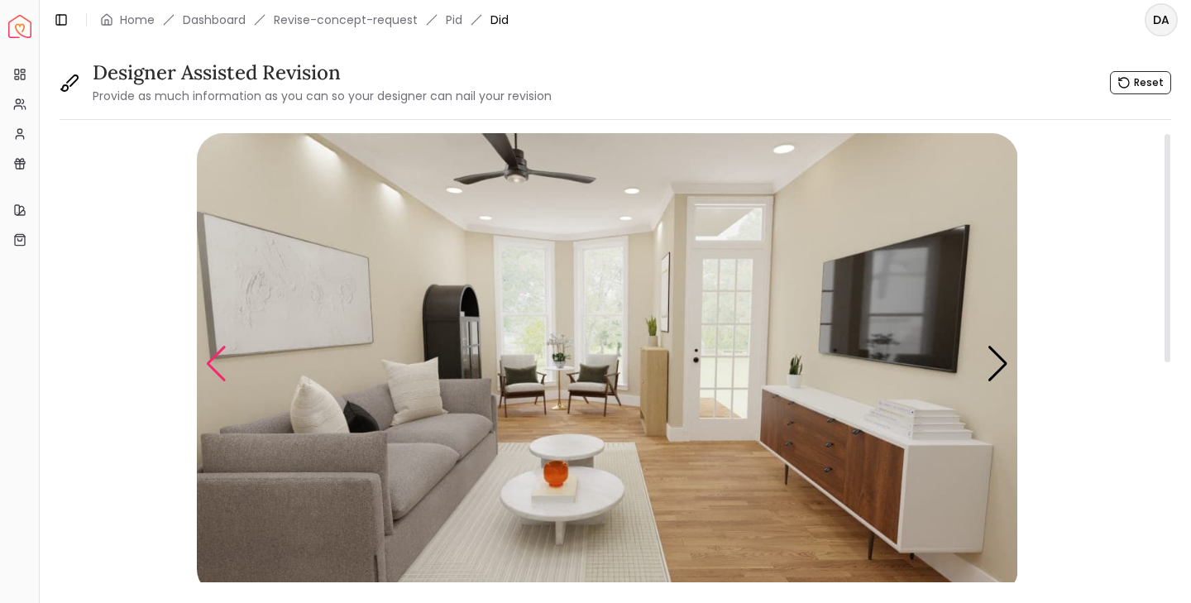
click at [221, 375] on div "Previous slide" at bounding box center [216, 364] width 22 height 36
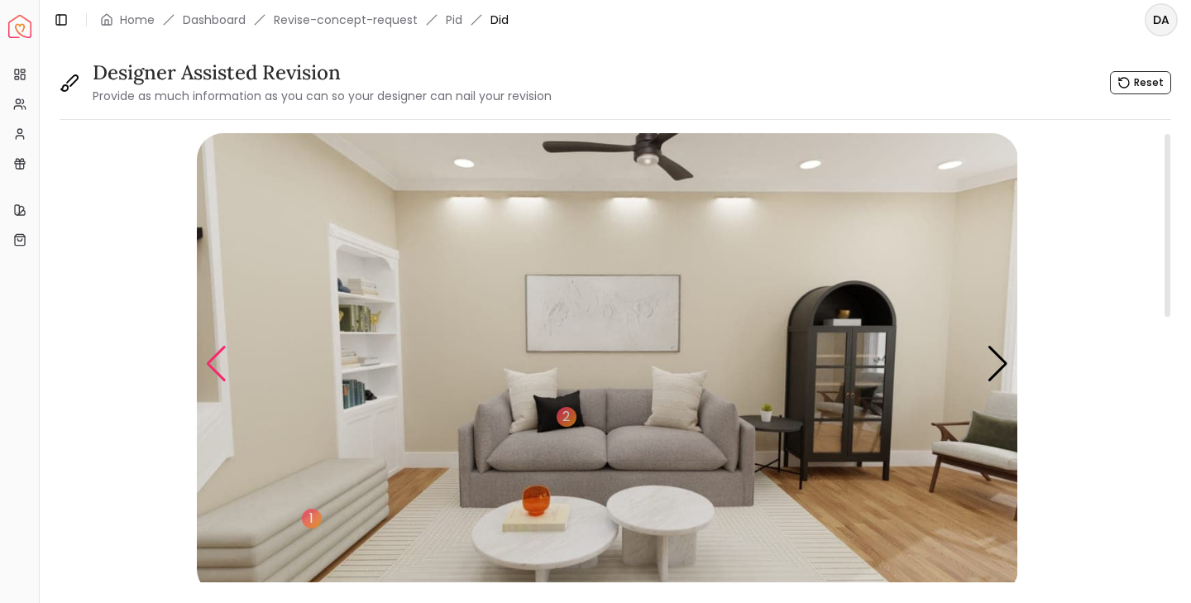
click at [221, 375] on div "Previous slide" at bounding box center [216, 364] width 22 height 36
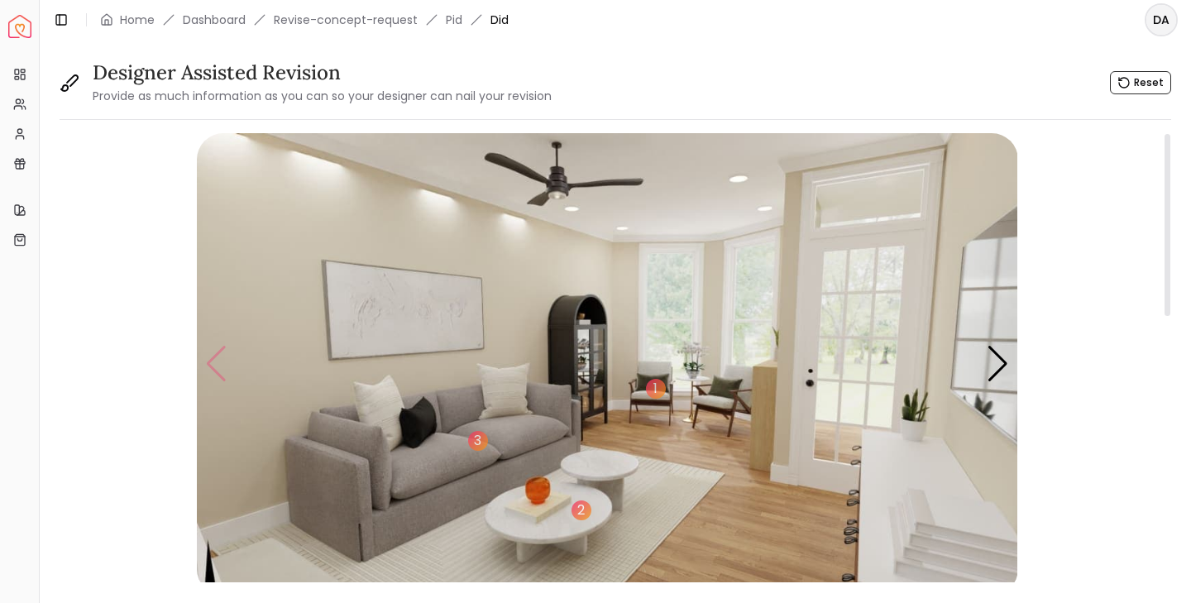
click at [221, 375] on img "1 / 7" at bounding box center [607, 364] width 821 height 462
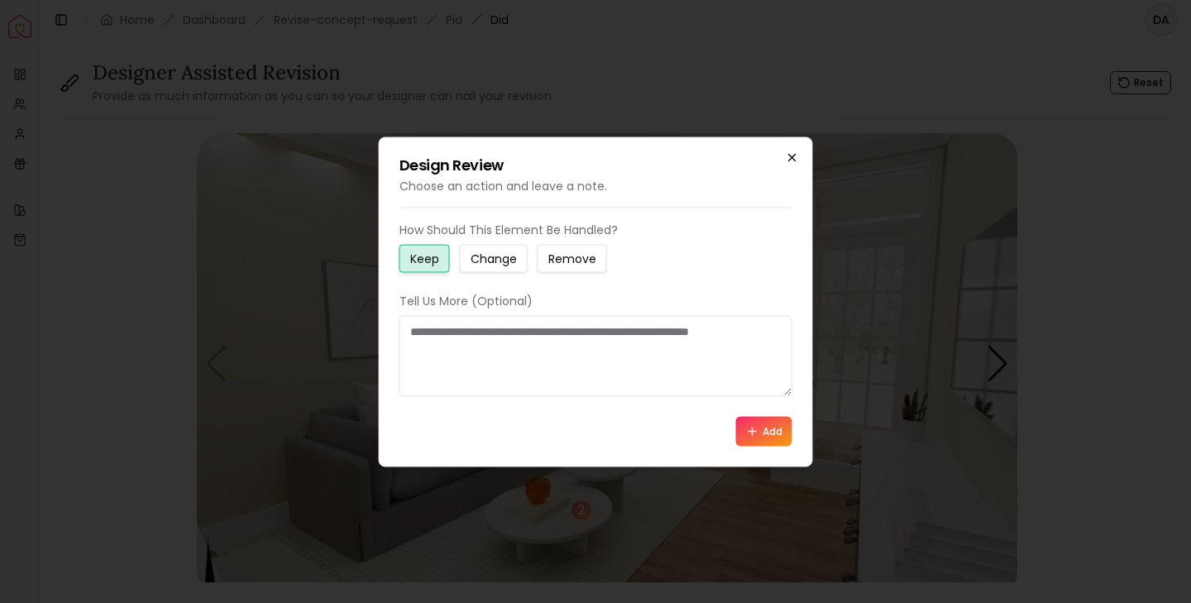
click at [791, 159] on icon "button" at bounding box center [792, 156] width 13 height 13
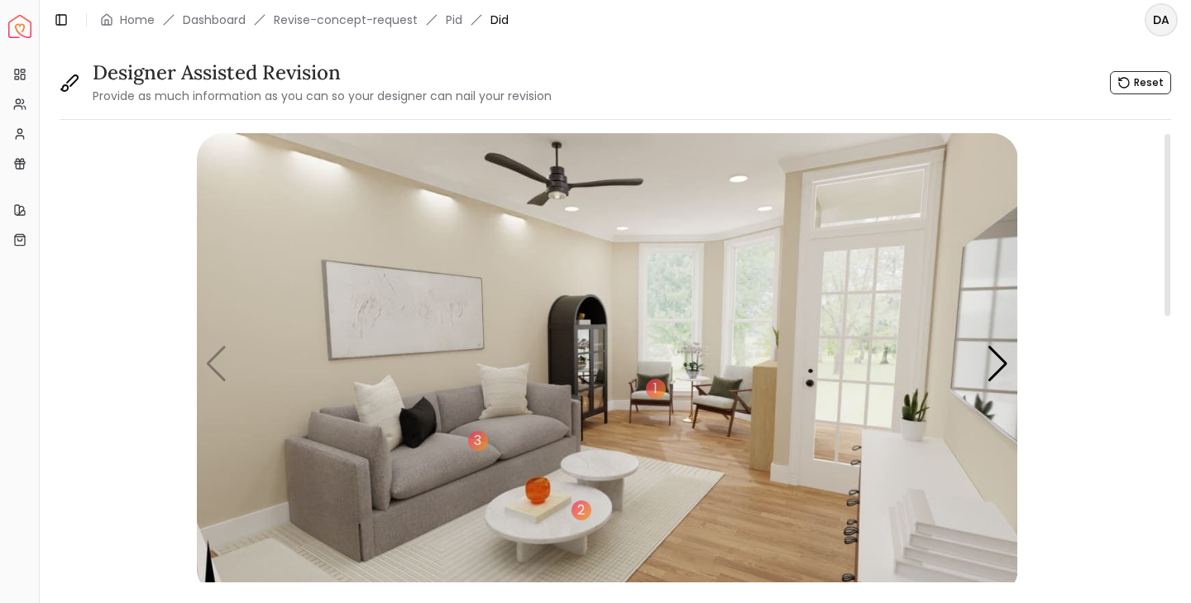
click at [213, 368] on img "1 / 7" at bounding box center [607, 364] width 821 height 462
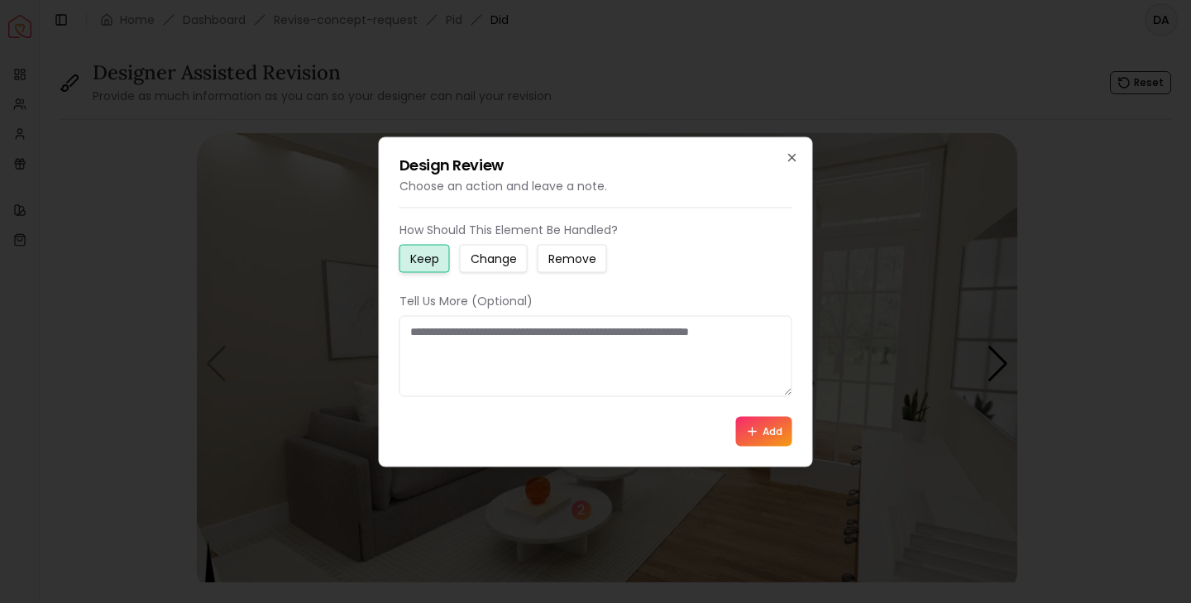
click at [511, 257] on small "Change" at bounding box center [493, 258] width 46 height 17
click at [482, 336] on textarea at bounding box center [595, 355] width 393 height 81
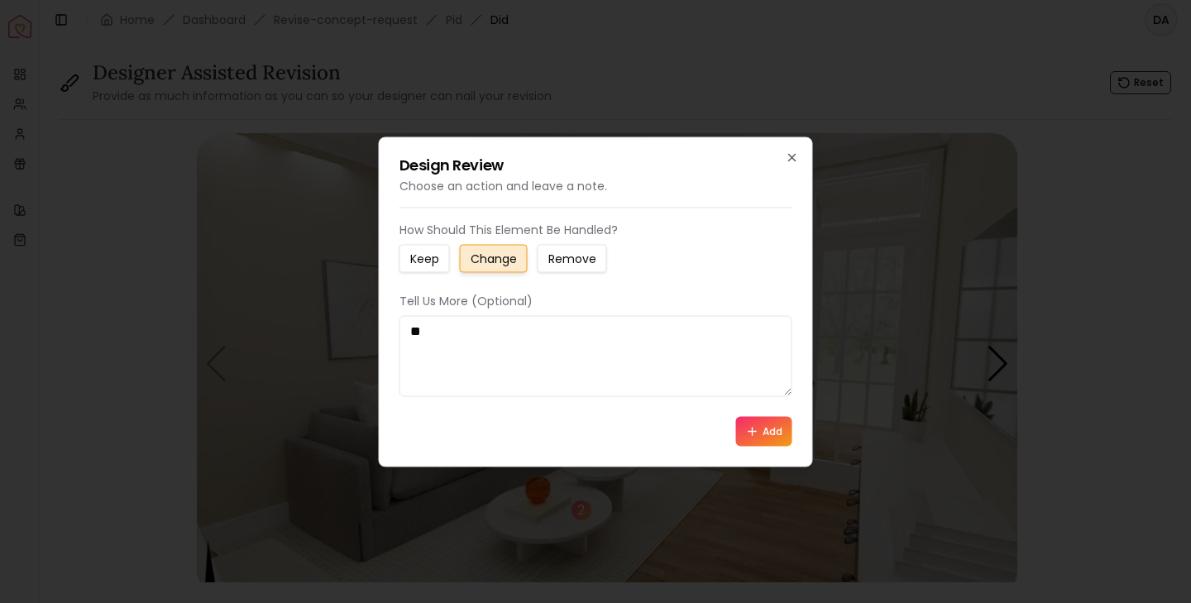
type textarea "*"
click at [793, 157] on icon "button" at bounding box center [792, 156] width 13 height 13
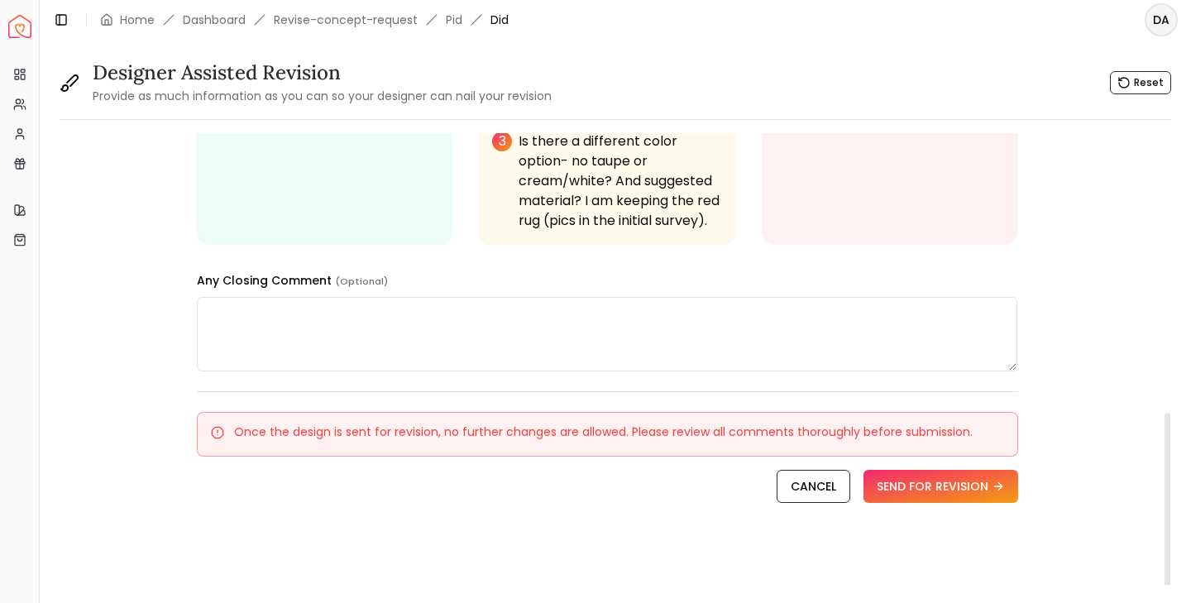
scroll to position [689, 0]
click at [978, 489] on button "SEND FOR REVISION" at bounding box center [940, 486] width 155 height 33
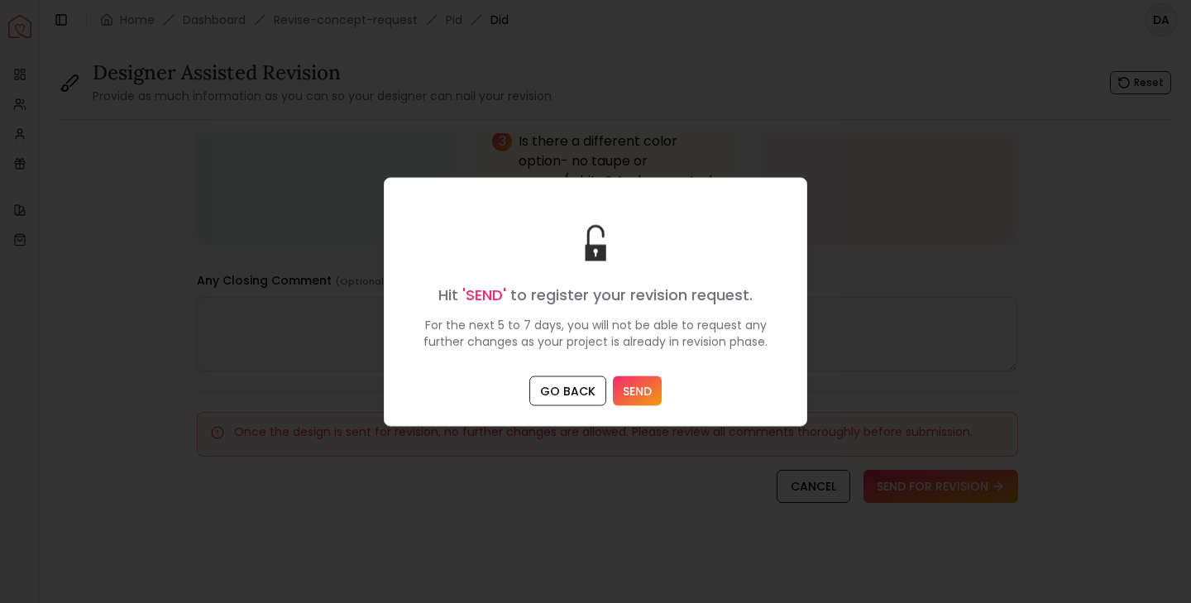
click at [641, 393] on button "SEND" at bounding box center [637, 390] width 49 height 30
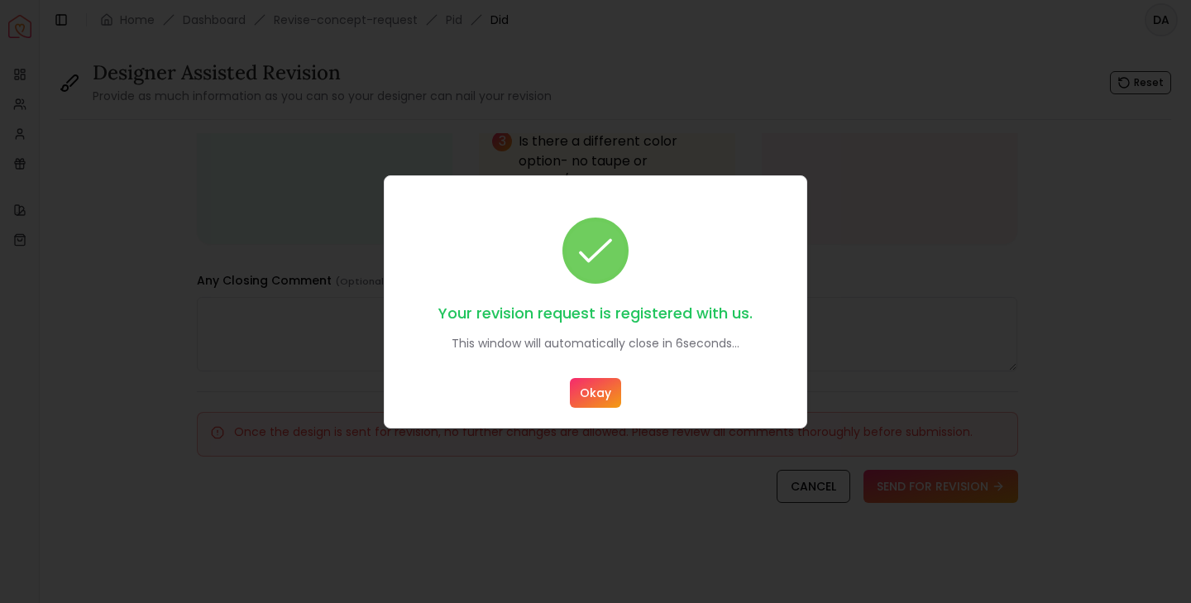
click at [592, 399] on button "Okay" at bounding box center [595, 393] width 51 height 30
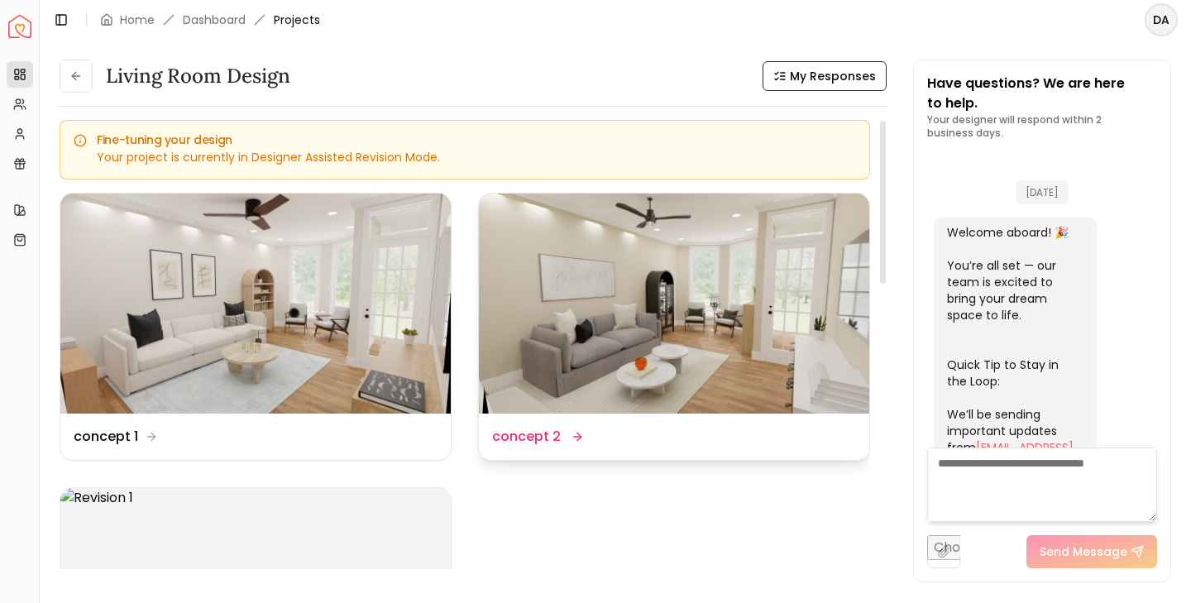
scroll to position [681, 0]
